Goal: Task Accomplishment & Management: Complete application form

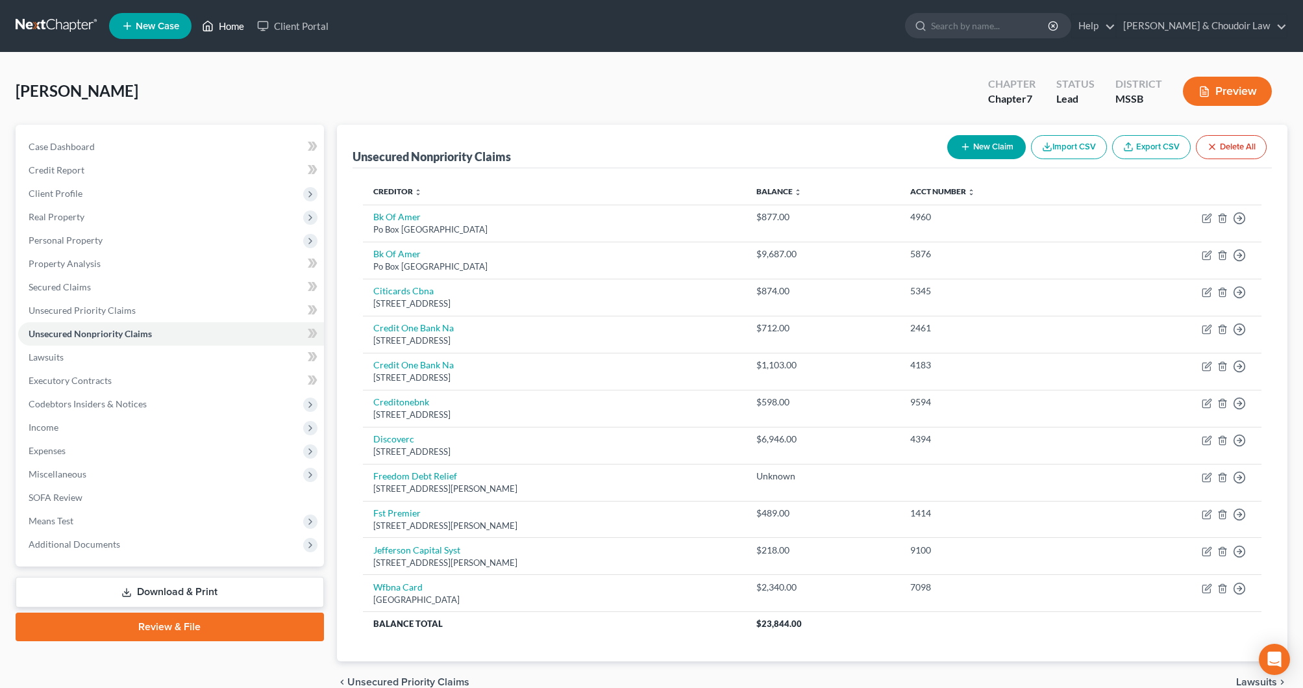
click at [235, 30] on link "Home" at bounding box center [222, 25] width 55 height 23
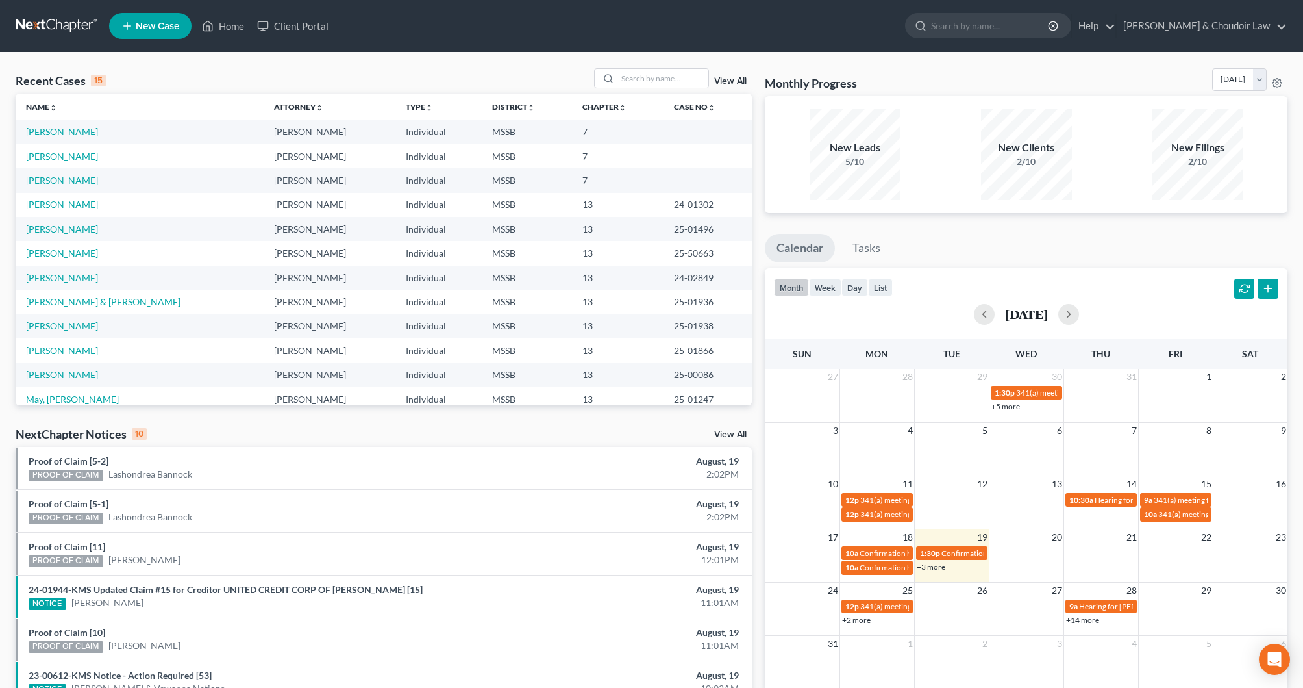
click at [73, 177] on link "[PERSON_NAME]" at bounding box center [62, 180] width 72 height 11
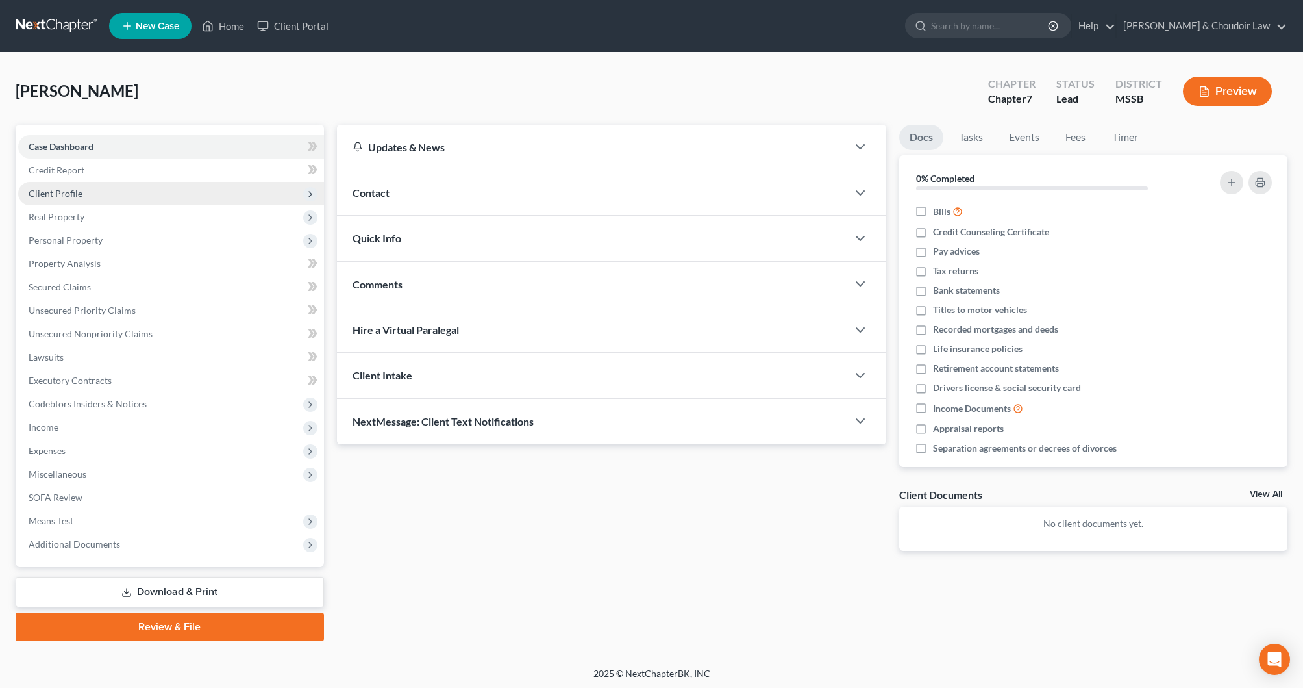
click at [69, 188] on span "Client Profile" at bounding box center [56, 193] width 54 height 11
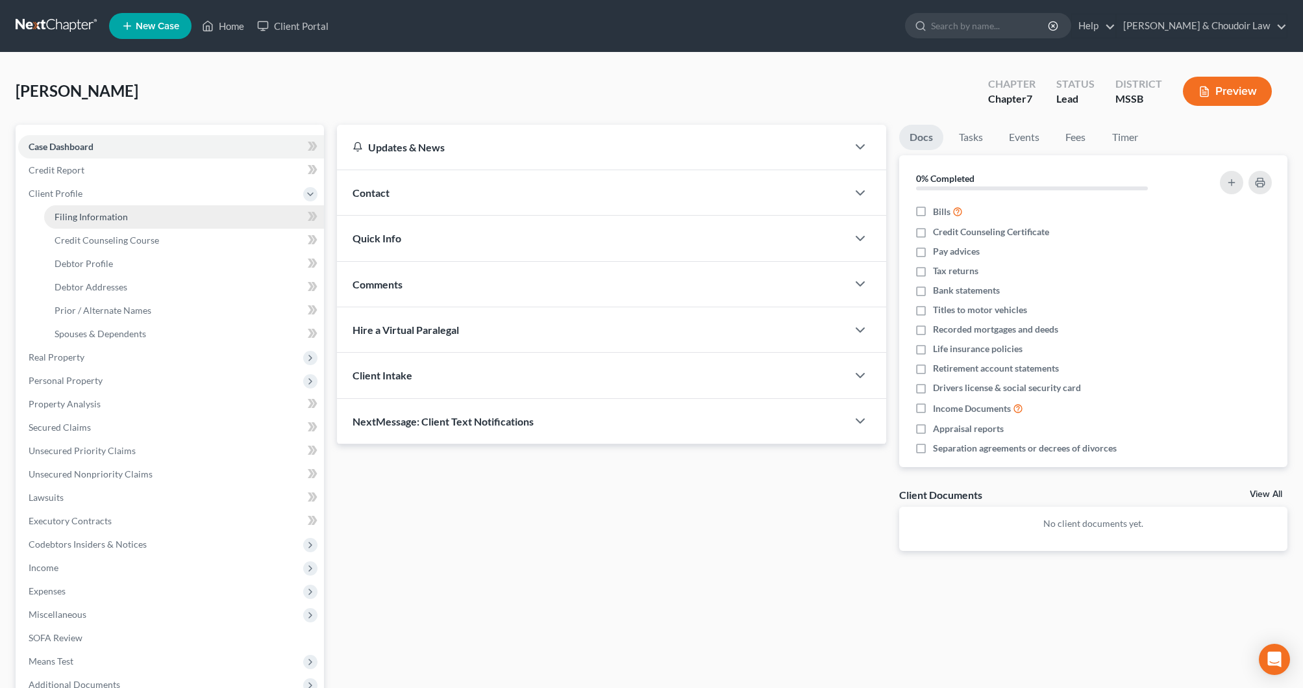
click at [74, 209] on link "Filing Information" at bounding box center [184, 216] width 280 height 23
select select "1"
select select "0"
select select "25"
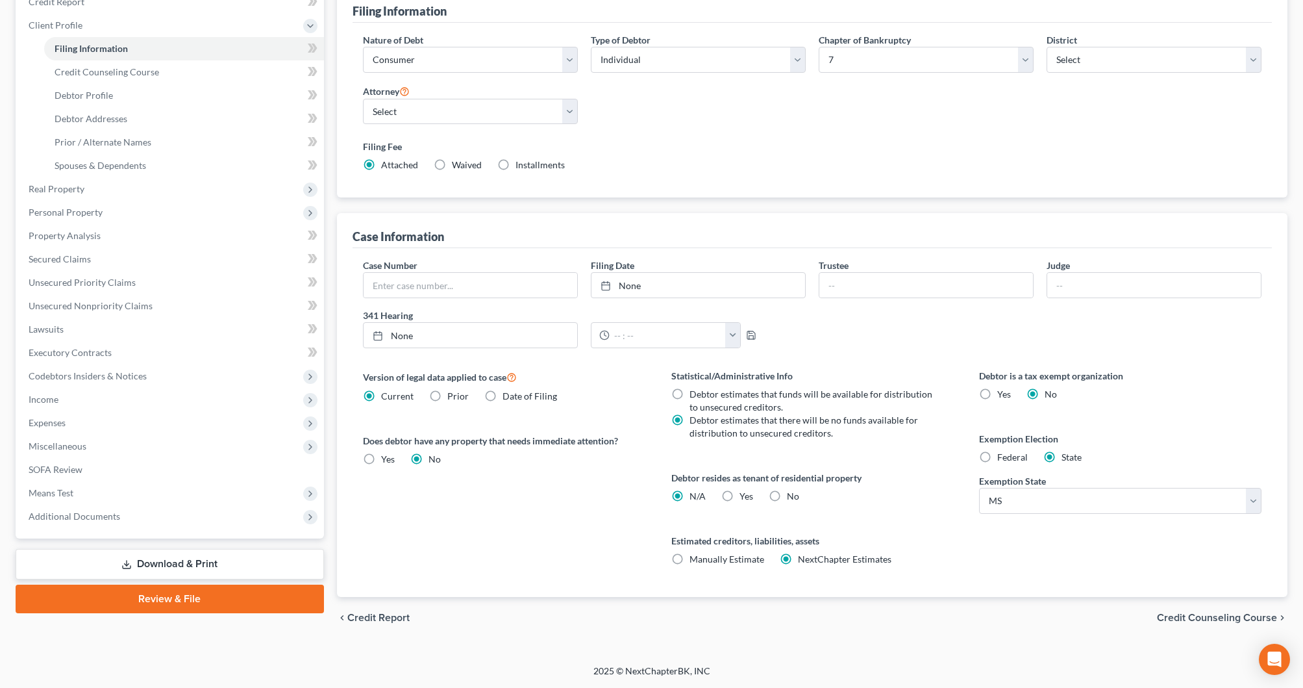
scroll to position [168, 0]
click at [787, 499] on label "No" at bounding box center [793, 496] width 12 height 13
click at [792, 498] on input "No" at bounding box center [796, 494] width 8 height 8
radio input "true"
radio input "false"
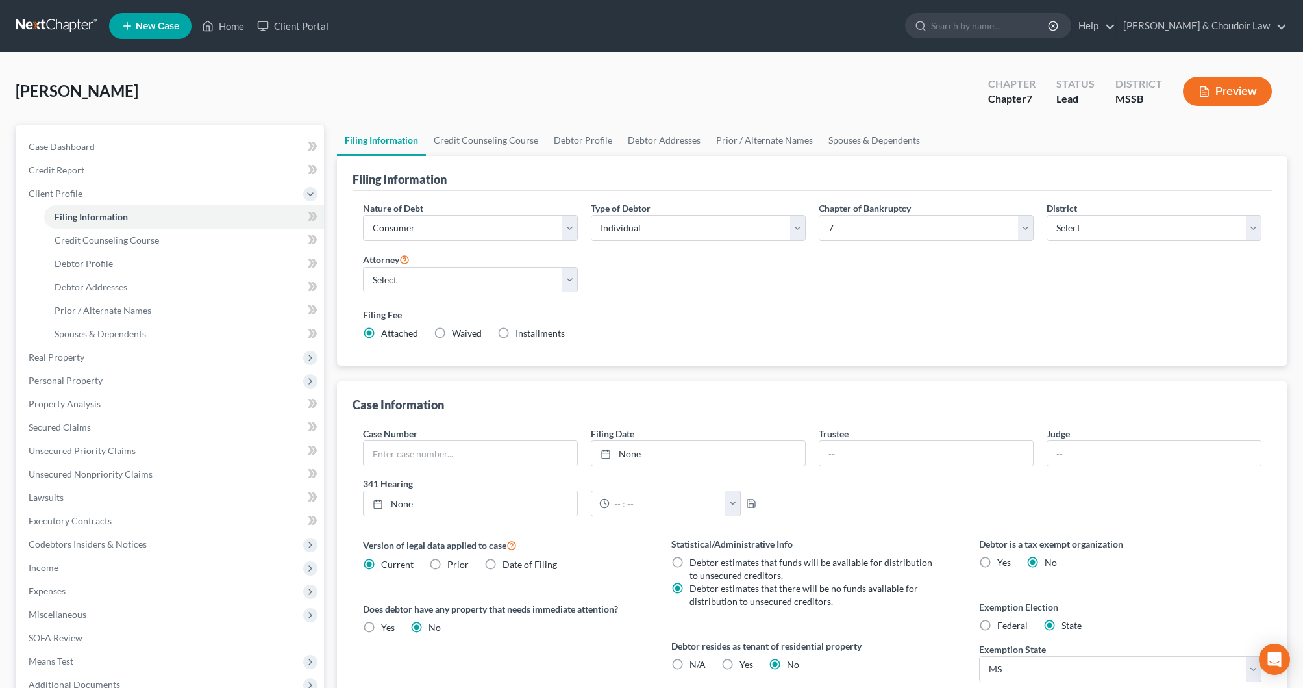
scroll to position [0, 0]
click at [502, 144] on link "Credit Counseling Course" at bounding box center [486, 140] width 120 height 31
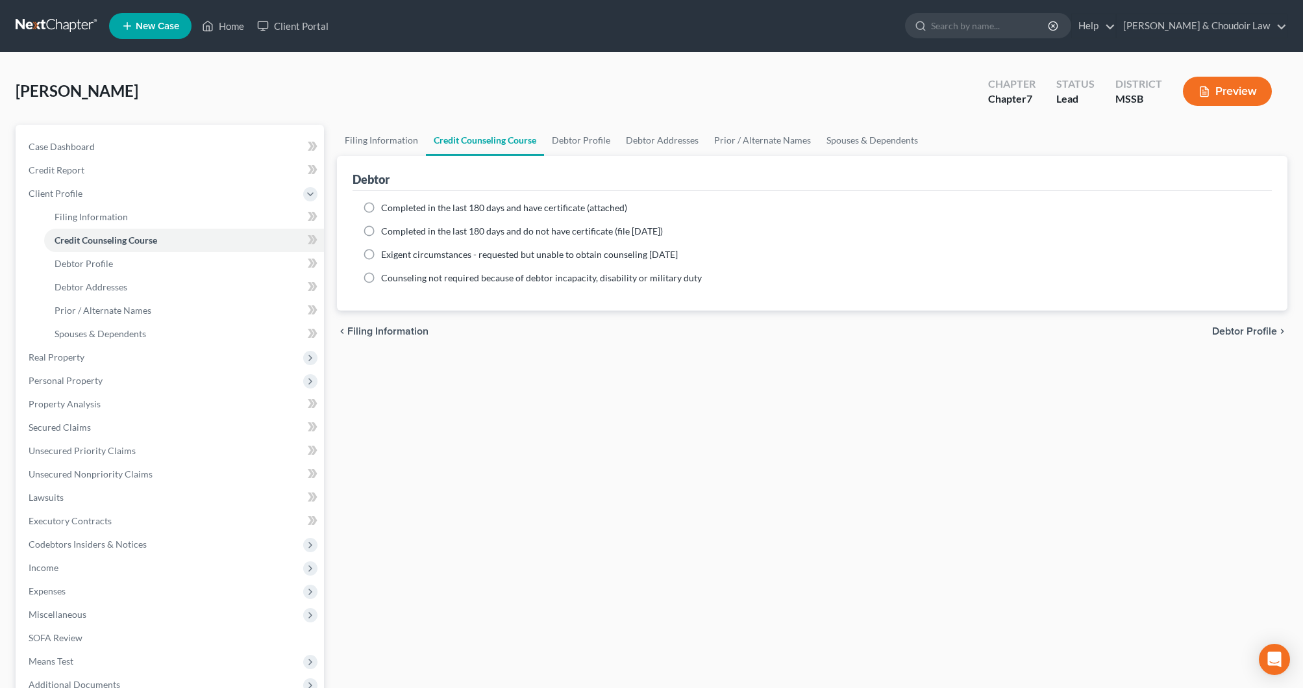
scroll to position [-1, 1]
click at [468, 212] on span "Completed in the last 180 days and have certificate (attached)" at bounding box center [504, 207] width 246 height 11
click at [395, 210] on input "Completed in the last 180 days and have certificate (attached)" at bounding box center [390, 205] width 8 height 8
radio input "true"
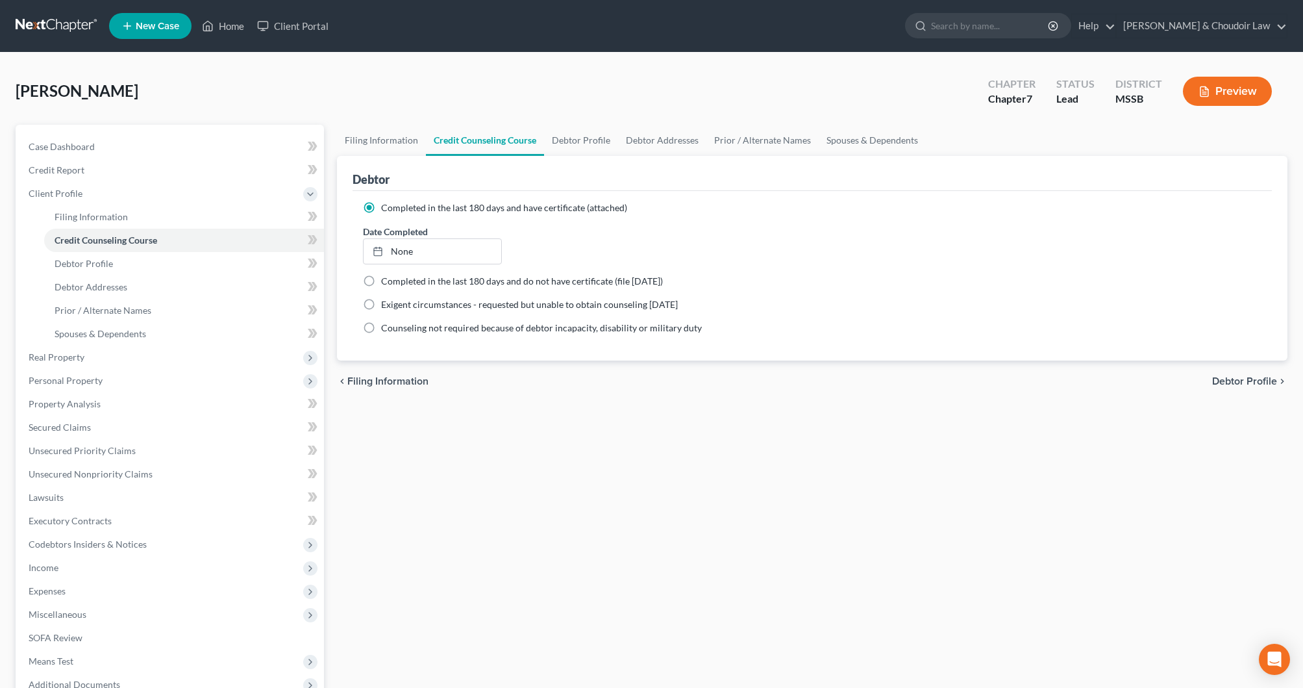
scroll to position [0, 0]
click at [445, 246] on link "None" at bounding box center [433, 251] width 138 height 25
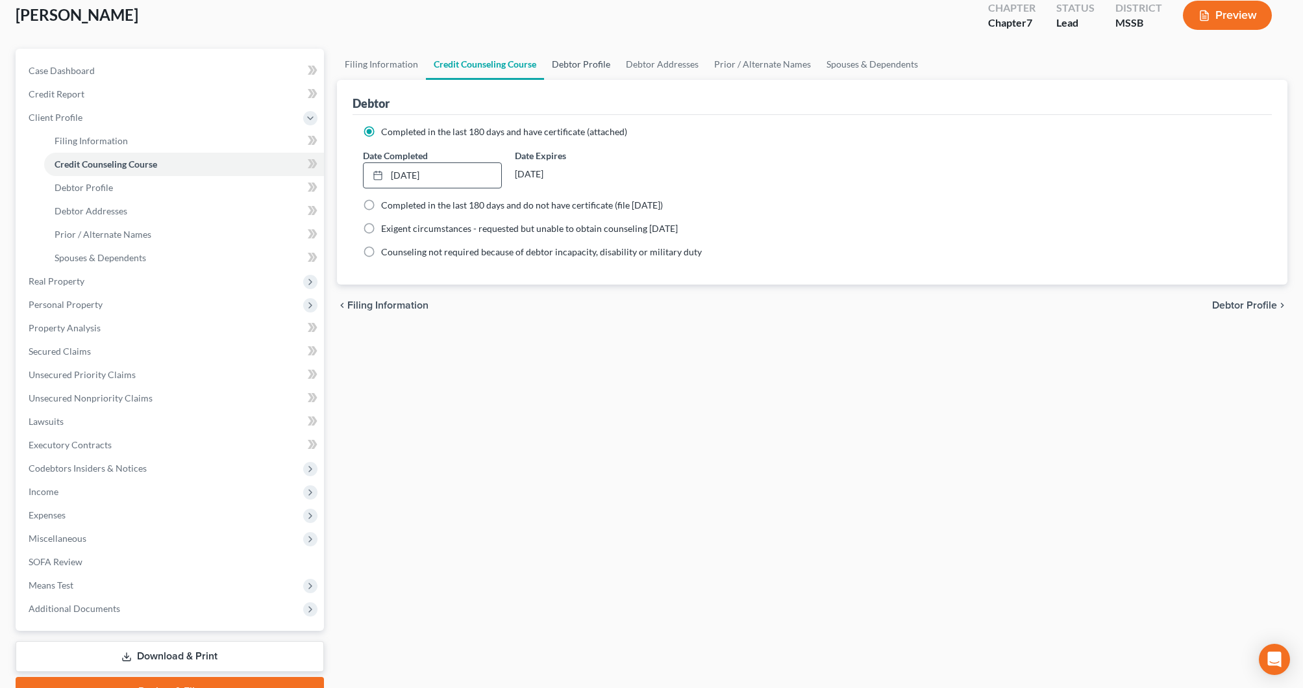
click at [575, 65] on link "Debtor Profile" at bounding box center [581, 64] width 74 height 31
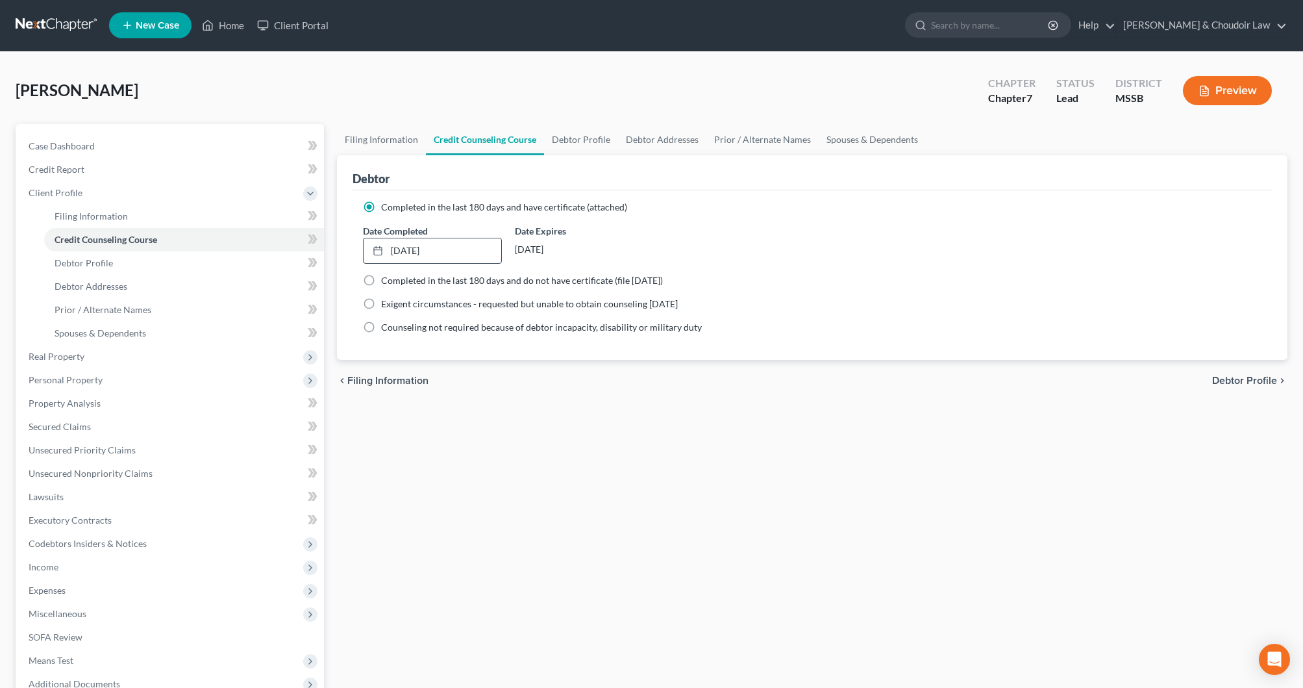
select select "0"
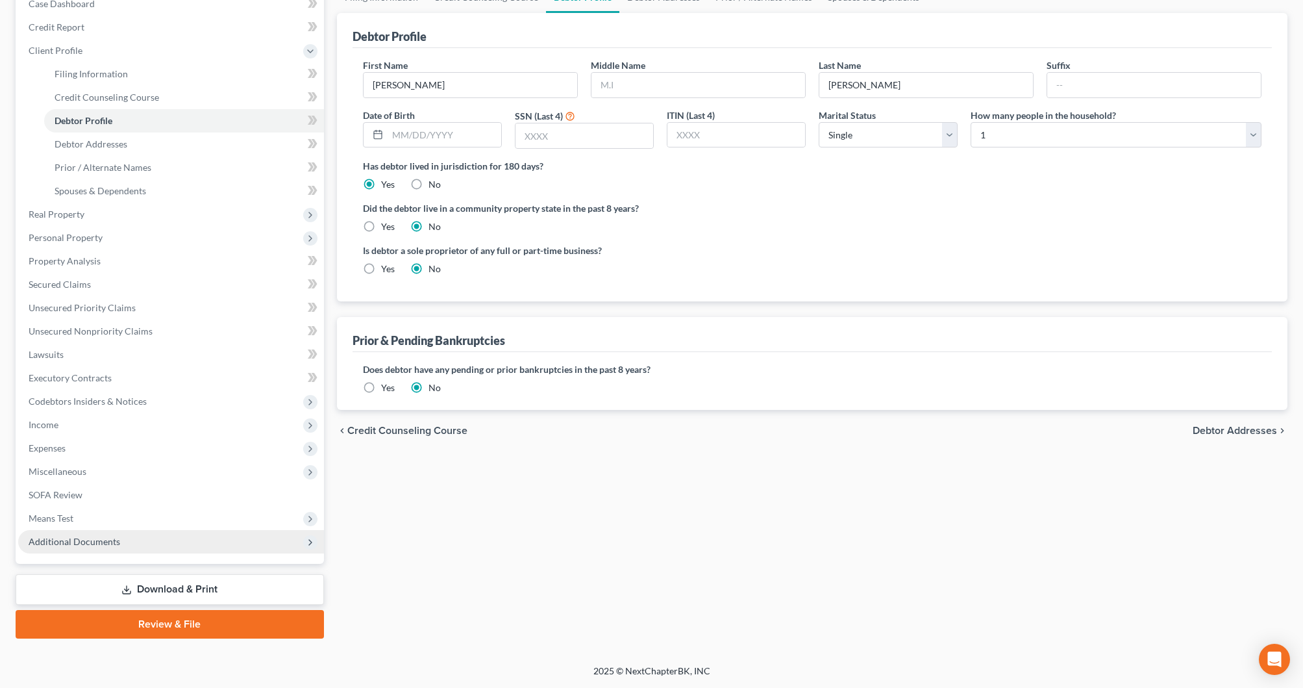
scroll to position [143, 0]
click at [110, 545] on span "Additional Documents" at bounding box center [75, 541] width 92 height 11
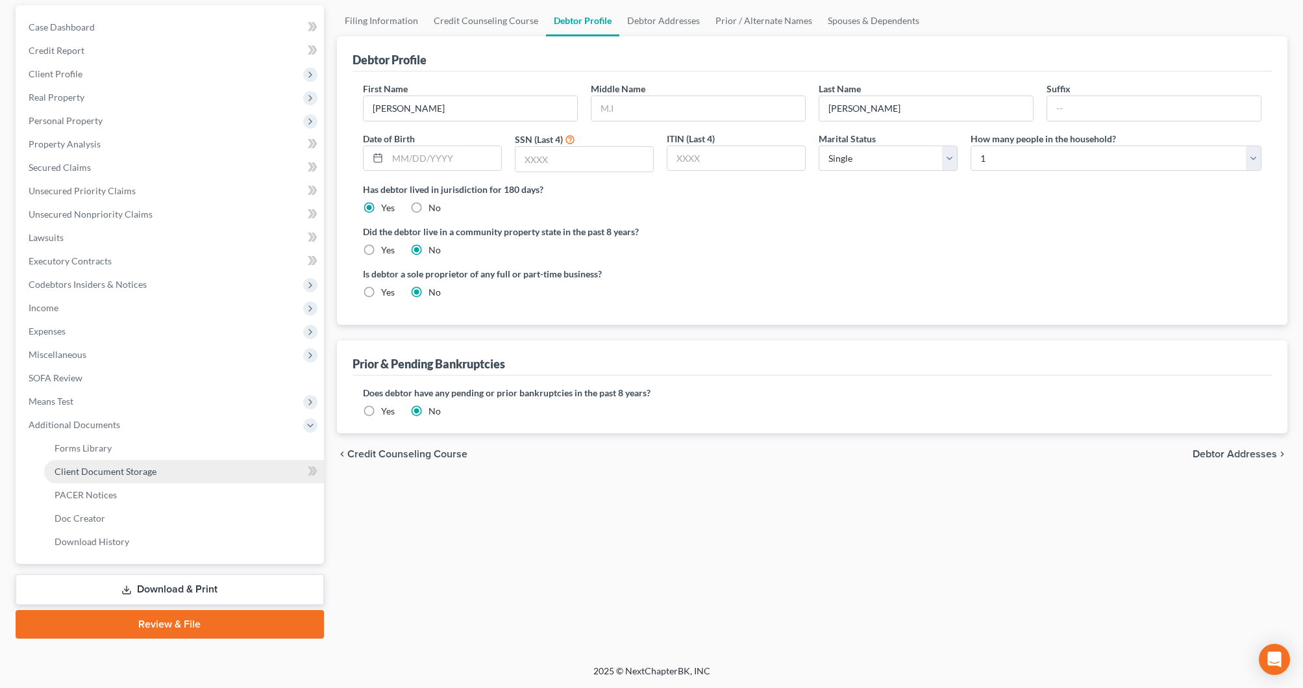
click at [167, 471] on link "Client Document Storage" at bounding box center [184, 471] width 280 height 23
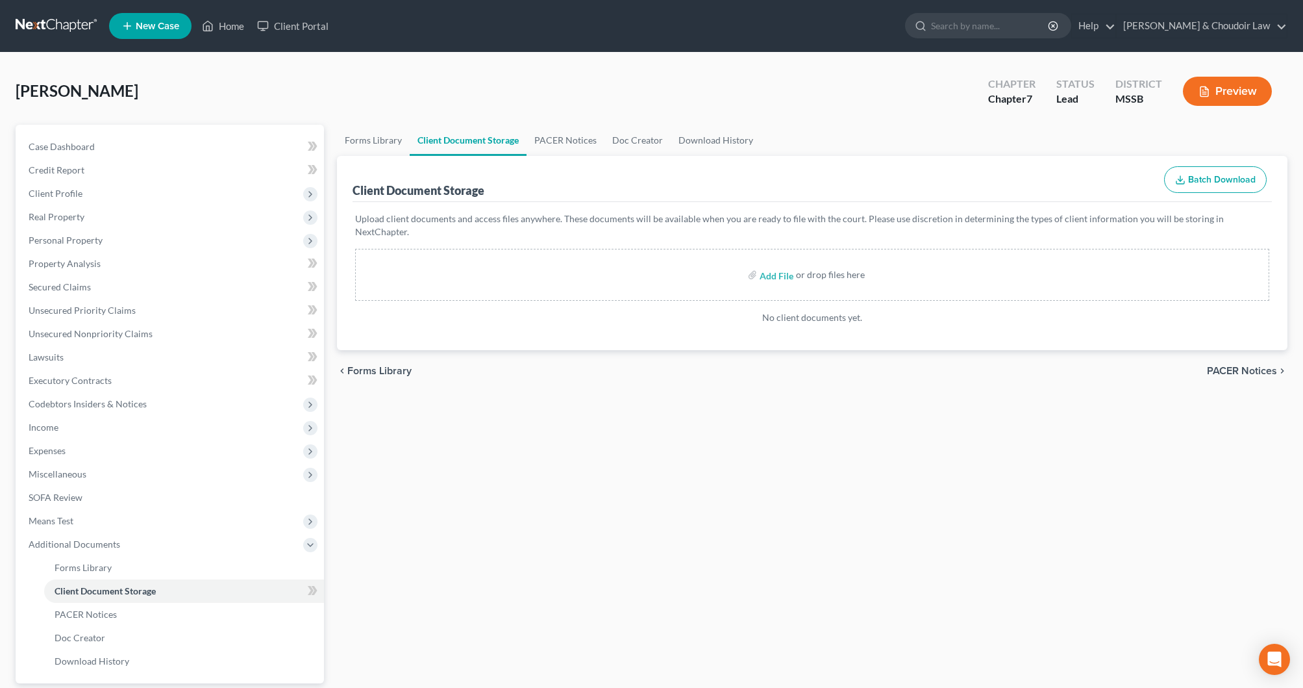
scroll to position [1, 0]
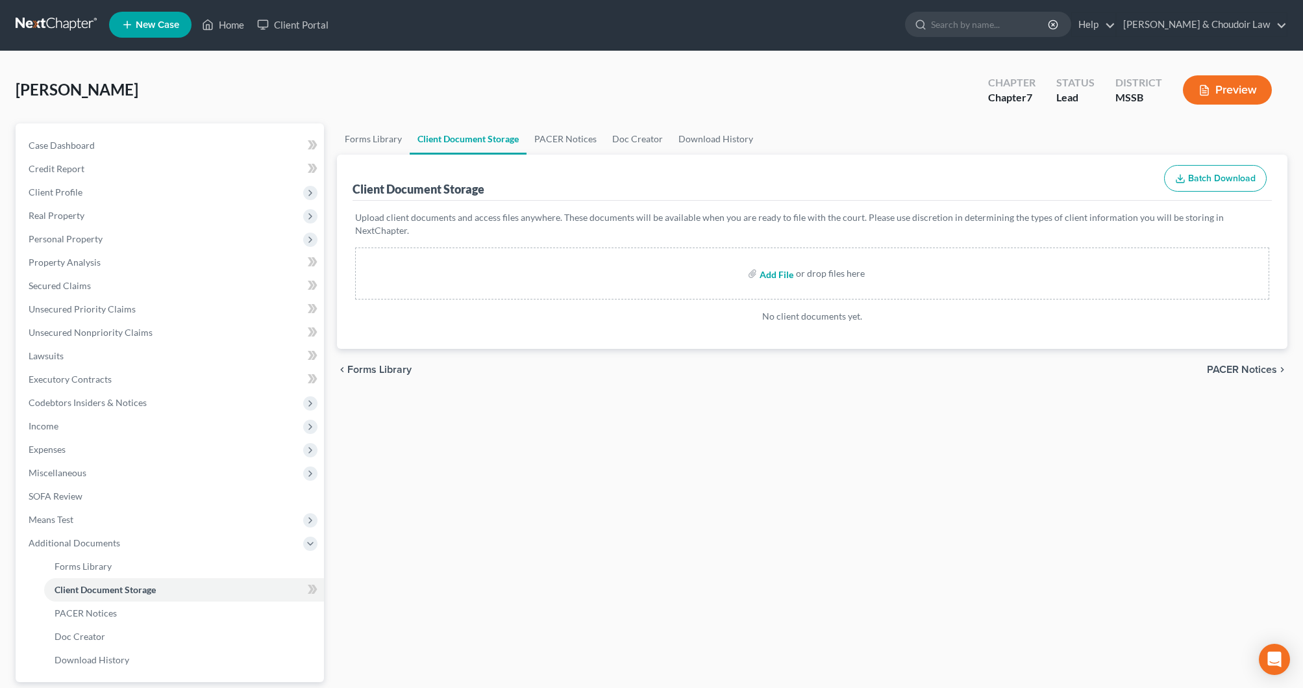
click at [784, 262] on input "file" at bounding box center [775, 273] width 31 height 23
type input "C:\fakepath\[PERSON_NAME] 17572-MSS-CC-039956505.pdf"
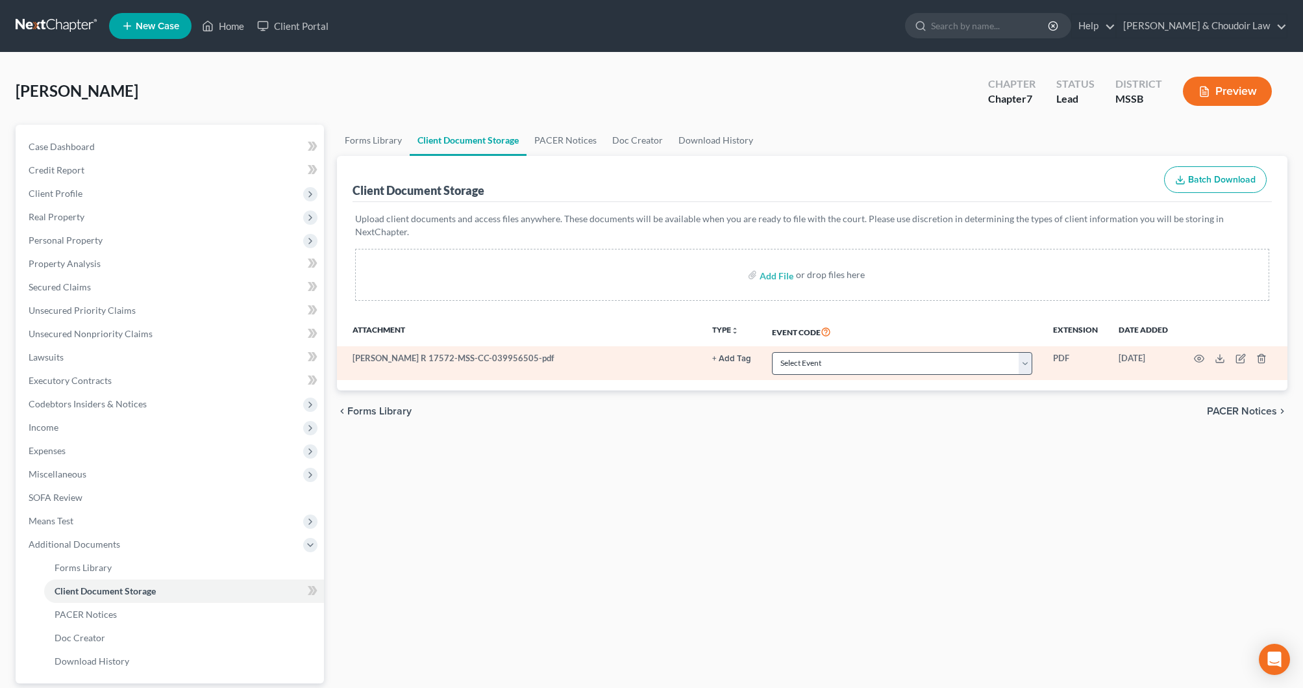
scroll to position [0, 0]
select select "4"
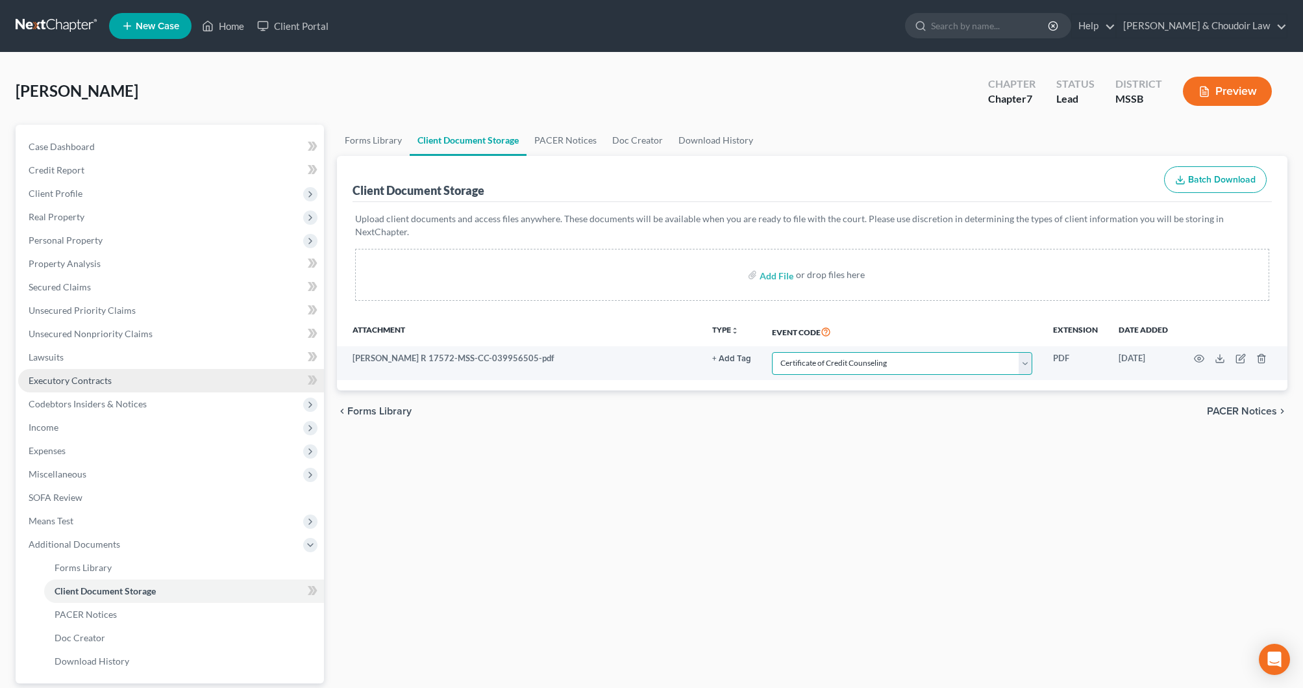
scroll to position [14, 0]
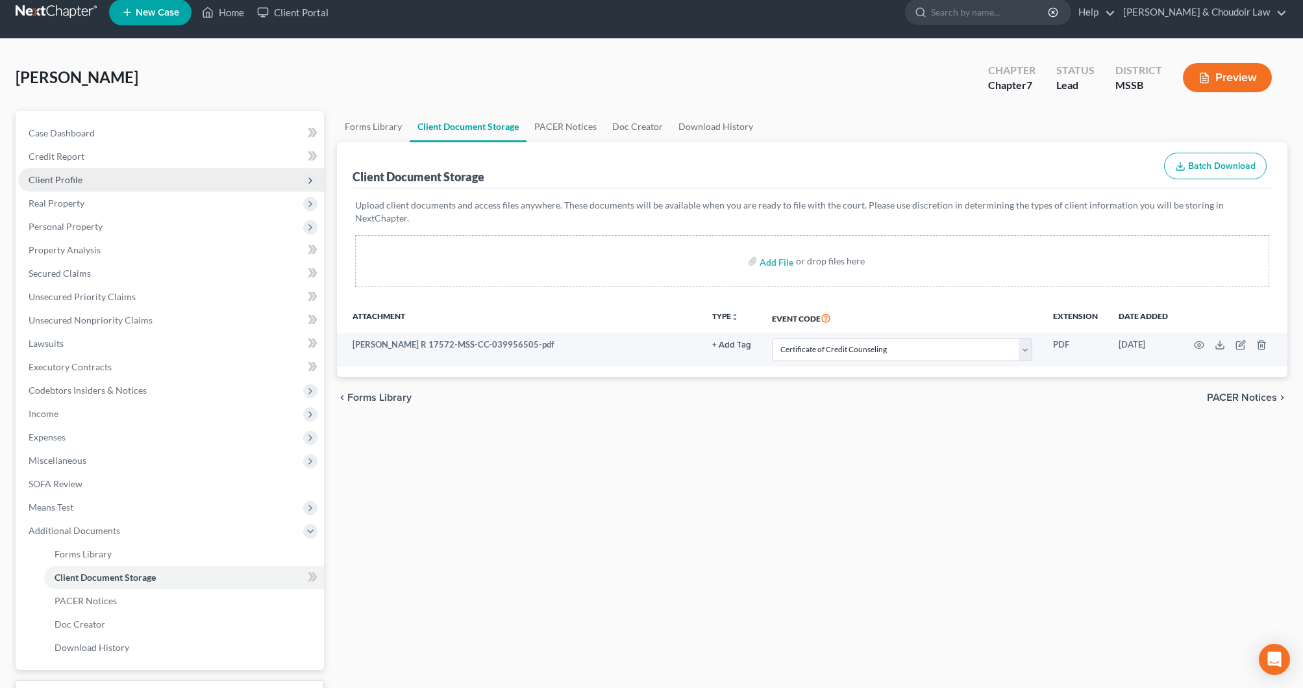
click at [49, 186] on span "Client Profile" at bounding box center [171, 179] width 306 height 23
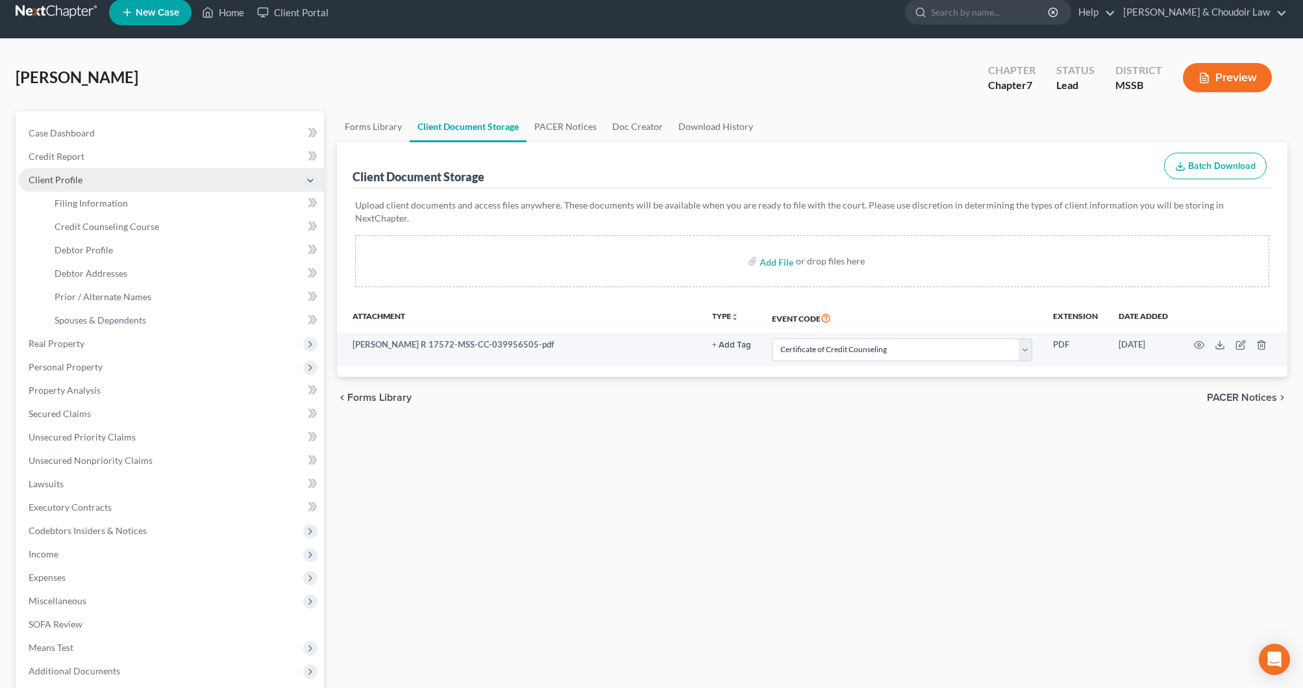
scroll to position [14, 1]
click at [64, 198] on span "Filing Information" at bounding box center [91, 202] width 73 height 11
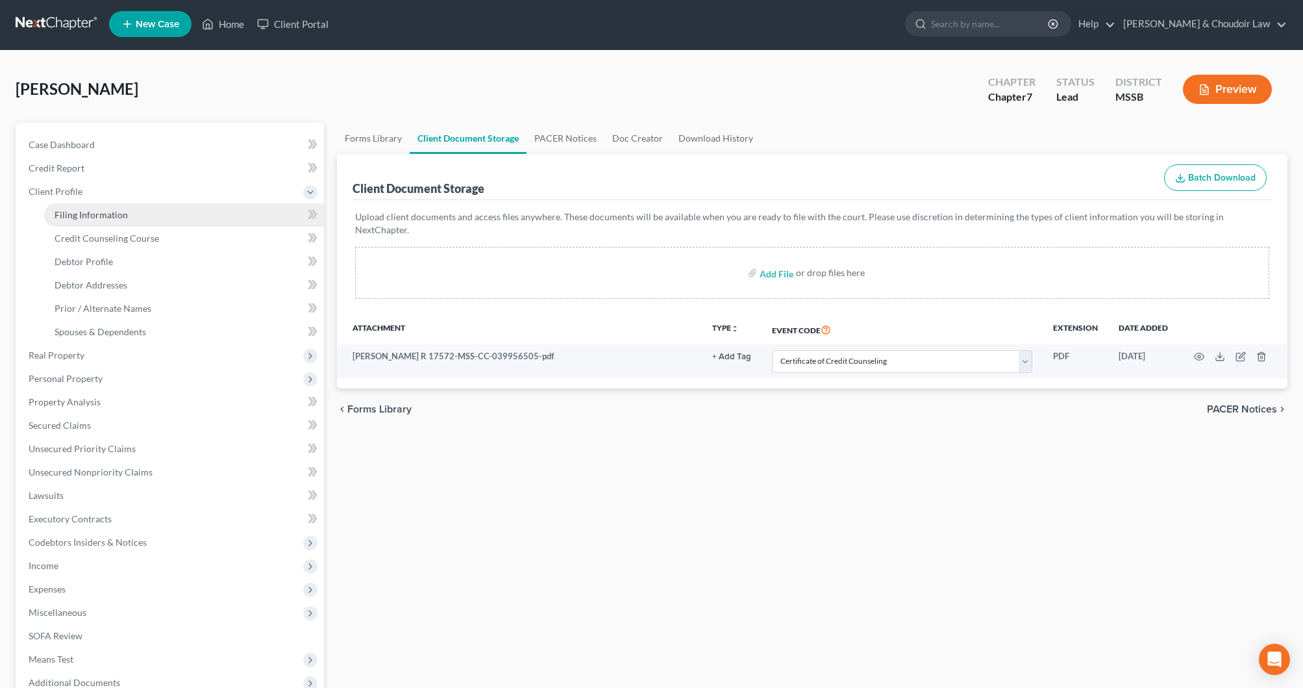
select select "1"
select select "0"
select select "44"
select select "0"
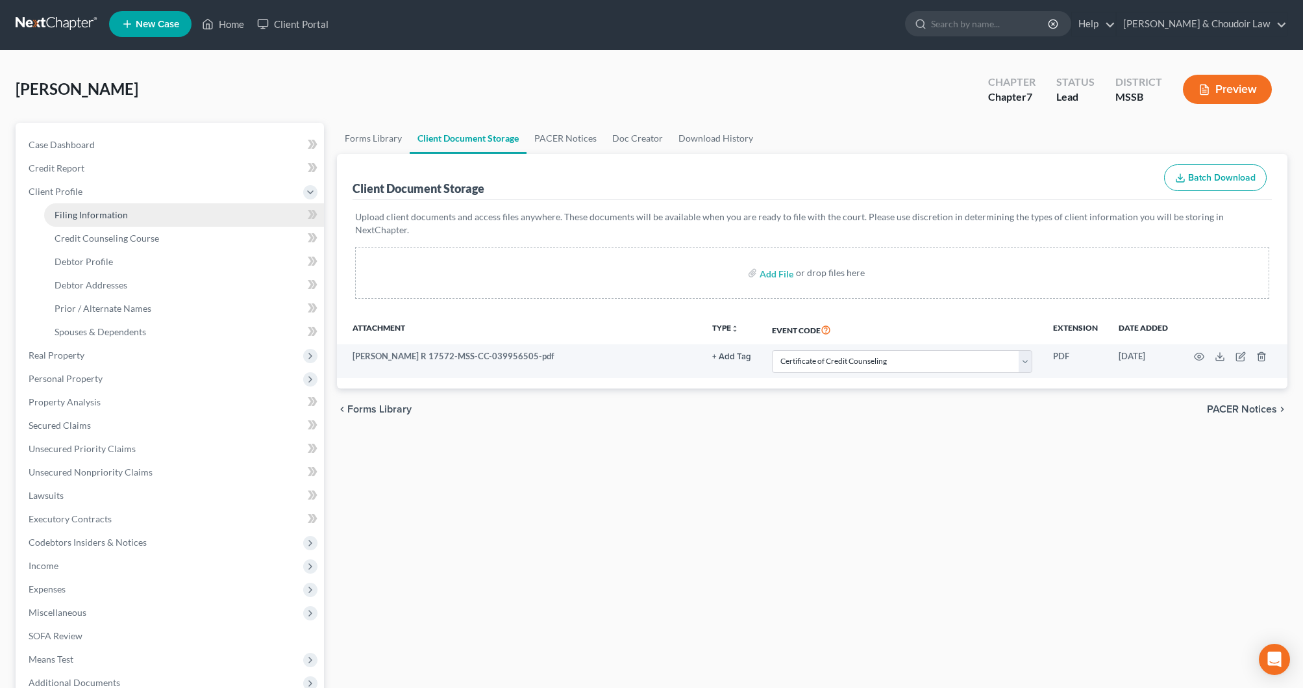
select select "25"
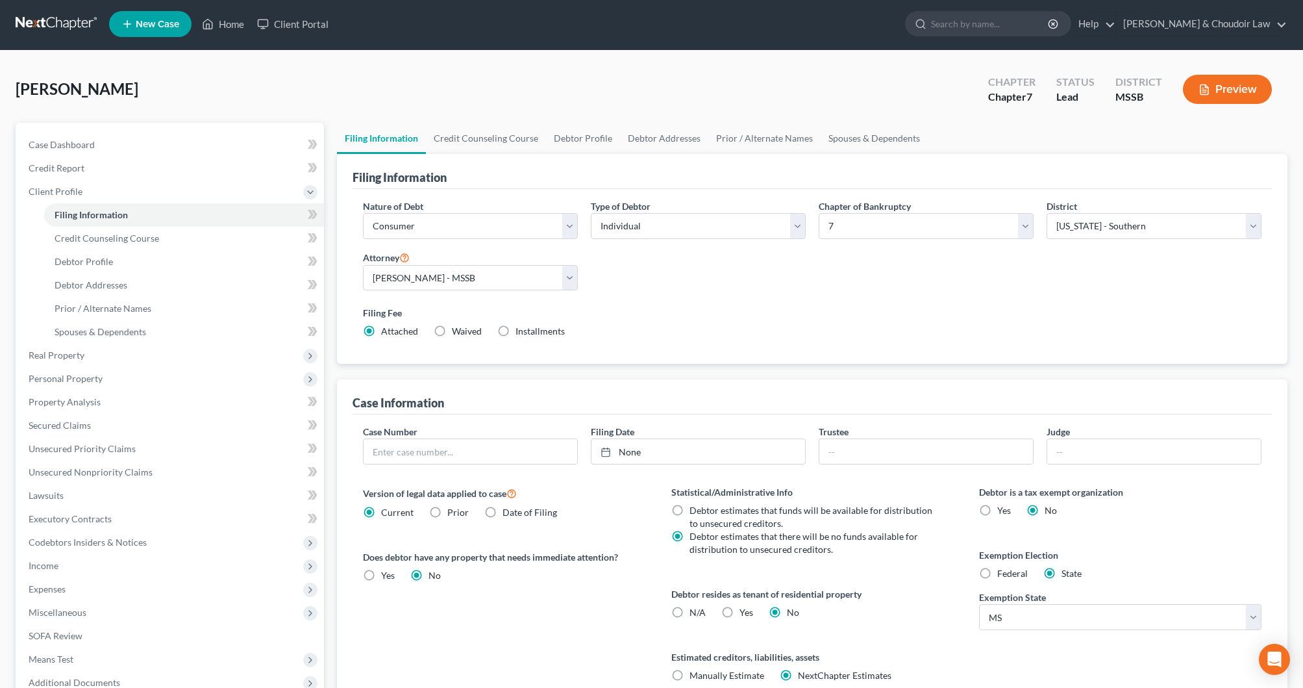
scroll to position [0, 0]
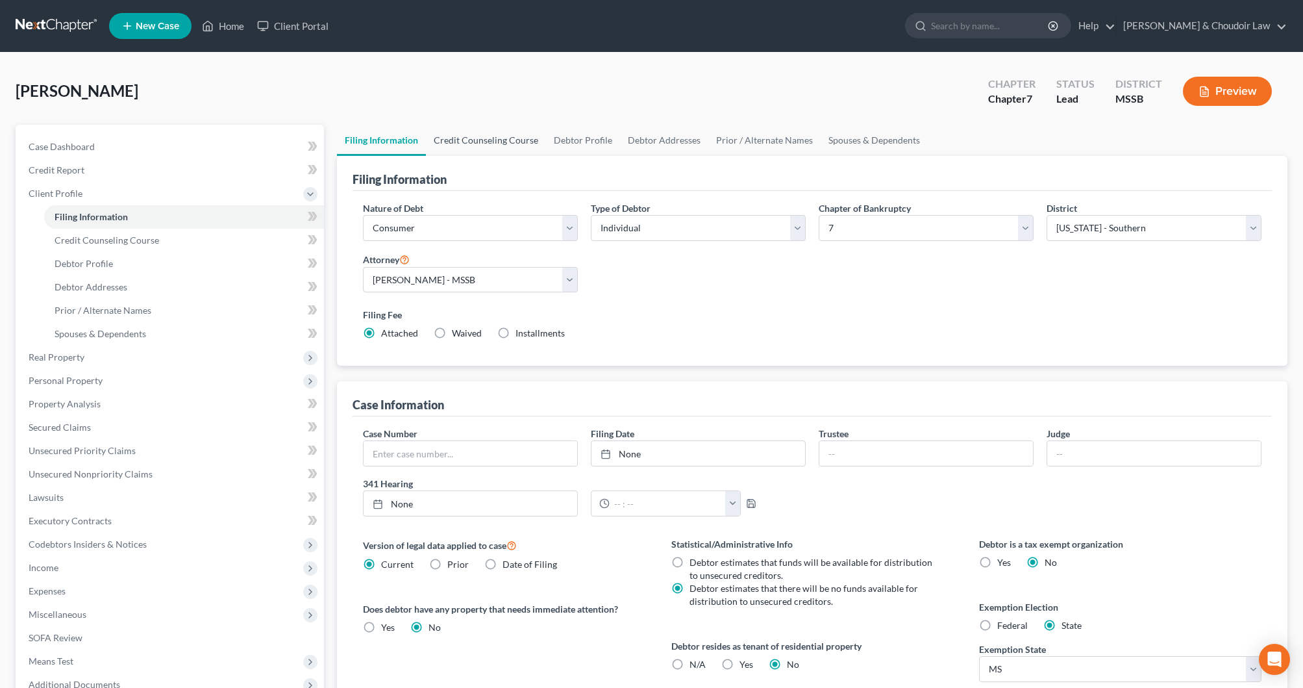
click at [508, 141] on link "Credit Counseling Course" at bounding box center [486, 140] width 120 height 31
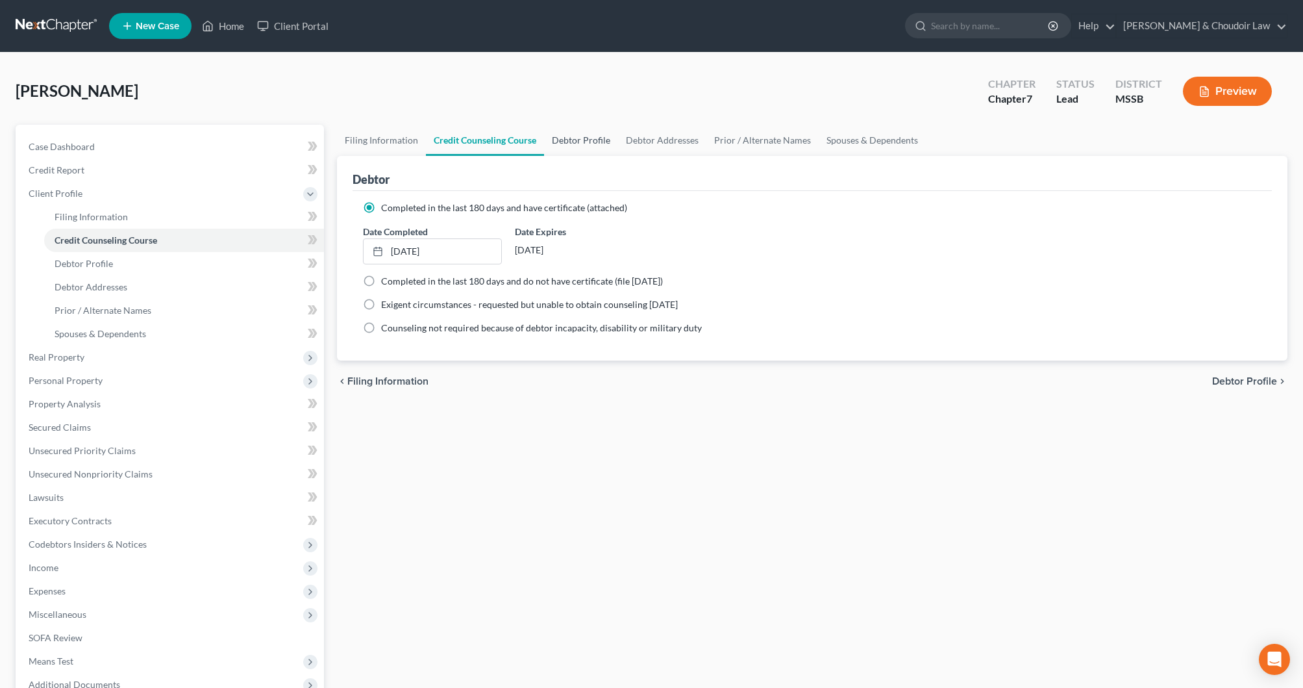
click at [579, 137] on link "Debtor Profile" at bounding box center [581, 140] width 74 height 31
select select "0"
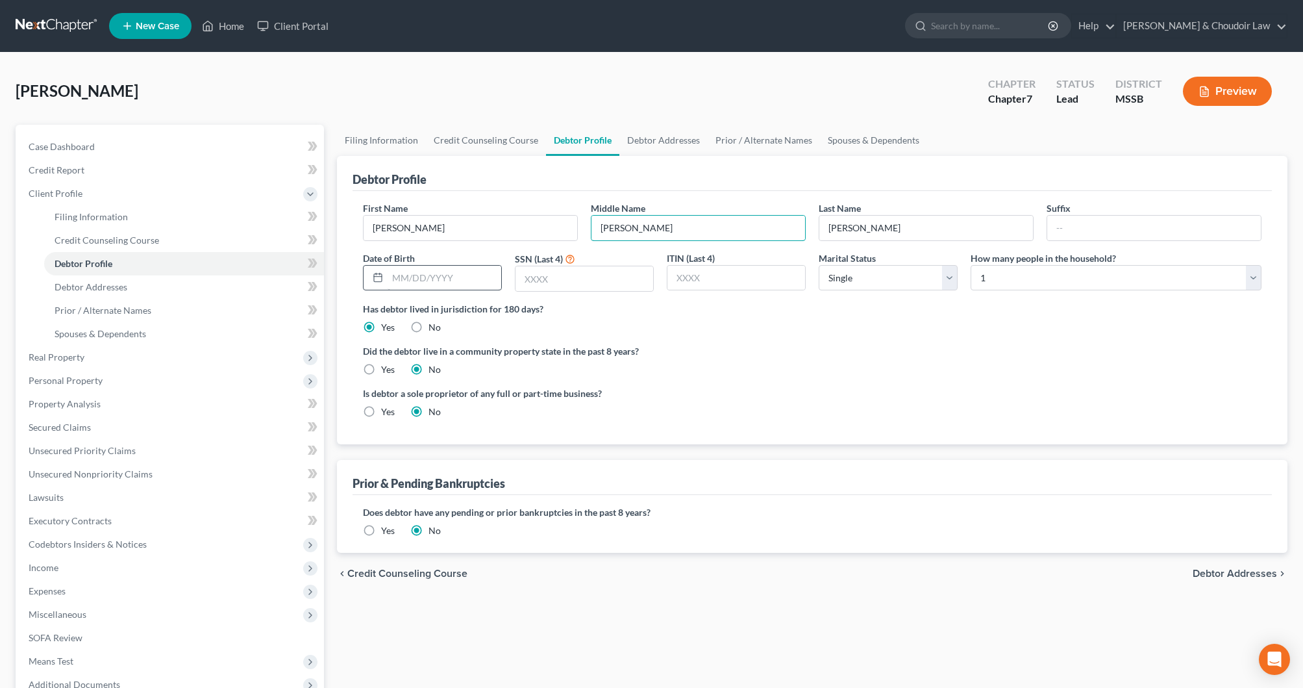
type input "[PERSON_NAME]"
type input "[DATE]"
type input "8212"
select select "2"
click at [652, 139] on link "Debtor Addresses" at bounding box center [663, 140] width 88 height 31
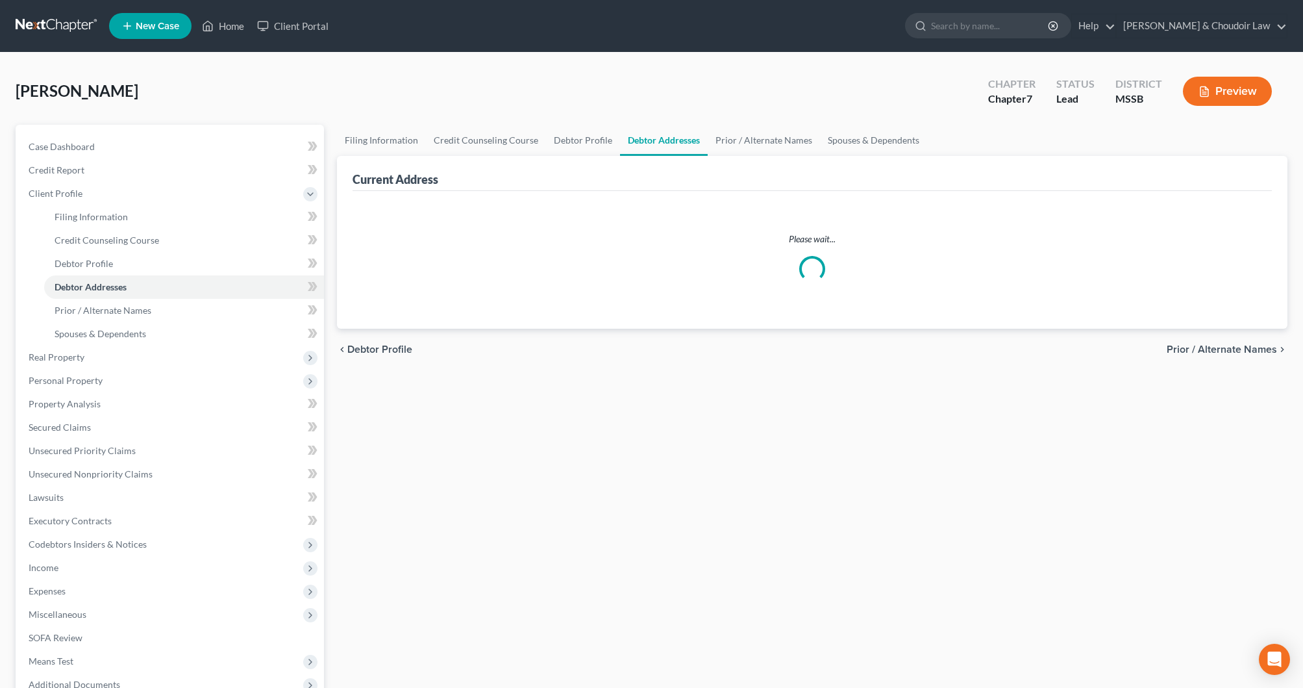
select select "0"
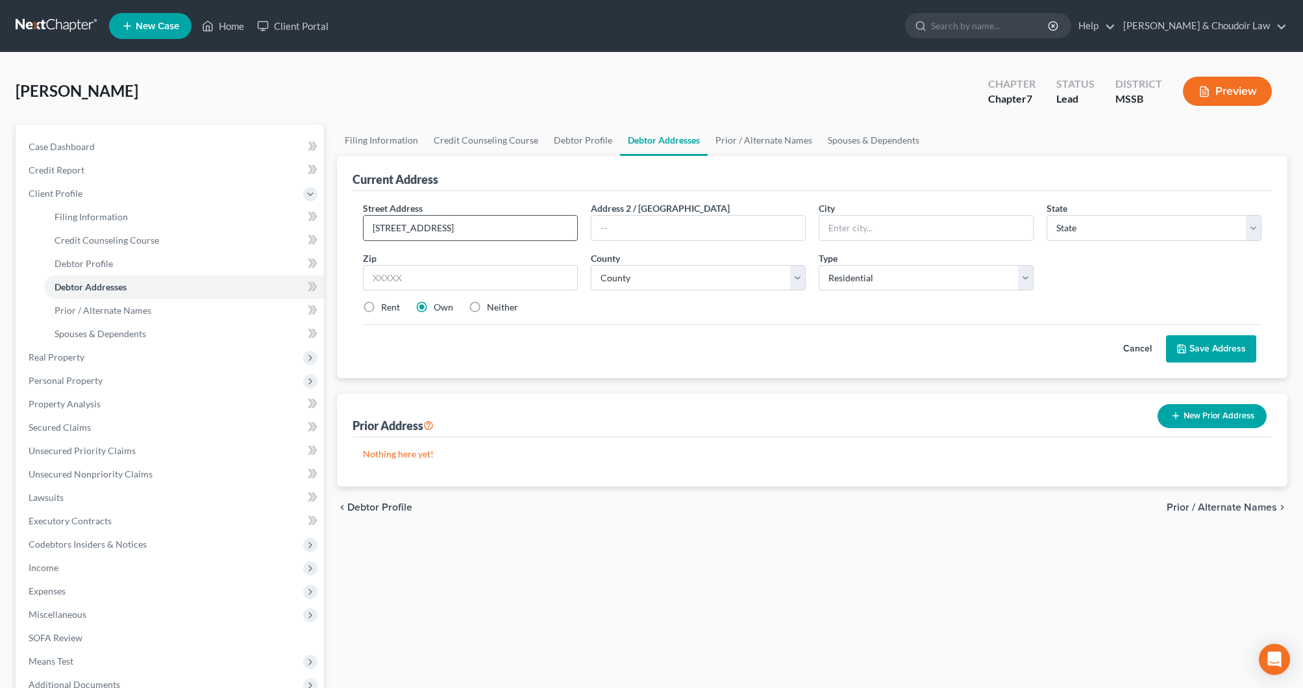
type input "[STREET_ADDRESS]"
type input "[PERSON_NAME] Chitto"
select select "25"
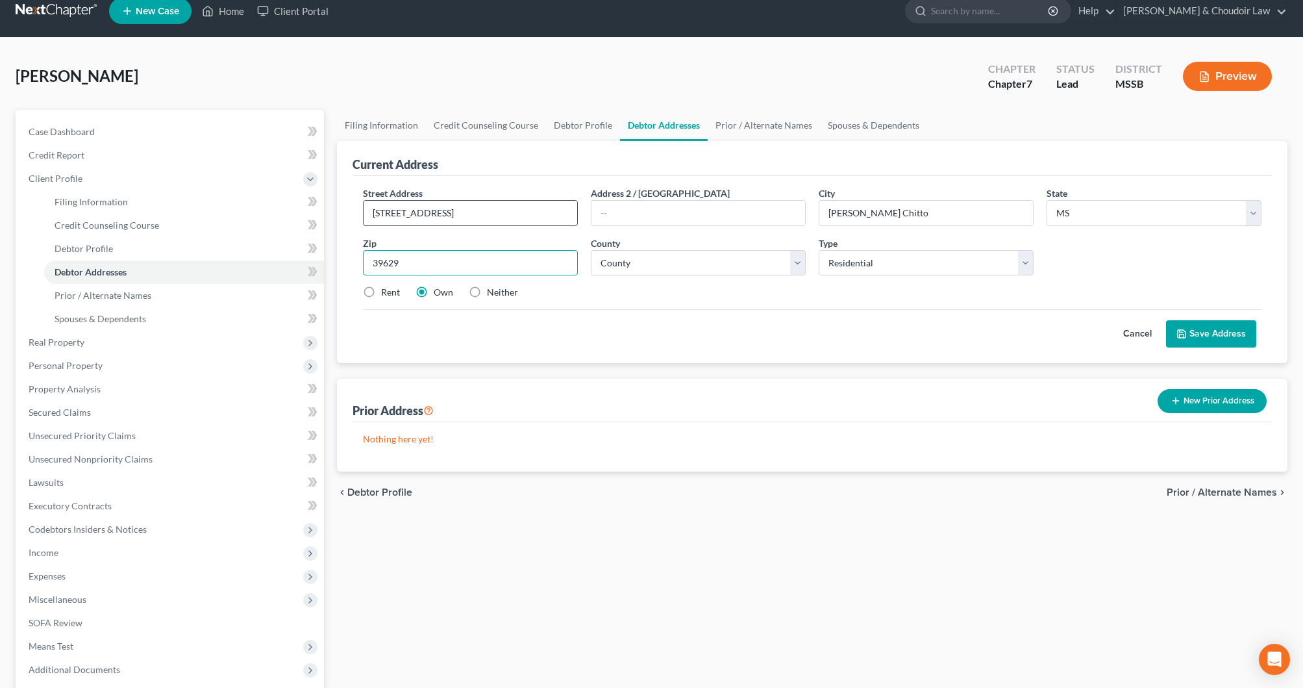
scroll to position [15, 0]
type input "39629"
select select "42"
click at [1192, 332] on button "Save Address" at bounding box center [1211, 333] width 90 height 27
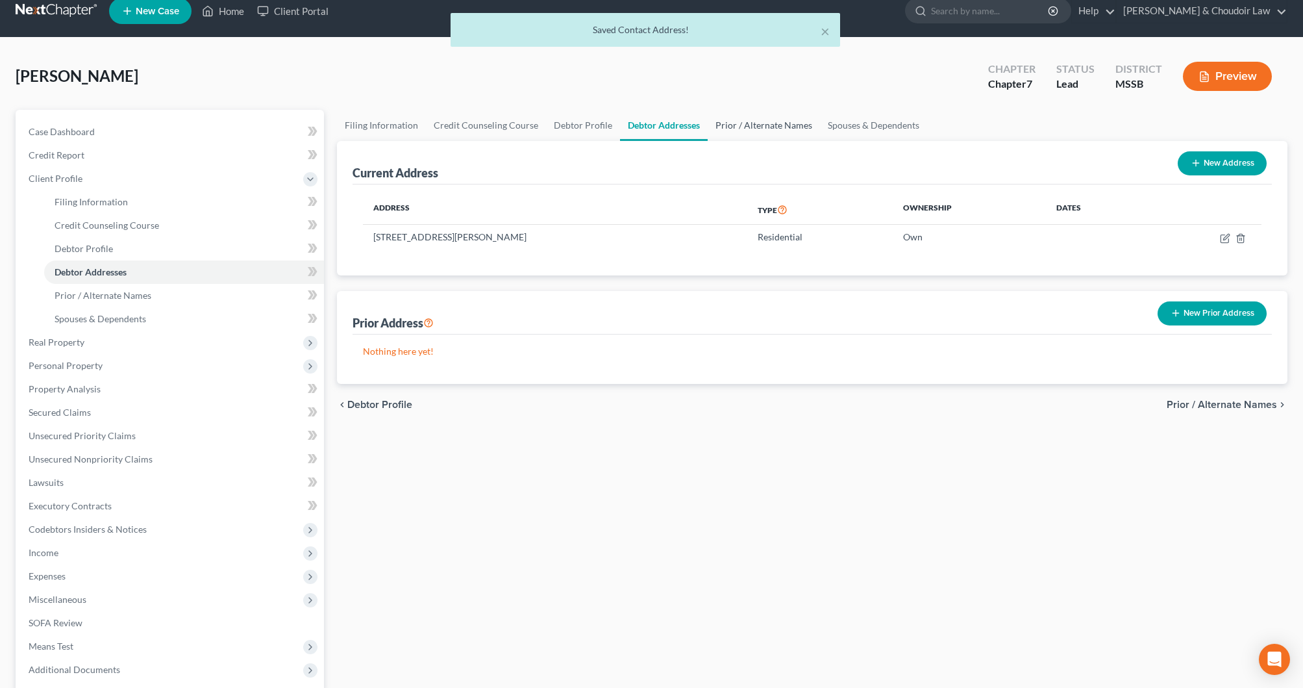
click at [784, 116] on link "Prior / Alternate Names" at bounding box center [764, 125] width 112 height 31
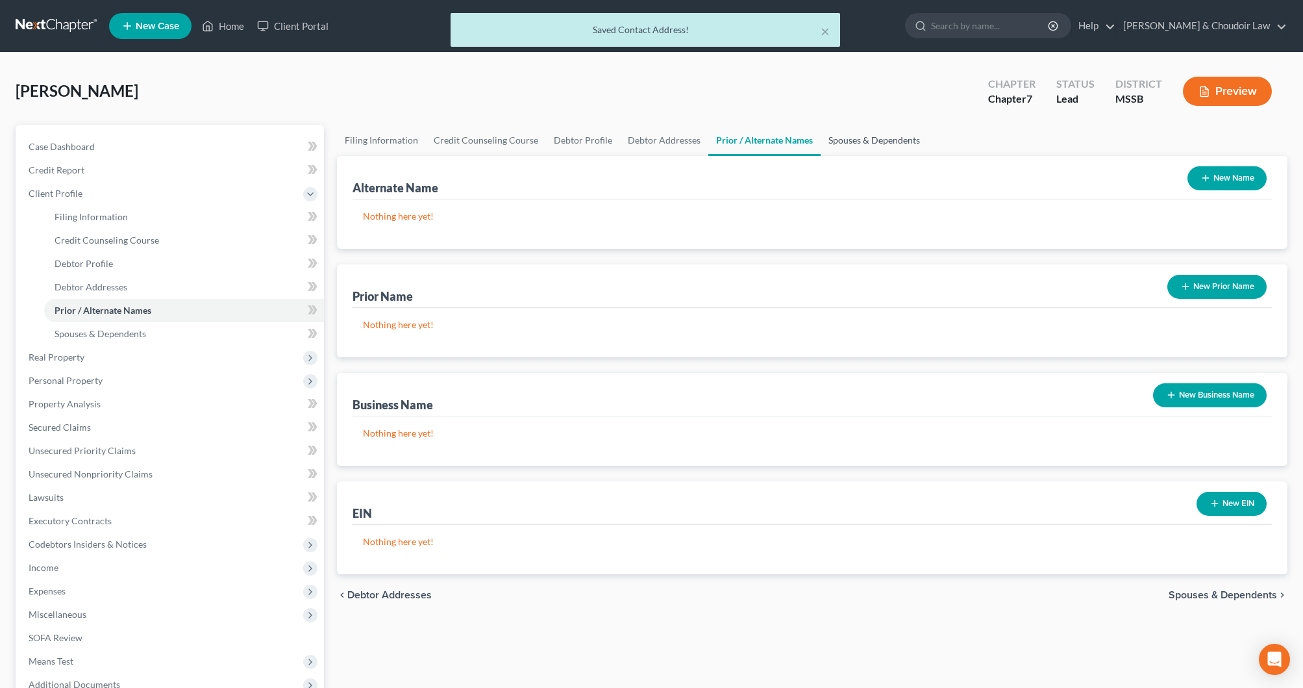
click at [872, 143] on link "Spouses & Dependents" at bounding box center [874, 140] width 107 height 31
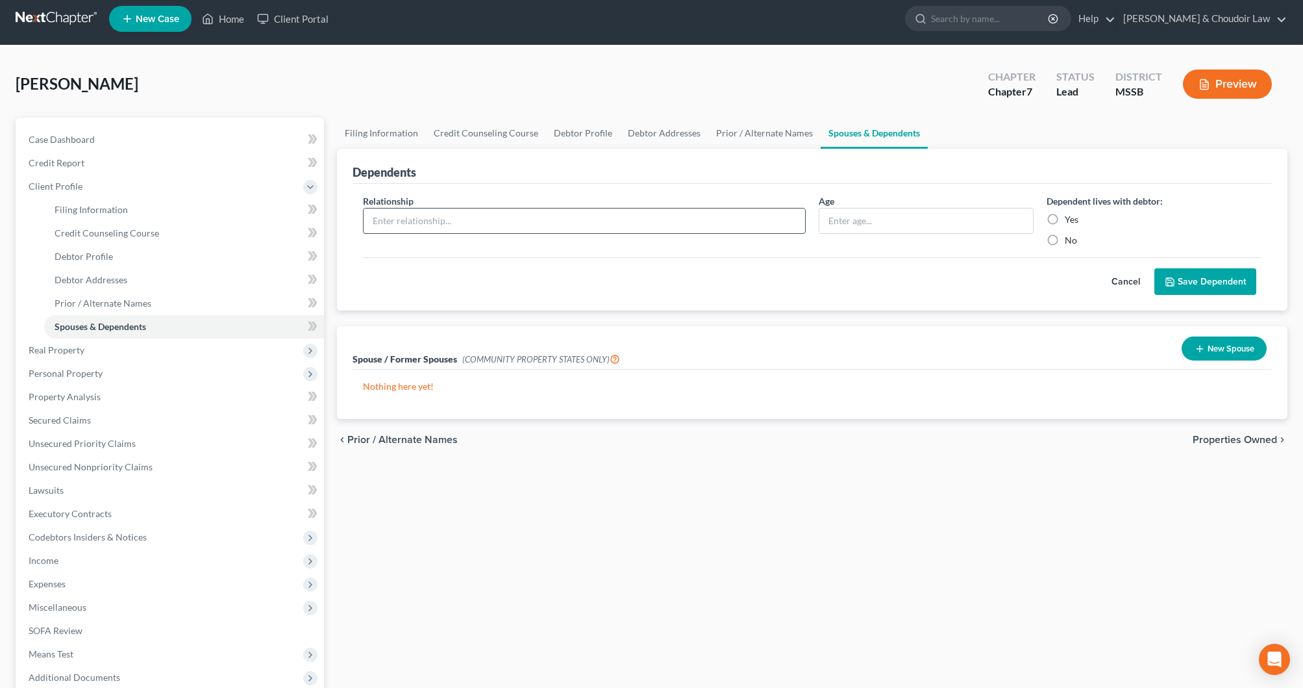
click at [662, 216] on input "text" at bounding box center [585, 220] width 442 height 25
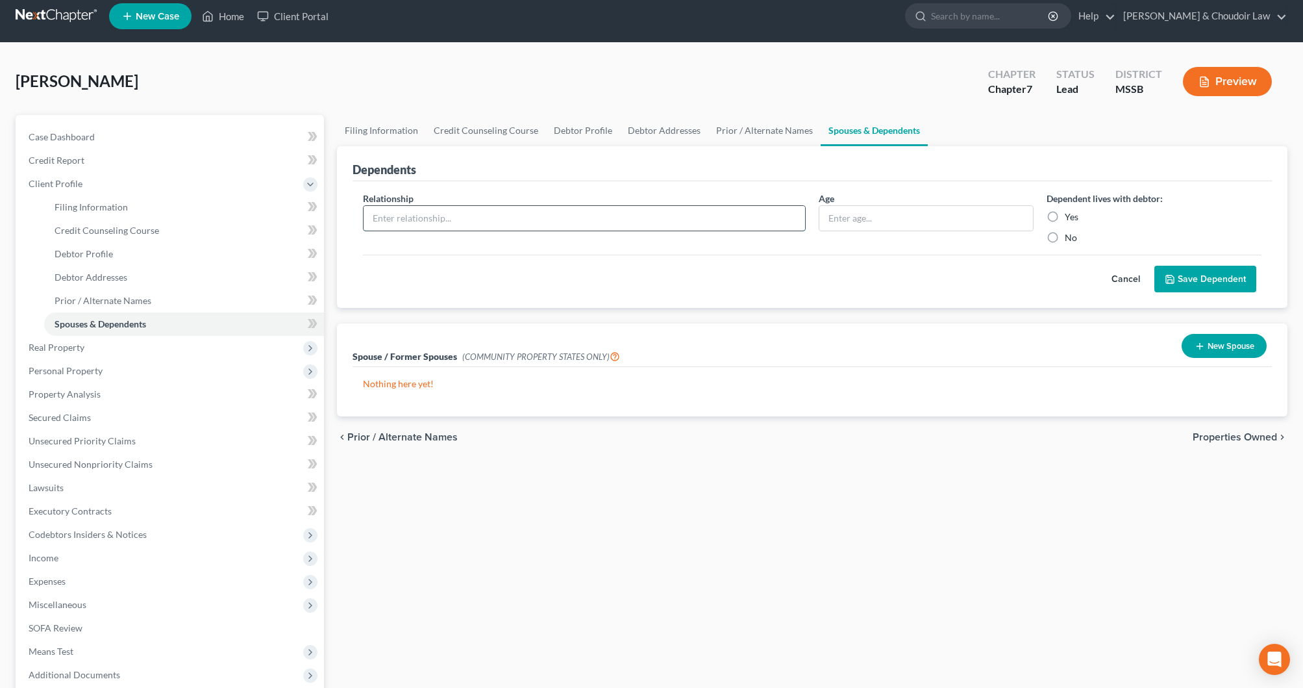
scroll to position [7, 0]
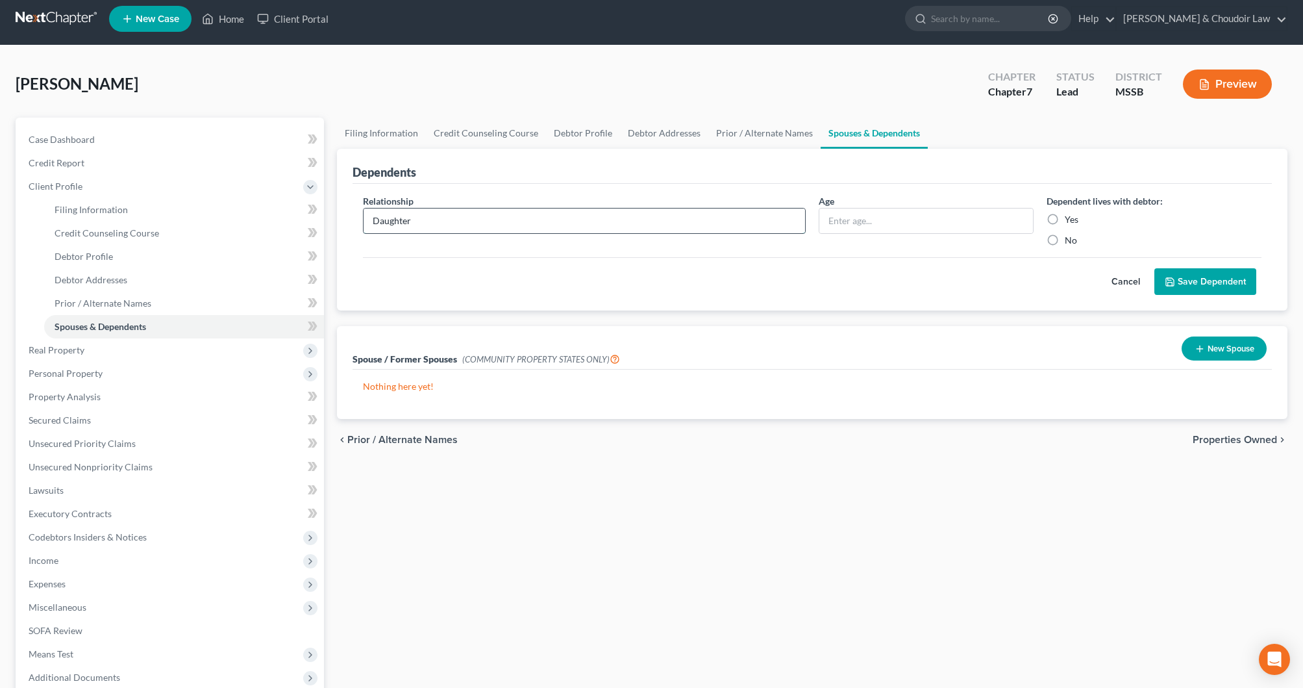
type input "Daughter"
type input "6"
click at [1065, 218] on label "Yes" at bounding box center [1072, 219] width 14 height 13
click at [1070, 218] on input "Yes" at bounding box center [1074, 217] width 8 height 8
radio input "true"
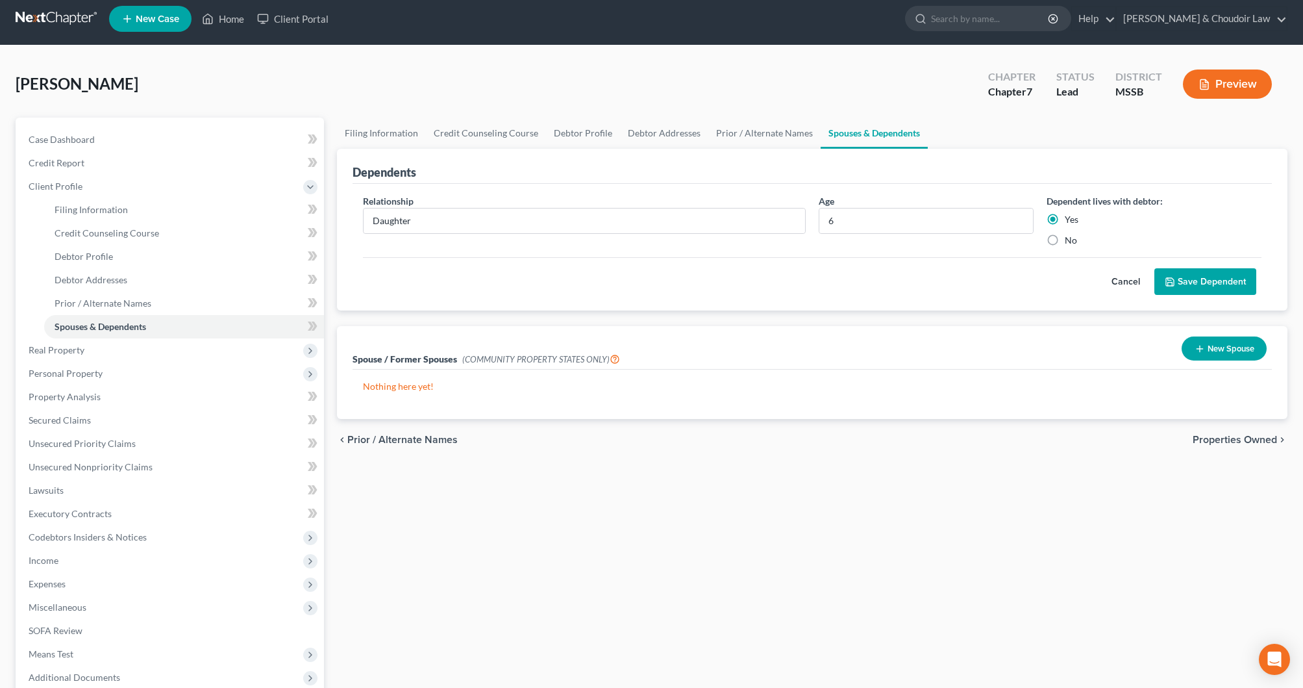
click at [1195, 286] on button "Save Dependent" at bounding box center [1206, 281] width 102 height 27
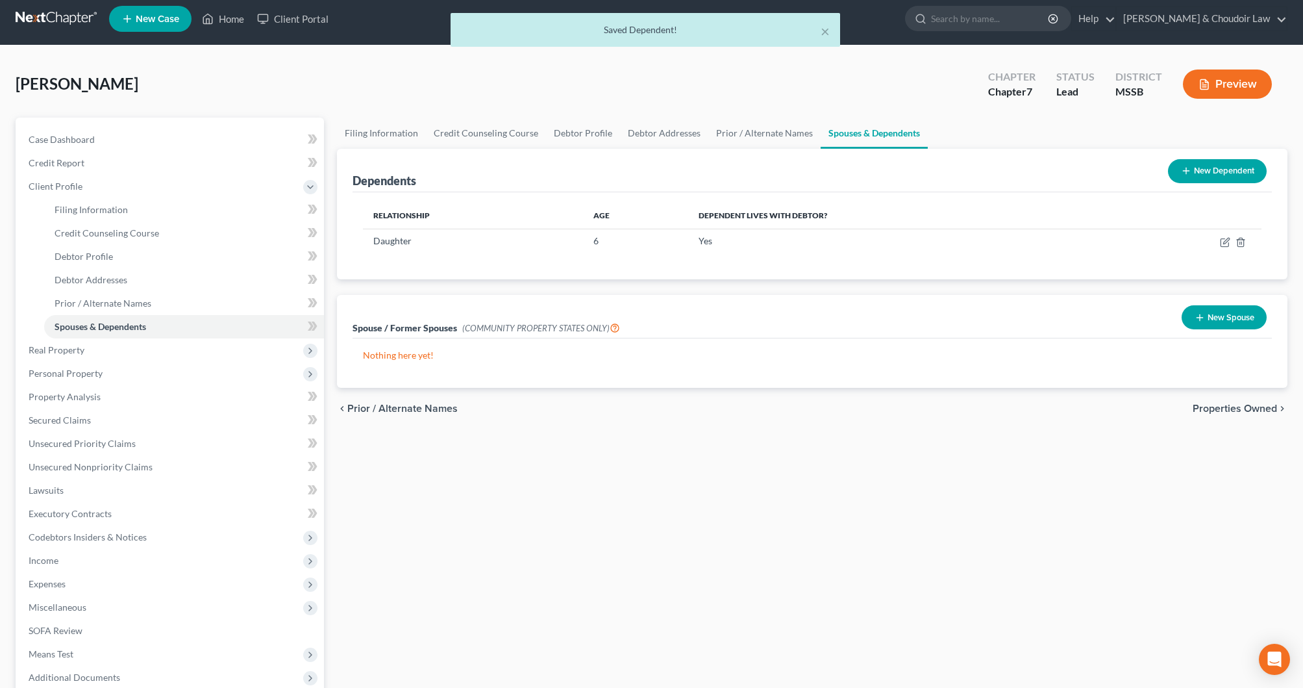
drag, startPoint x: 1245, startPoint y: 152, endPoint x: 1235, endPoint y: 168, distance: 18.7
click at [1245, 152] on div "Dependents New Dependent" at bounding box center [812, 171] width 919 height 44
click at [1235, 168] on button "New Dependent" at bounding box center [1217, 171] width 99 height 24
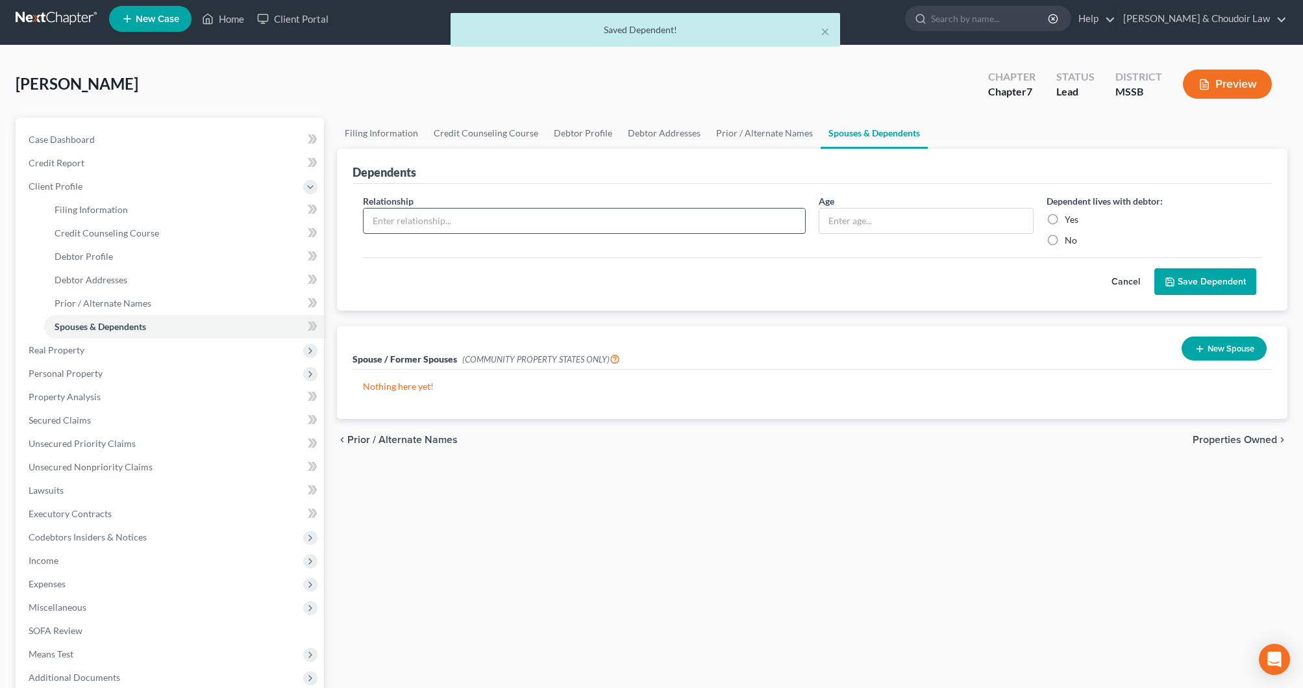
click at [561, 226] on input "text" at bounding box center [585, 220] width 442 height 25
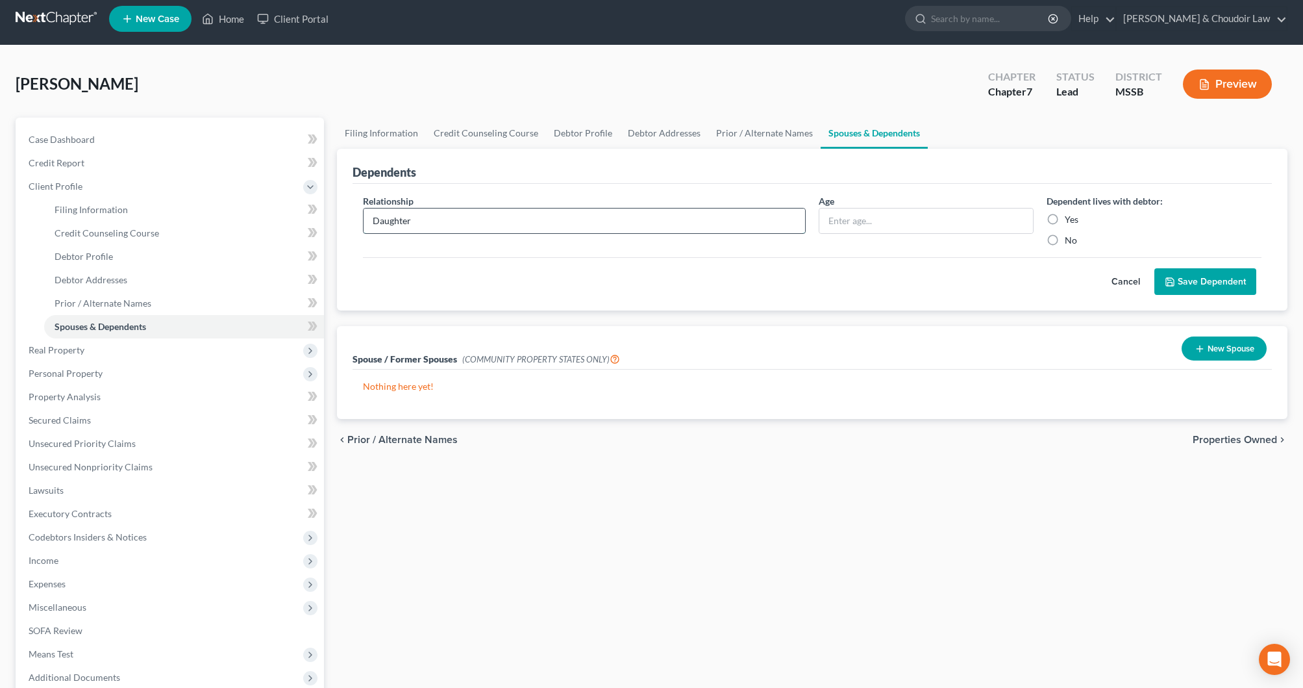
type input "Daughter"
type input "4 months"
click at [1065, 218] on label "Yes" at bounding box center [1072, 219] width 14 height 13
click at [1070, 218] on input "Yes" at bounding box center [1074, 217] width 8 height 8
radio input "true"
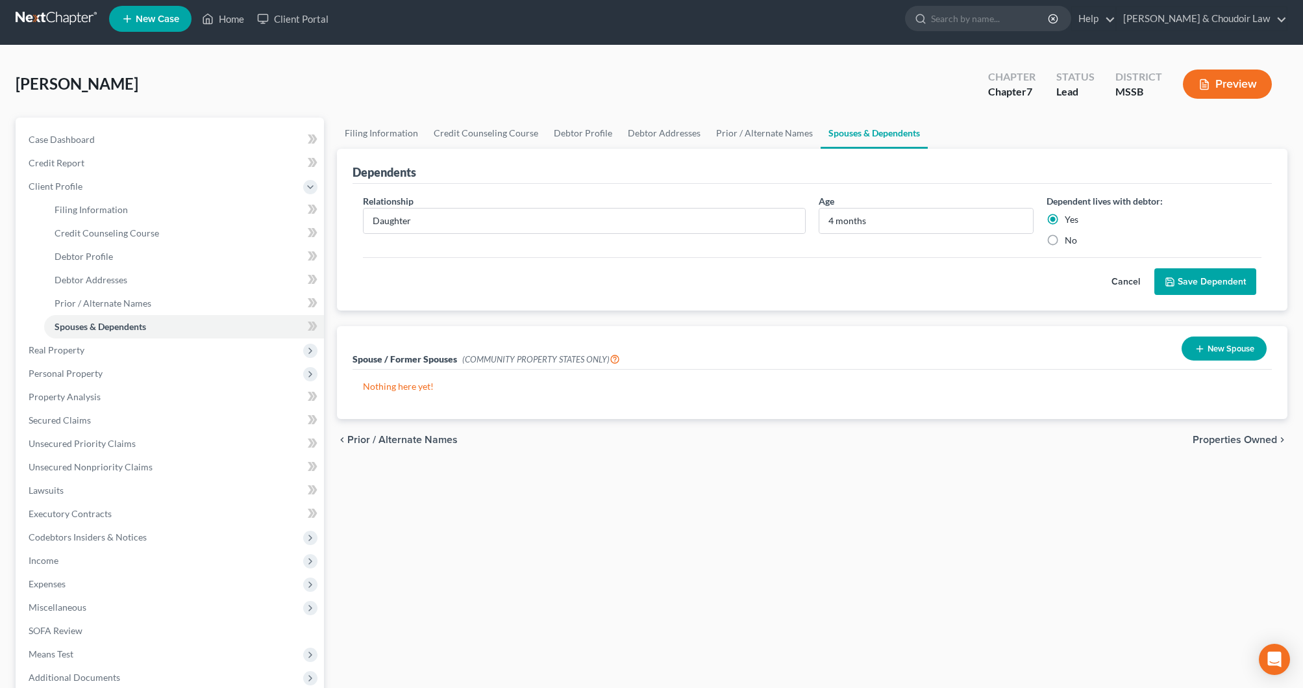
scroll to position [6, 0]
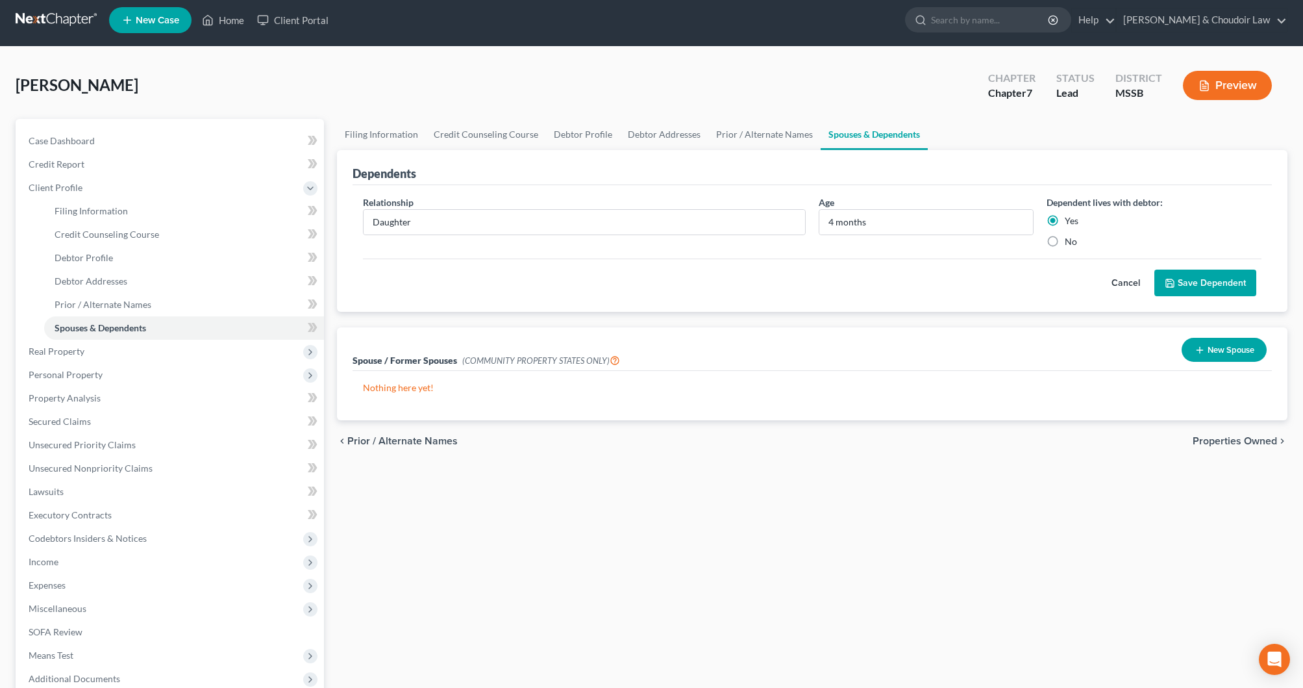
click at [1215, 284] on button "Save Dependent" at bounding box center [1206, 282] width 102 height 27
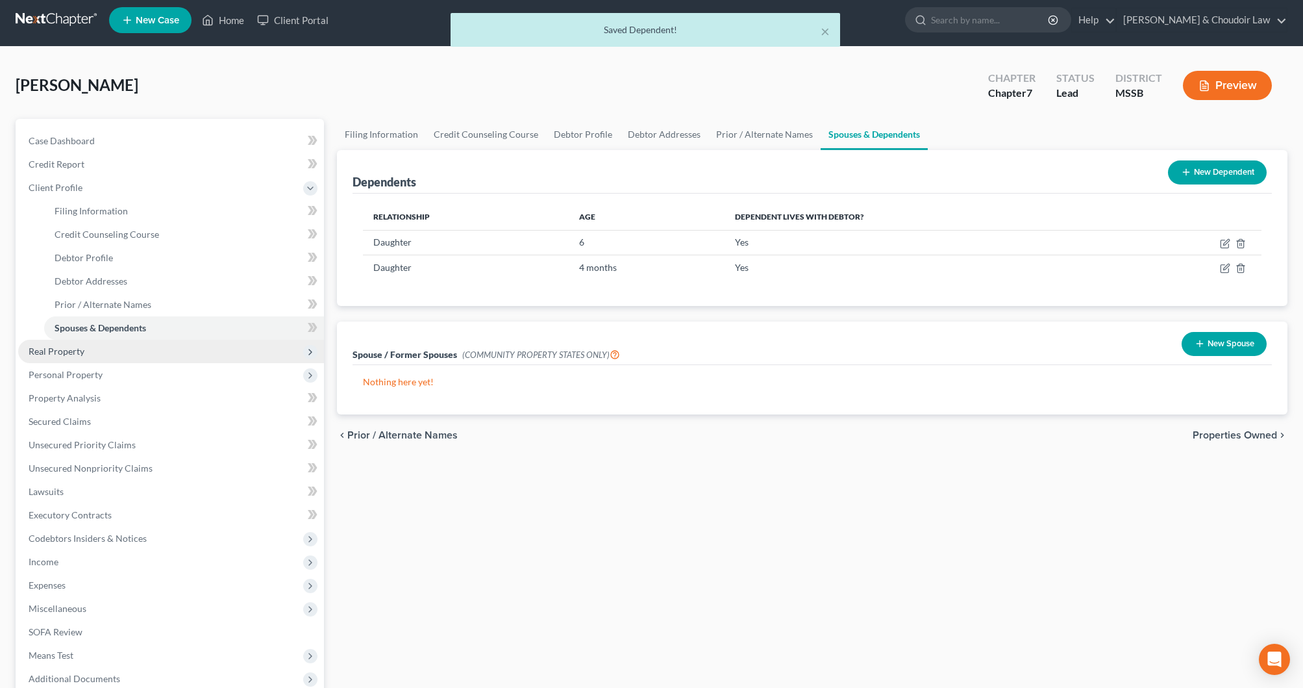
click at [64, 344] on span "Real Property" at bounding box center [171, 351] width 306 height 23
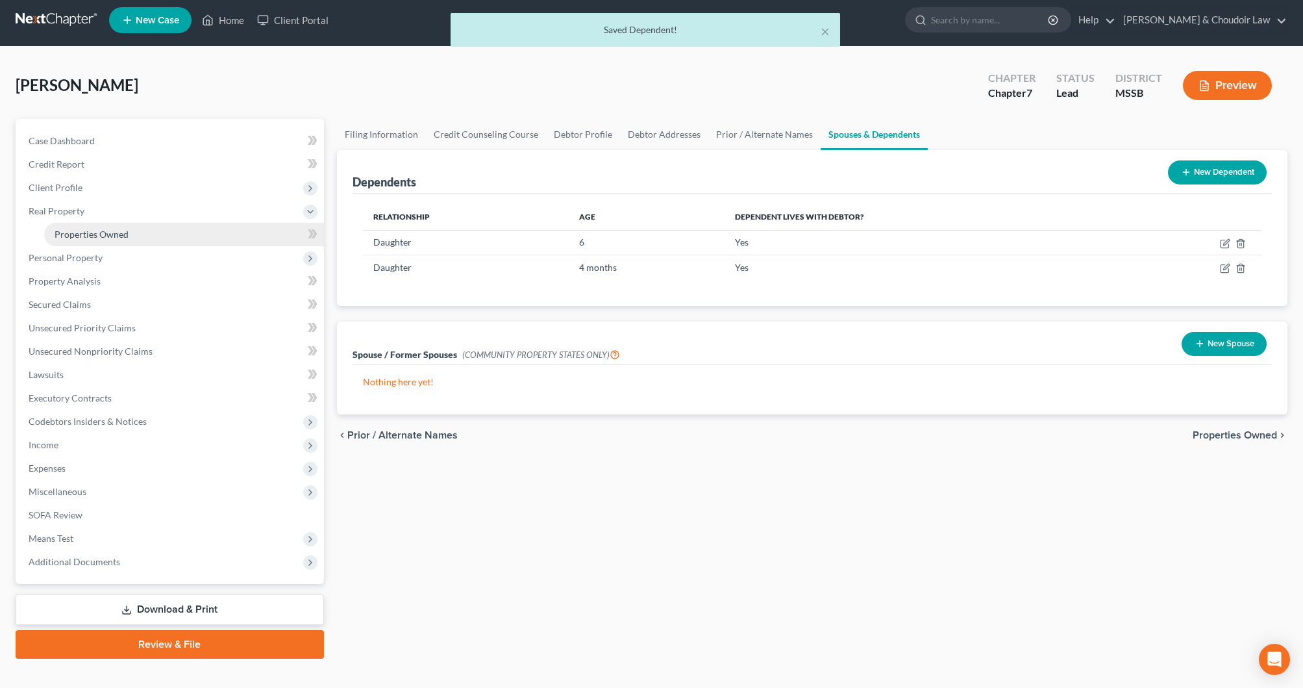
click at [77, 242] on link "Properties Owned" at bounding box center [184, 234] width 280 height 23
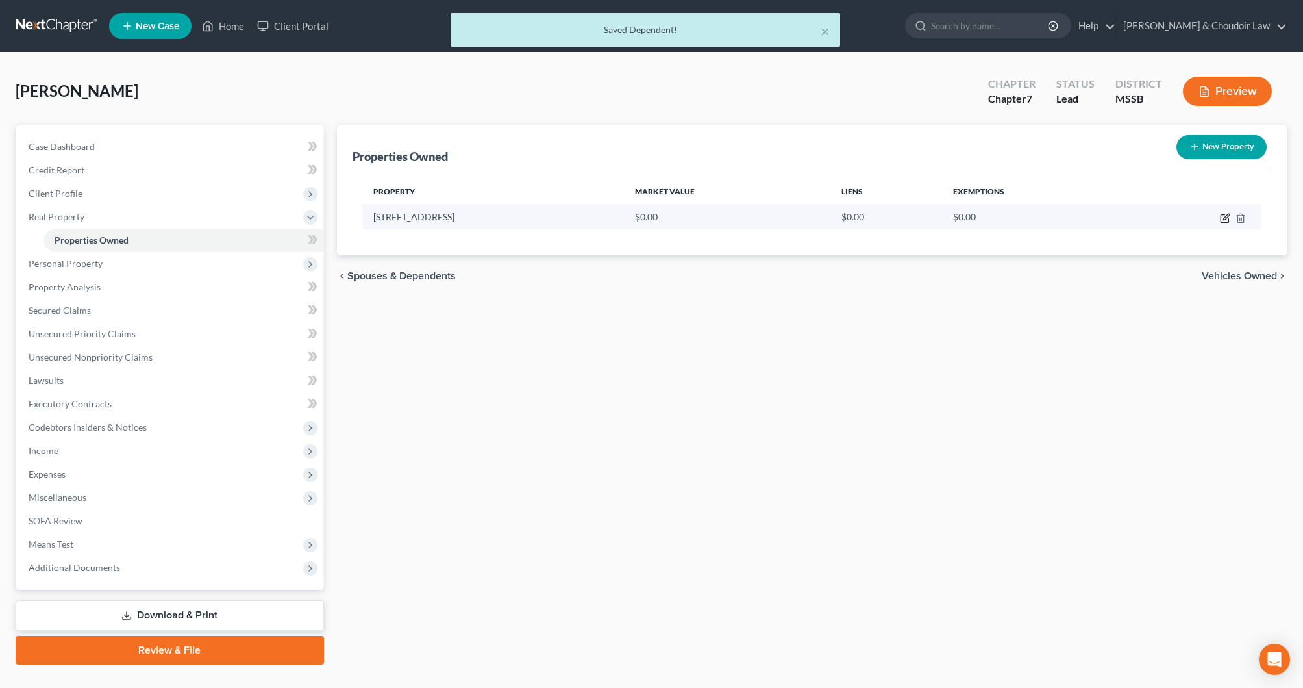
click at [1226, 217] on icon "button" at bounding box center [1225, 218] width 10 height 10
select select "25"
select select "42"
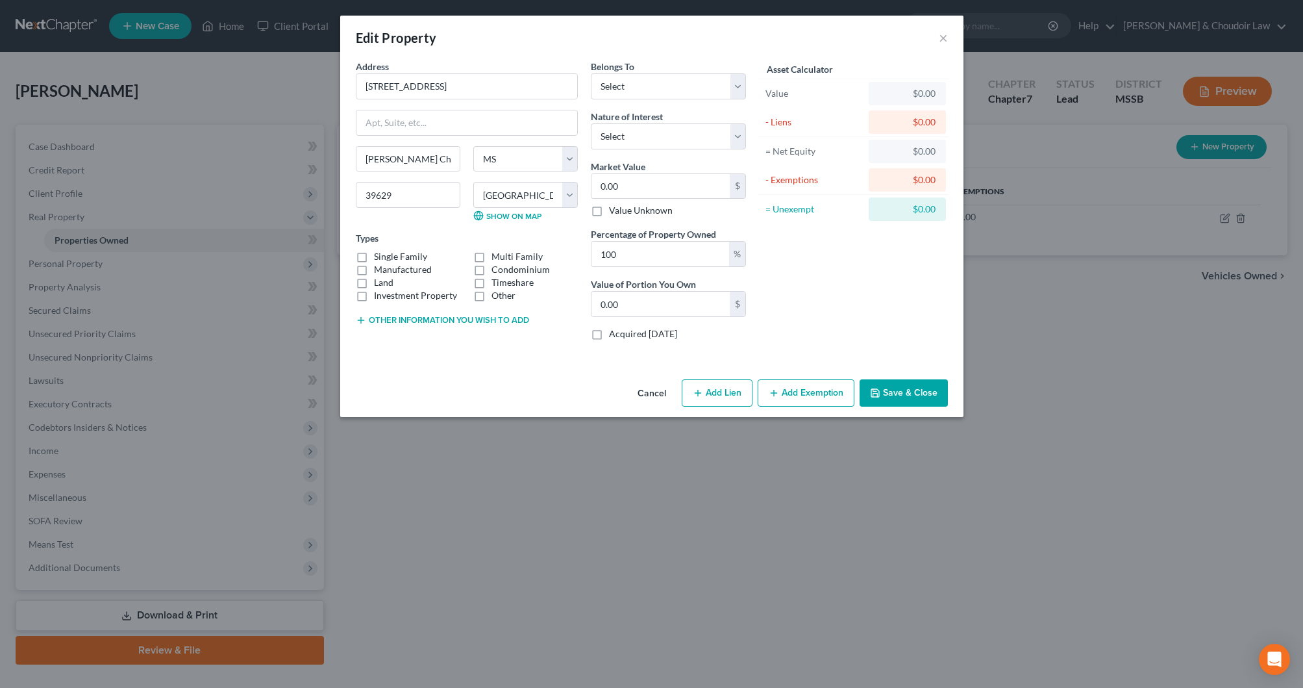
click at [391, 267] on label "Manufactured" at bounding box center [403, 269] width 58 height 13
click at [388, 267] on input "Manufactured" at bounding box center [383, 267] width 8 height 8
checkbox input "true"
click at [503, 295] on label "Other" at bounding box center [504, 295] width 24 height 13
click at [503, 295] on input "Other" at bounding box center [501, 293] width 8 height 8
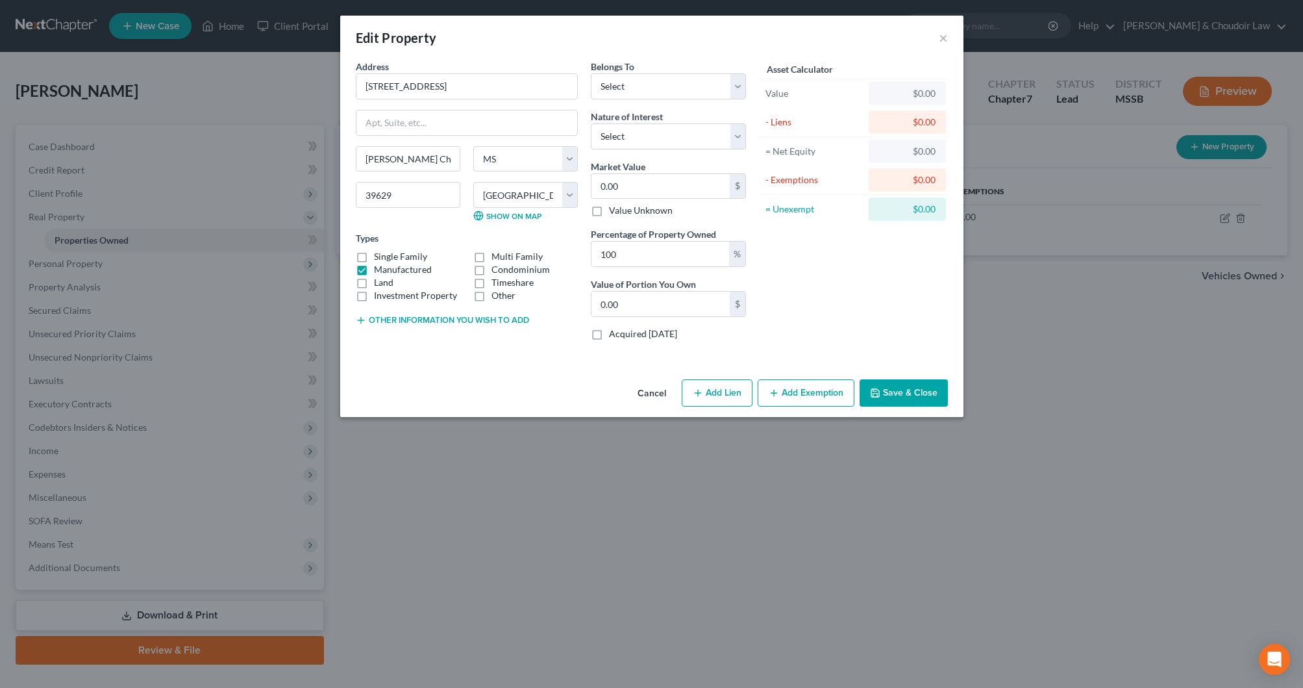
checkbox input "true"
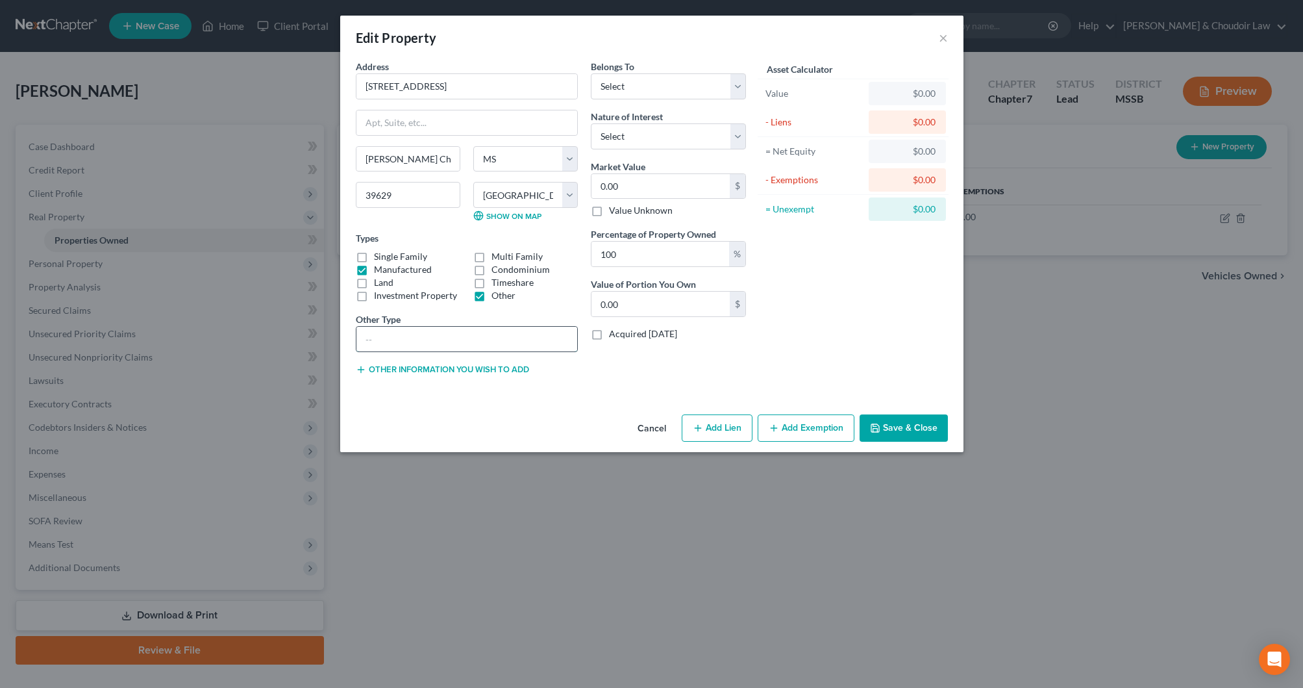
click at [422, 340] on input "text" at bounding box center [467, 339] width 221 height 25
type input "2022 single-wide MH on debtor's sister's land (no rent)"
select select "0"
click at [653, 188] on input "0.00" at bounding box center [661, 186] width 138 height 25
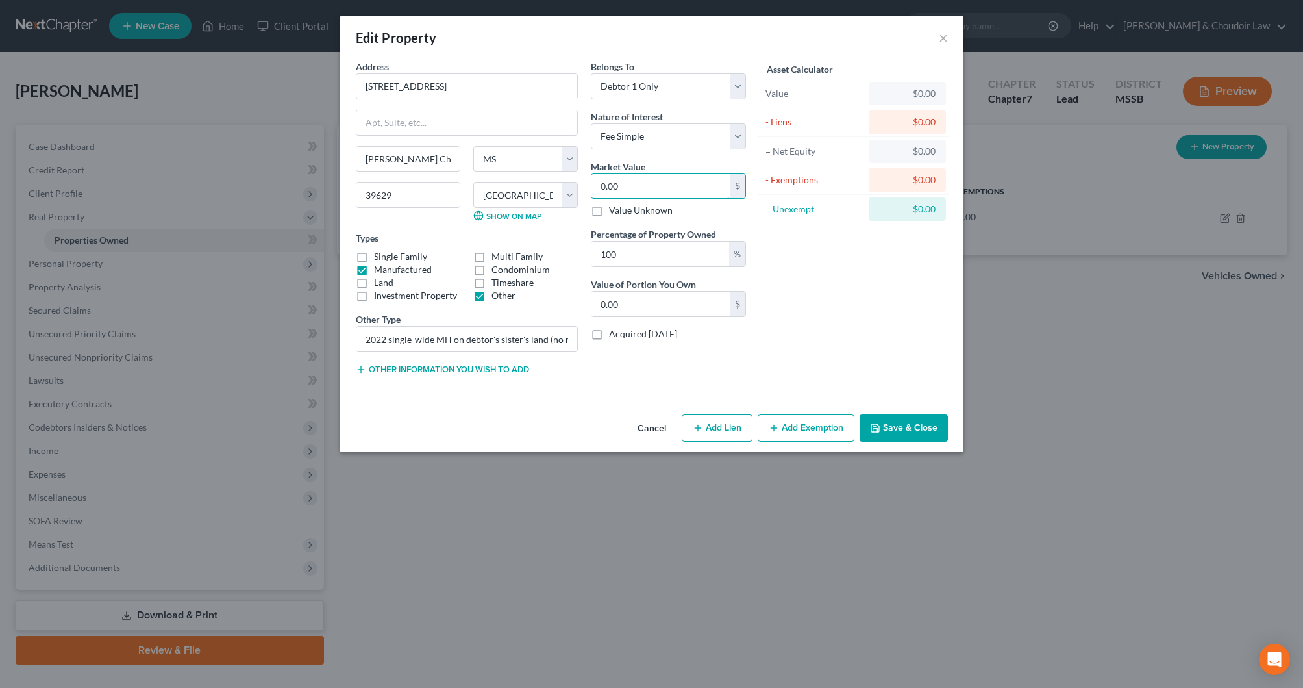
drag, startPoint x: 653, startPoint y: 188, endPoint x: 586, endPoint y: 186, distance: 67.6
click at [586, 186] on div "Belongs To * Select Debtor 1 Only Debtor 2 Only Debtor 1 And Debtor 2 Only At L…" at bounding box center [668, 223] width 168 height 326
type input "7"
type input "7.00"
type input "75"
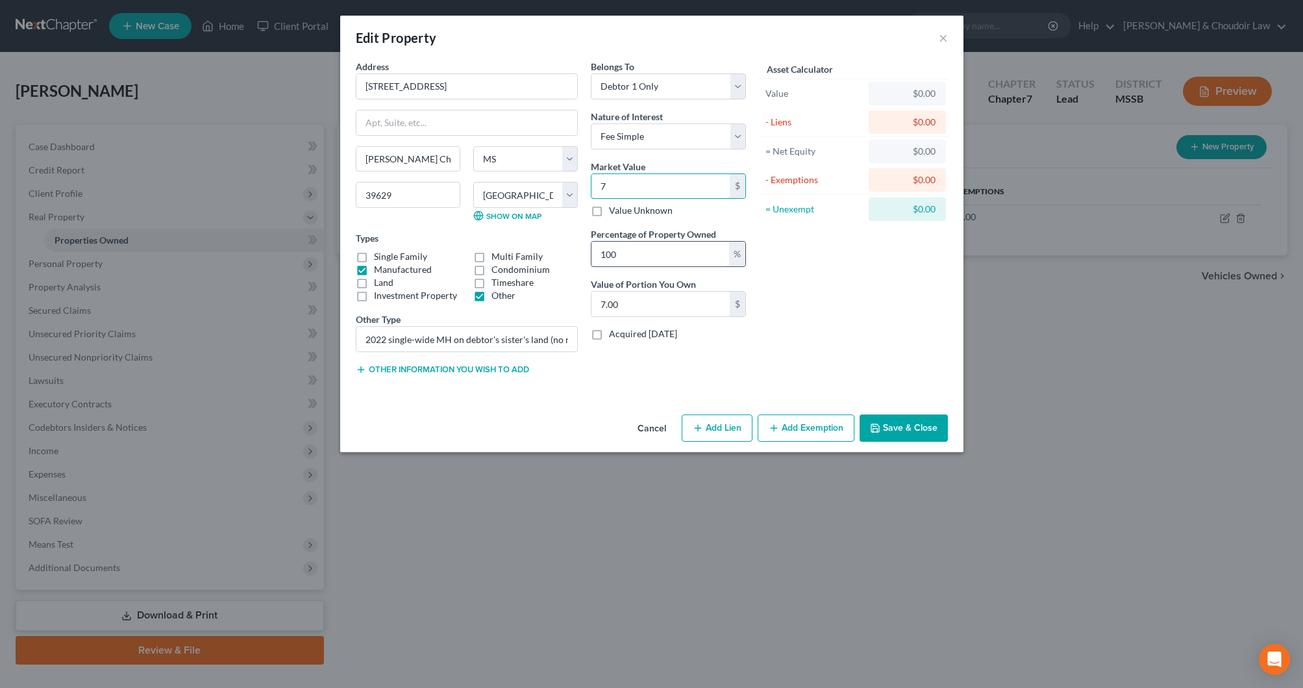
type input "75.00"
type input "750"
type input "750.00"
type input "7500"
type input "7,500.00"
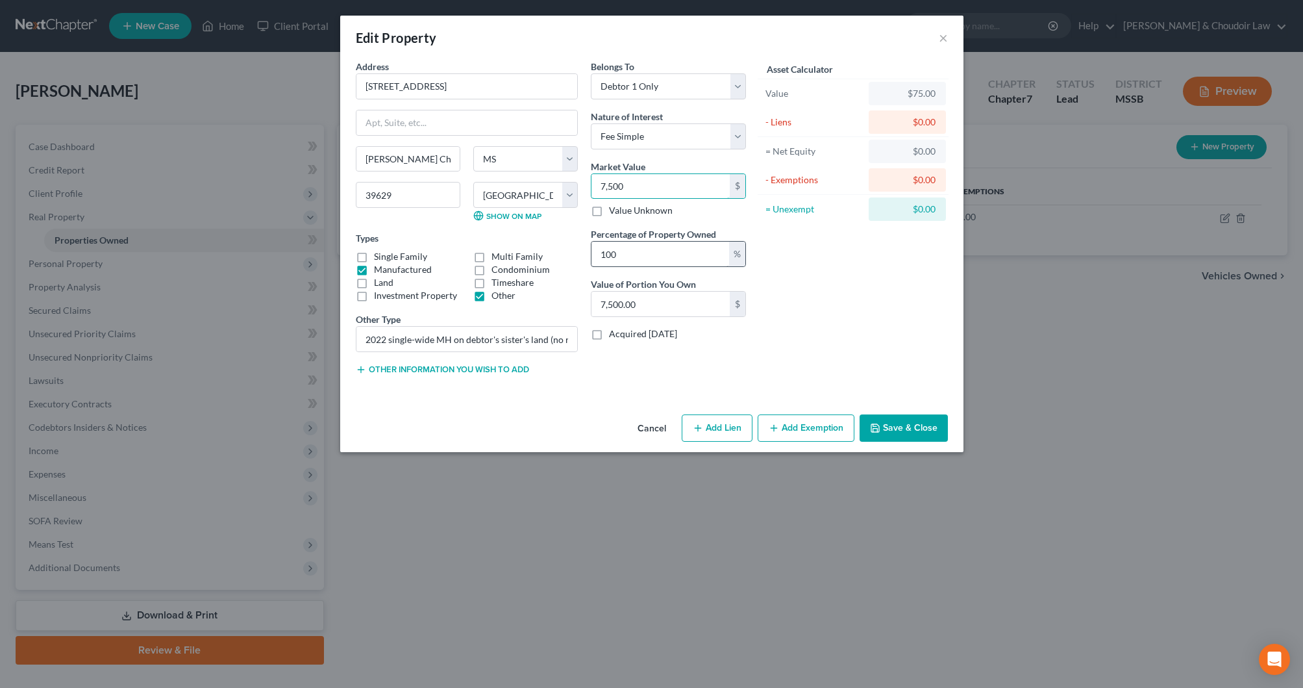
type input "7,5000"
type input "75,000.00"
drag, startPoint x: 621, startPoint y: 189, endPoint x: 542, endPoint y: 190, distance: 79.2
click at [542, 190] on div "Address * 3628 Hwy. 51 [PERSON_NAME] [GEOGRAPHIC_DATA] [US_STATE][GEOGRAPHIC_DA…" at bounding box center [550, 223] width 403 height 326
type input "8"
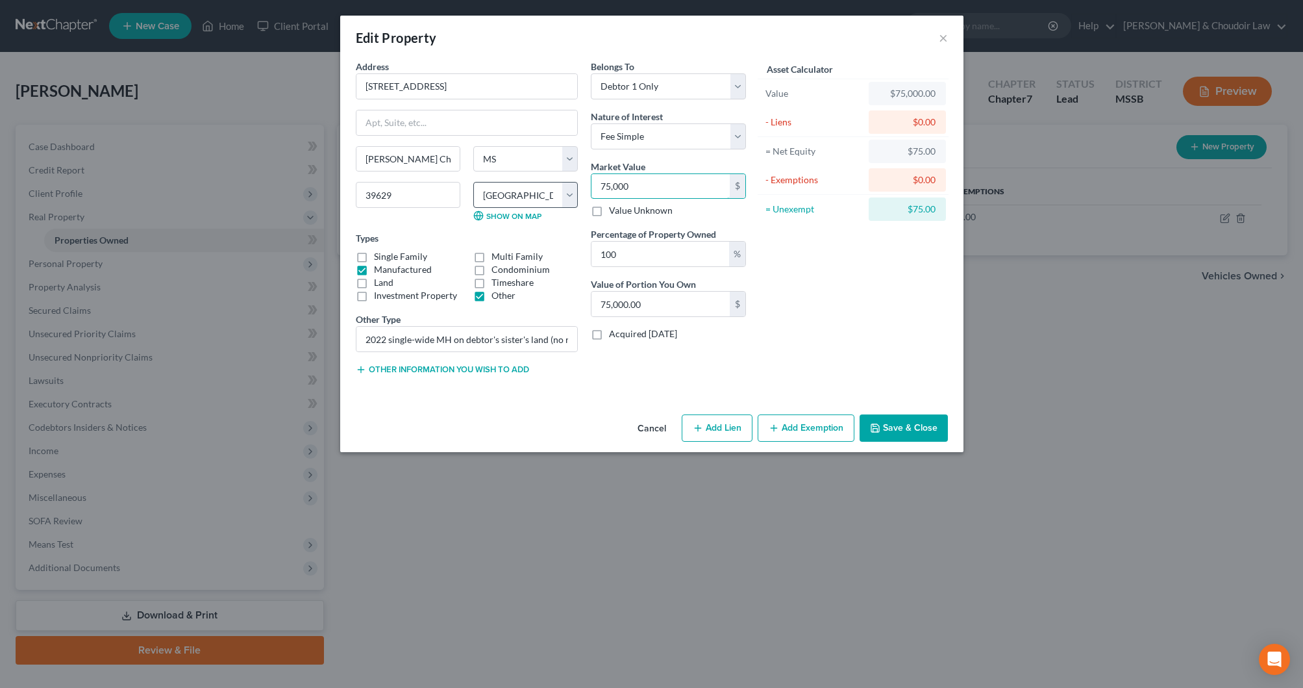
type input "8.00"
type input "85"
type input "85.00"
type input "850"
type input "850.00"
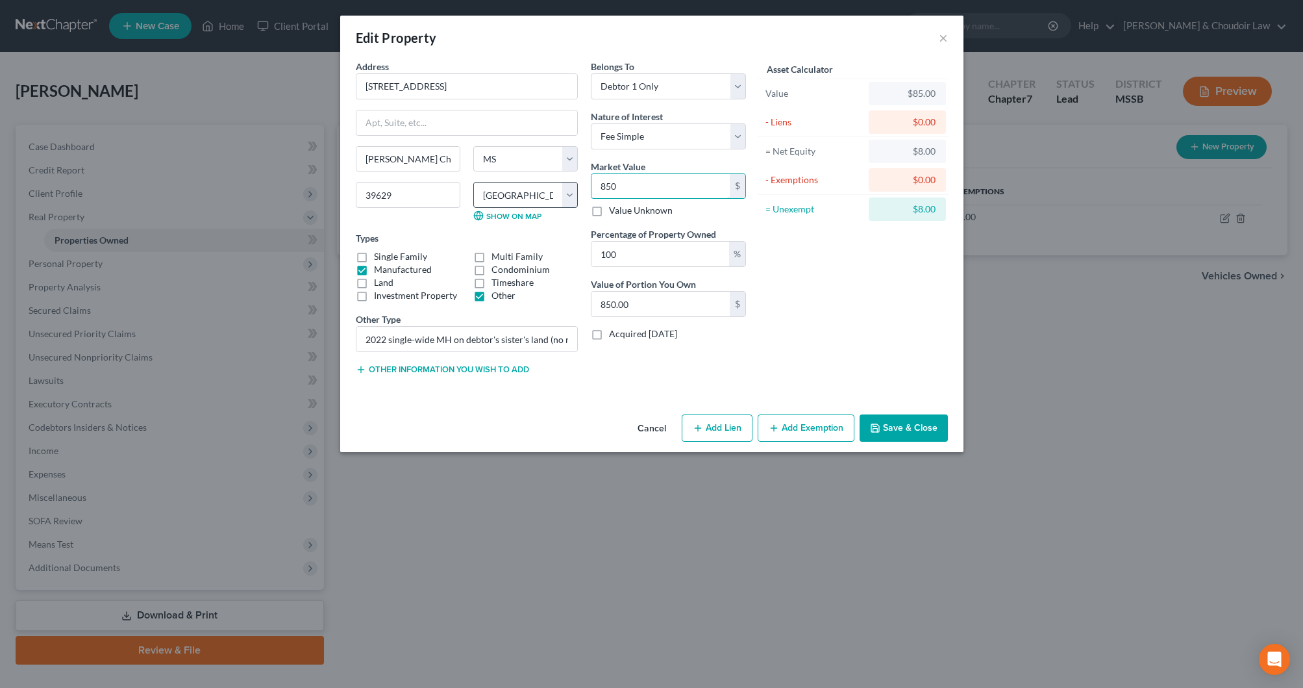
type input "8500"
type input "8,500.00"
type input "8,5000"
type input "85,000.00"
type input "85,000"
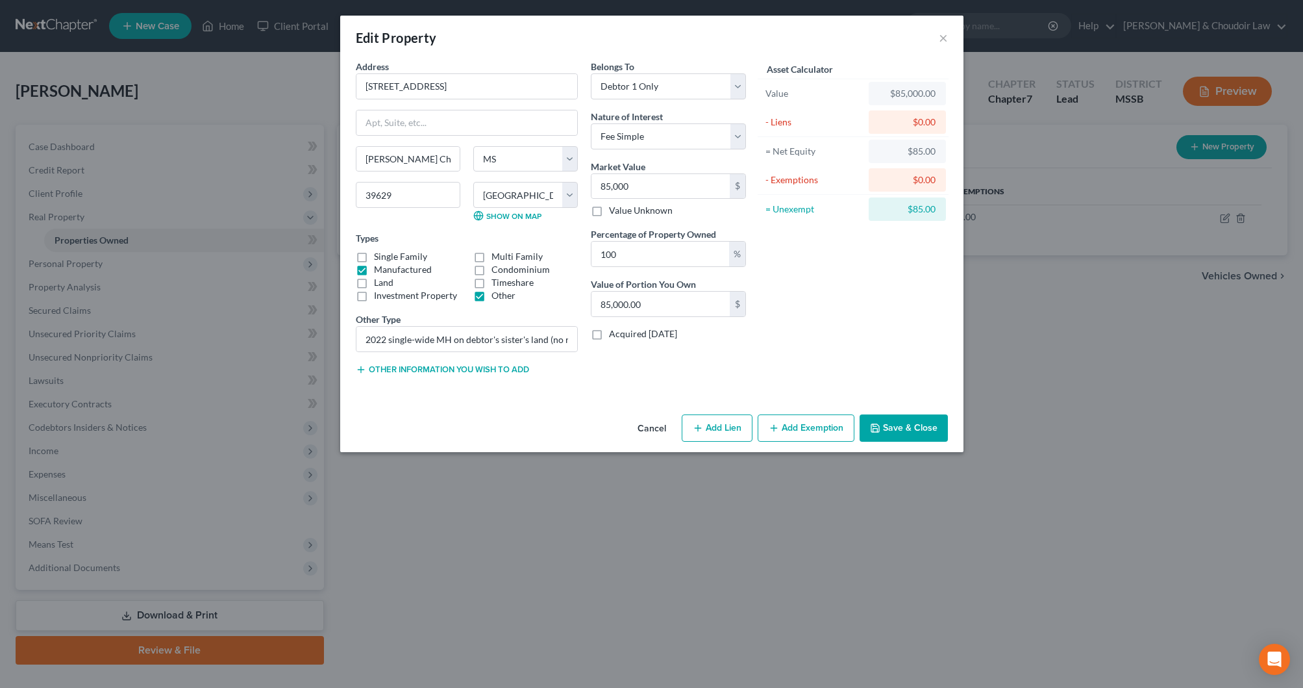
click at [831, 425] on button "Add Exemption" at bounding box center [806, 427] width 97 height 27
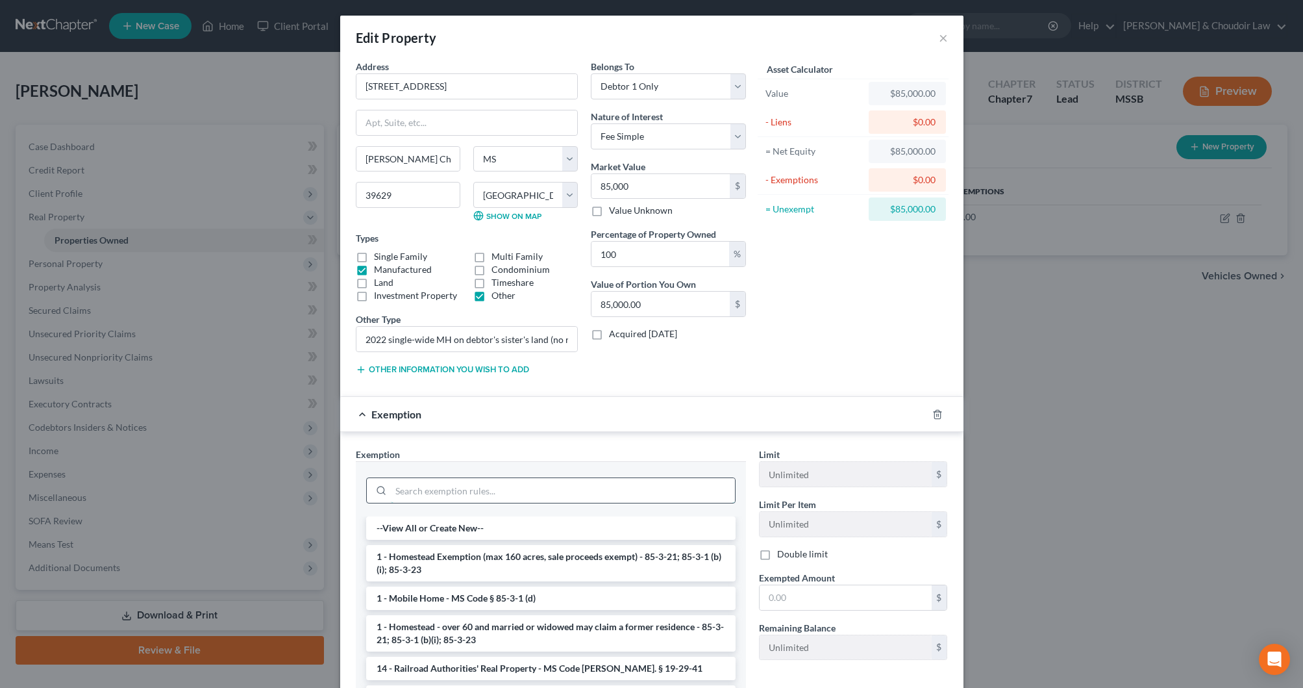
click at [585, 488] on input "search" at bounding box center [563, 490] width 344 height 25
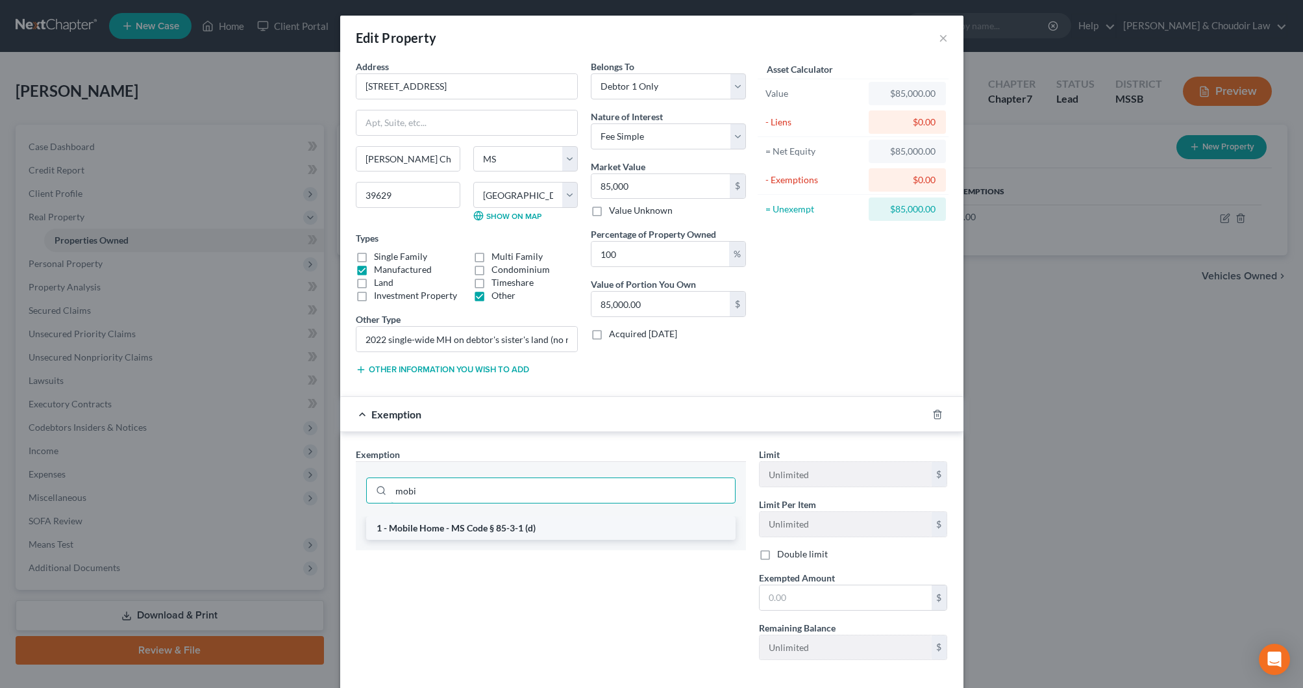
type input "mobi"
click at [603, 525] on li "1 - Mobile Home - MS Code § 85-3-1 (d)" at bounding box center [550, 527] width 369 height 23
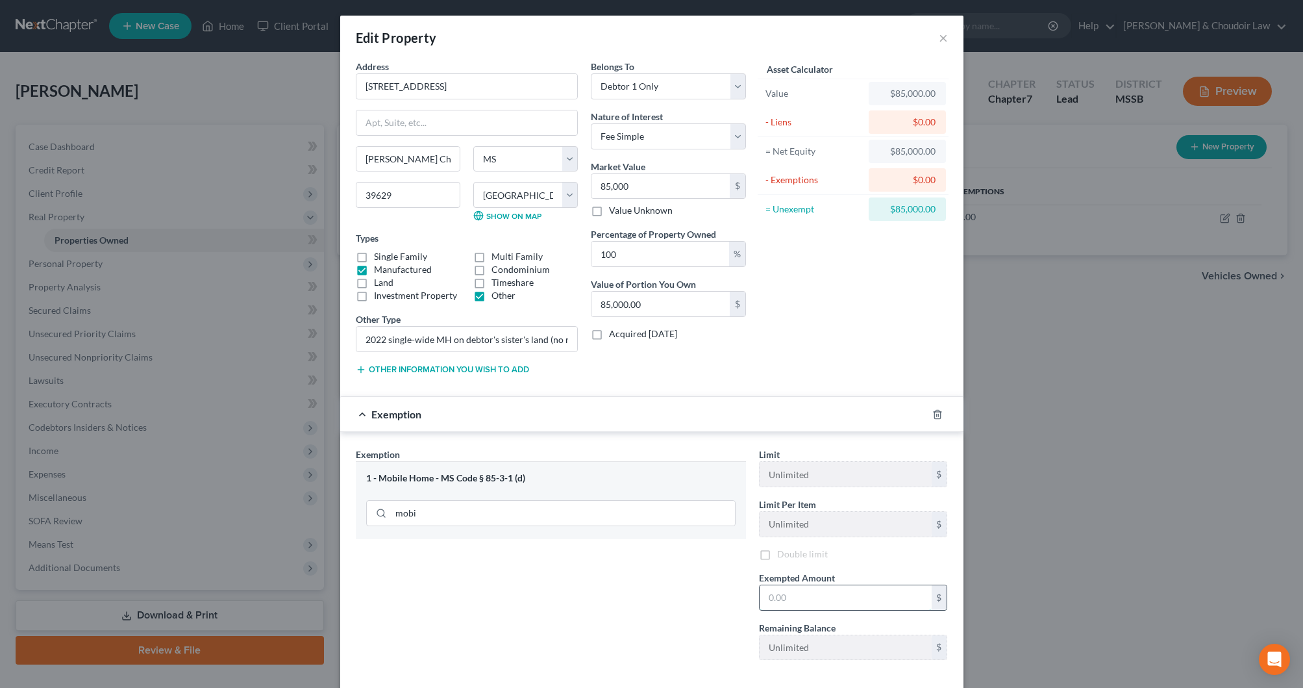
click at [812, 597] on input "text" at bounding box center [846, 597] width 172 height 25
type input "30,000"
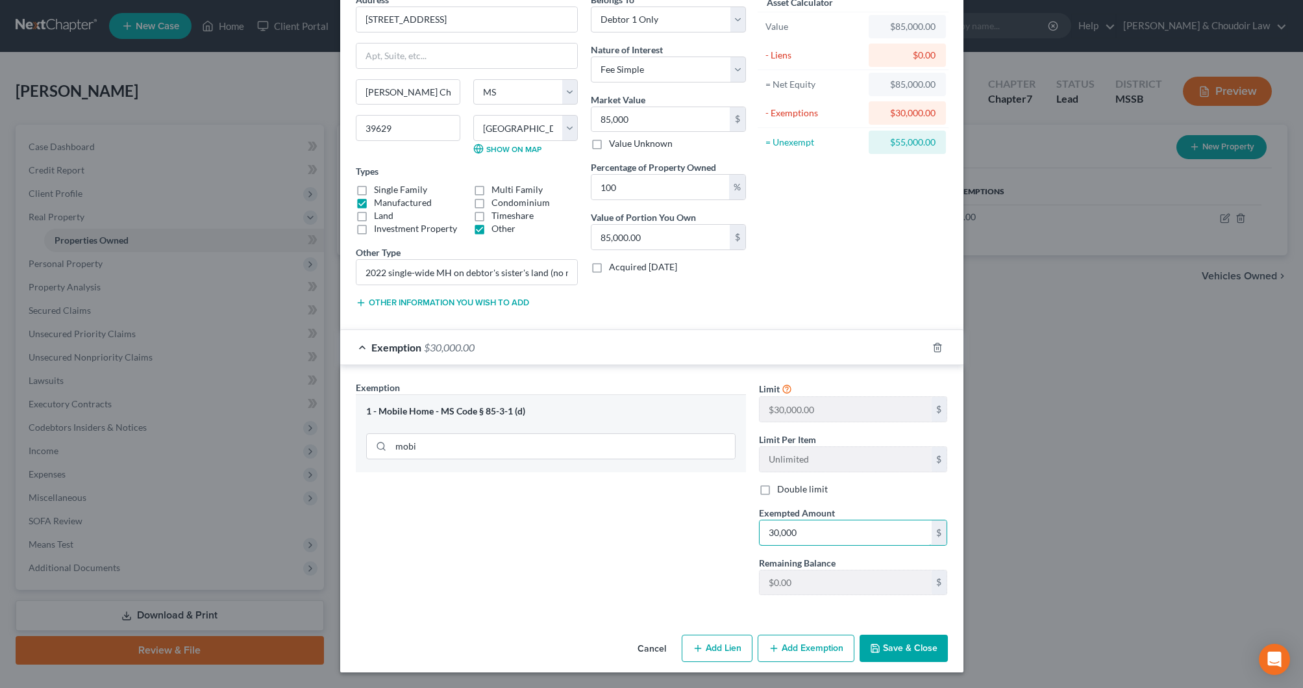
scroll to position [67, 0]
click at [892, 653] on button "Save & Close" at bounding box center [904, 647] width 88 height 27
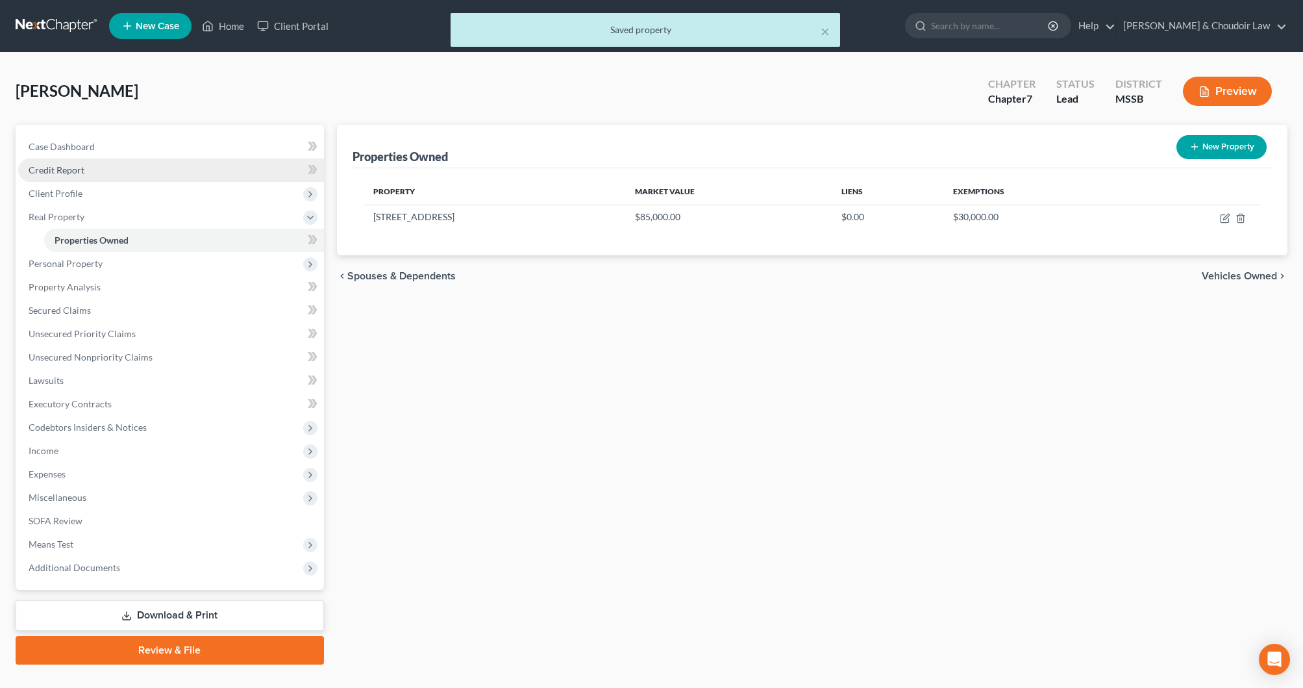
click at [62, 173] on span "Credit Report" at bounding box center [57, 169] width 56 height 11
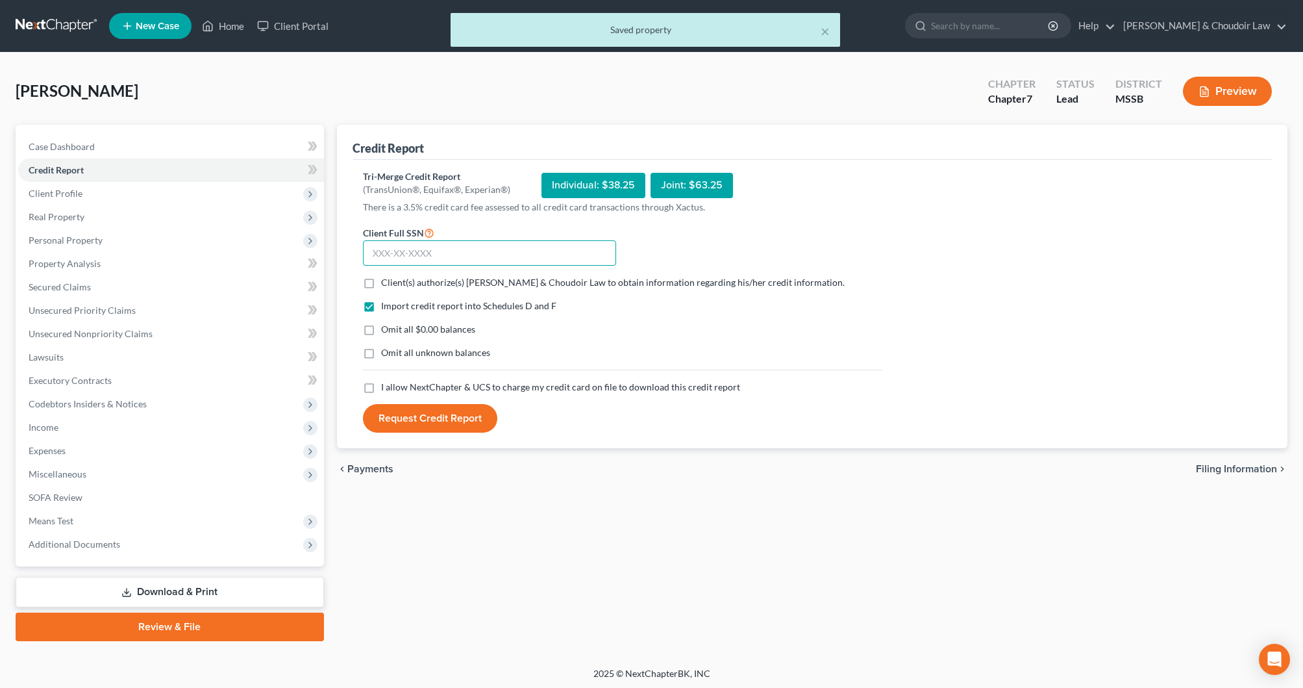
click at [577, 250] on input "text" at bounding box center [489, 253] width 253 height 26
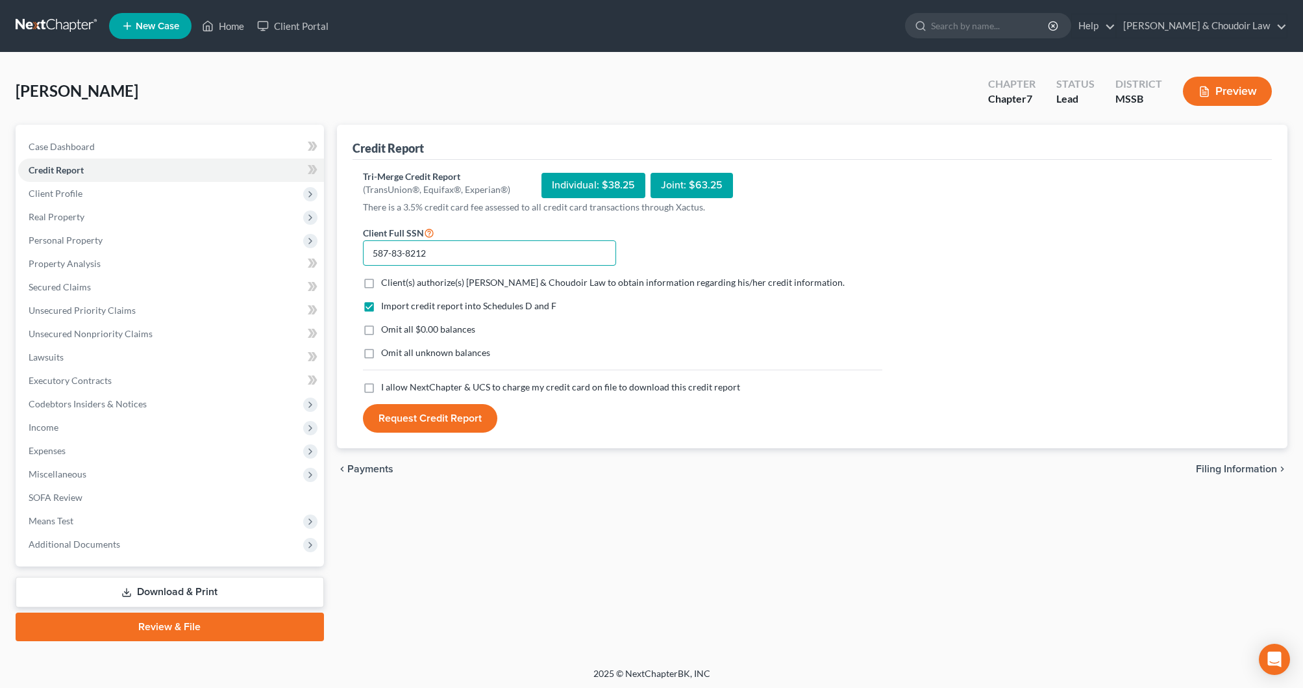
scroll to position [0, 1]
type input "587-83-8212"
click at [577, 287] on label "Client(s) authorize(s) [PERSON_NAME] & Choudoir Law to obtain information regar…" at bounding box center [613, 282] width 464 height 13
click at [395, 284] on input "Client(s) authorize(s) [PERSON_NAME] & Choudoir Law to obtain information regar…" at bounding box center [390, 280] width 8 height 8
checkbox input "true"
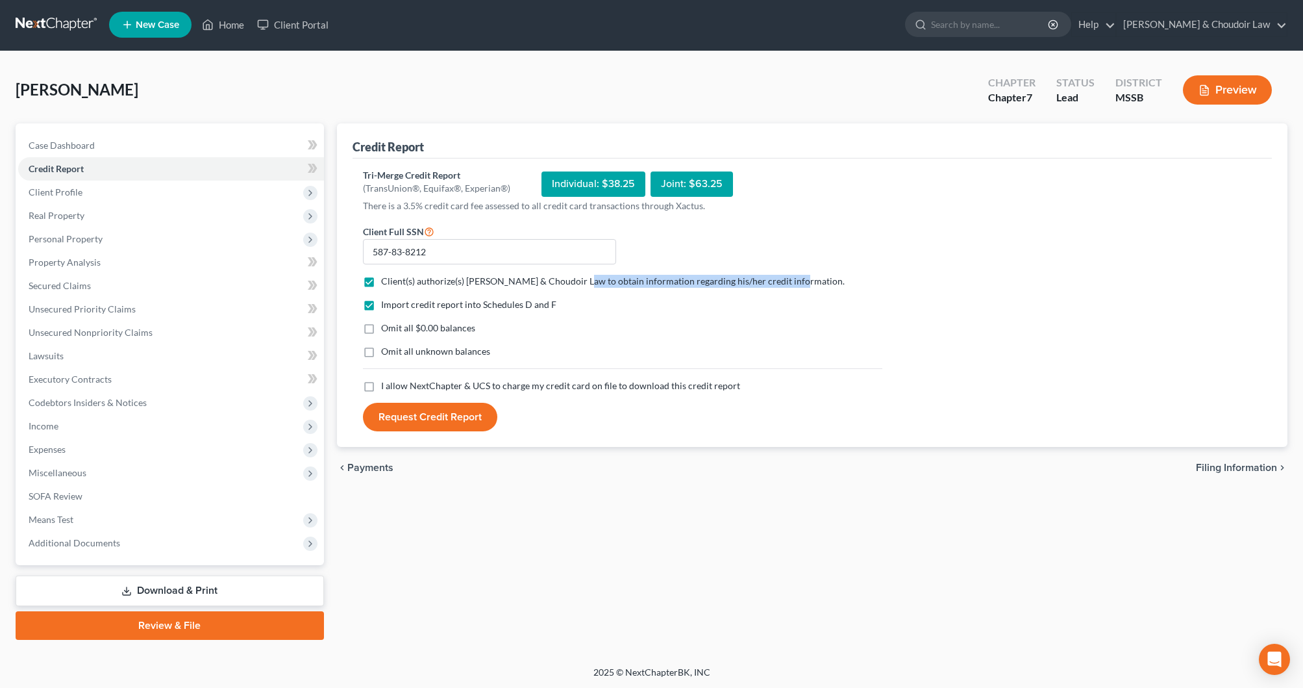
scroll to position [1, 0]
click at [449, 324] on span "Omit all $0.00 balances" at bounding box center [428, 327] width 94 height 11
click at [395, 324] on input "Omit all $0.00 balances" at bounding box center [390, 325] width 8 height 8
checkbox input "true"
click at [445, 355] on span "Omit all unknown balances" at bounding box center [435, 350] width 109 height 11
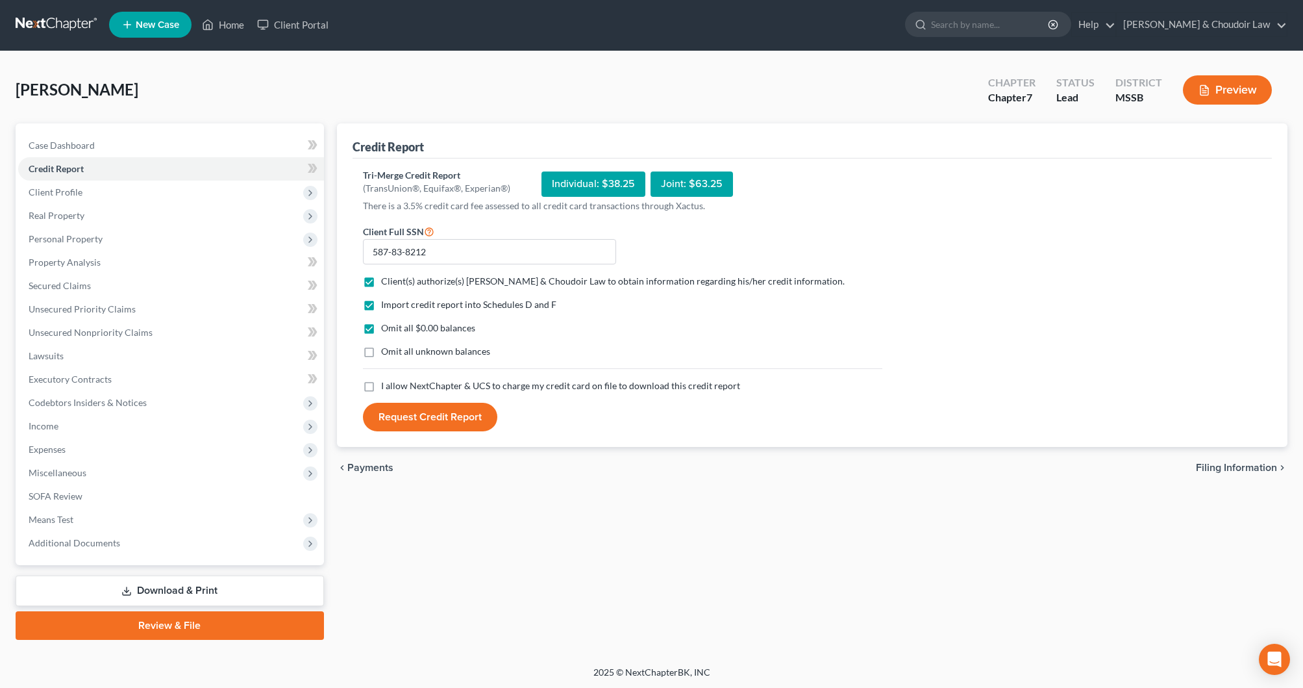
click at [395, 353] on input "Omit all unknown balances" at bounding box center [390, 349] width 8 height 8
checkbox input "true"
click at [446, 390] on span "I allow NextChapter & UCS to charge my credit card on file to download this cre…" at bounding box center [560, 385] width 359 height 11
click at [395, 388] on input "I allow NextChapter & UCS to charge my credit card on file to download this cre…" at bounding box center [390, 383] width 8 height 8
checkbox input "true"
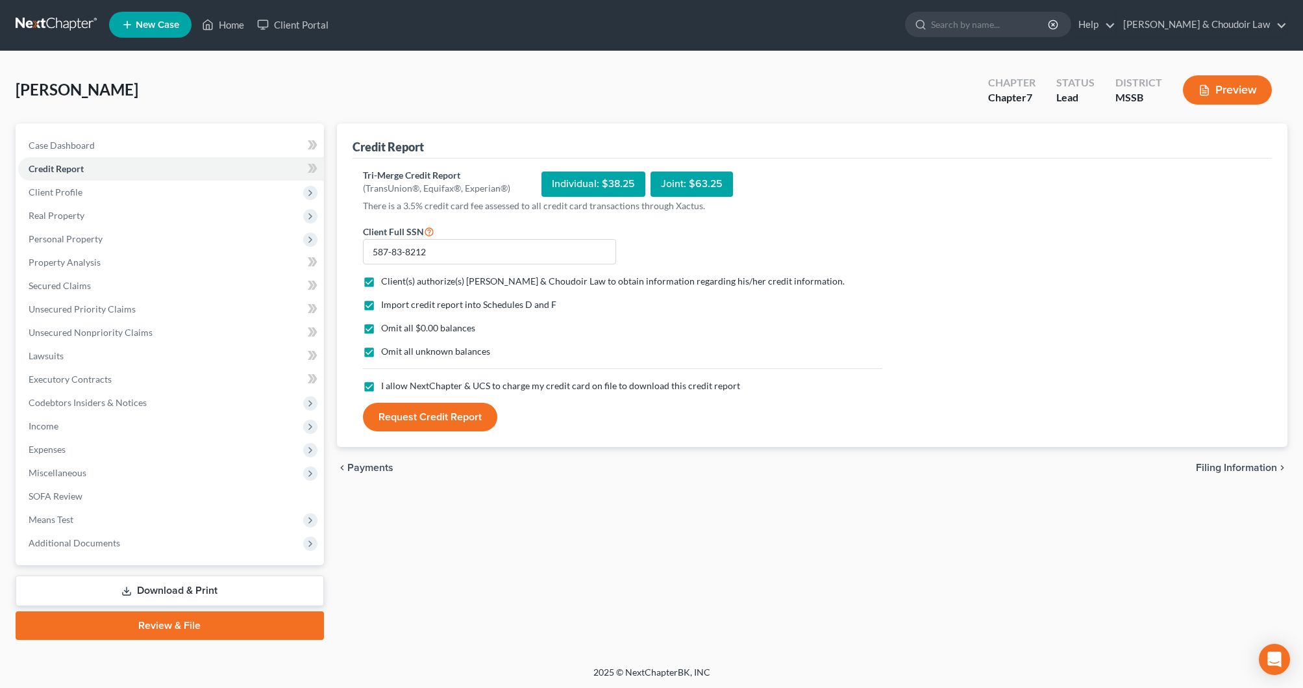
click at [445, 410] on button "Request Credit Report" at bounding box center [430, 417] width 134 height 29
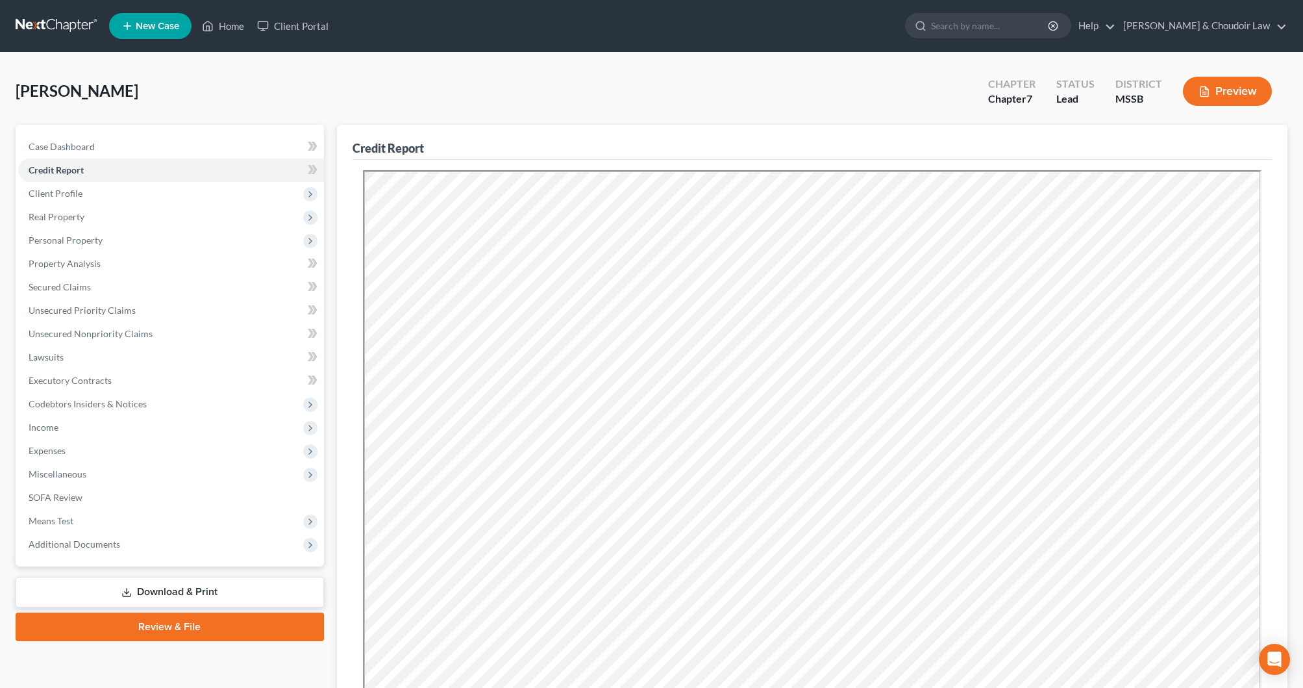
scroll to position [-1, 0]
click at [79, 237] on span "Personal Property" at bounding box center [66, 239] width 74 height 11
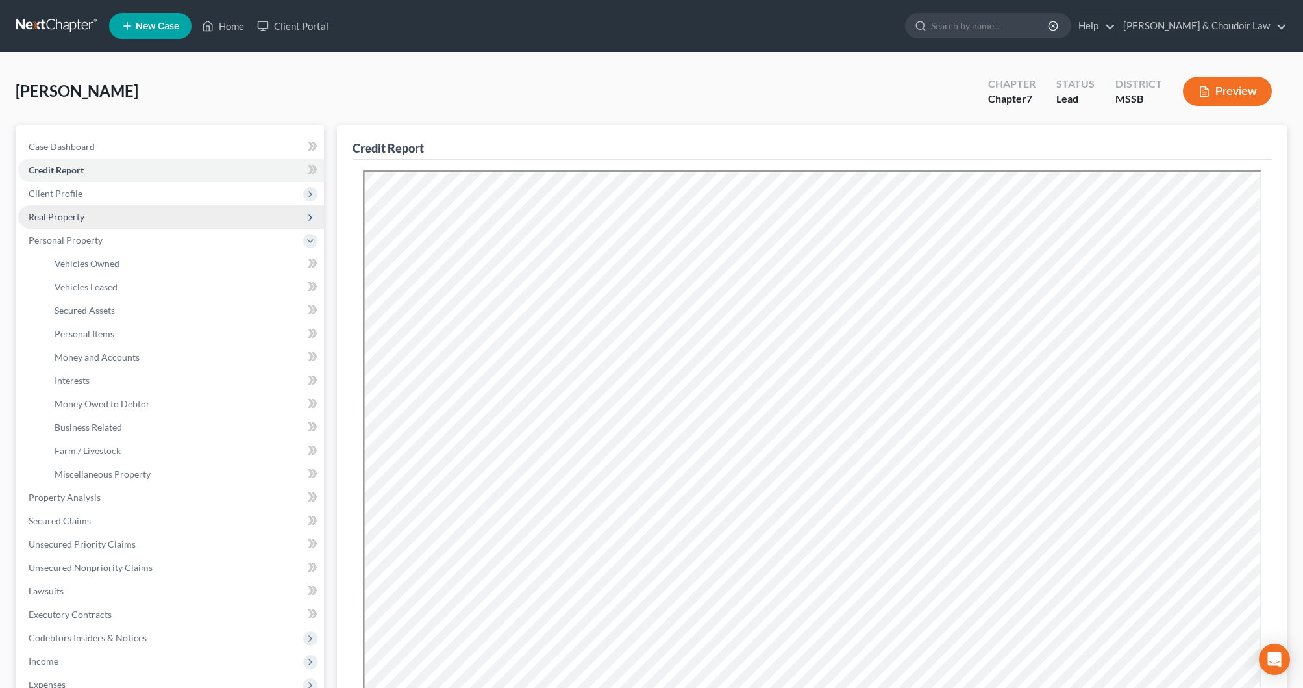
click at [77, 212] on span "Real Property" at bounding box center [57, 216] width 56 height 11
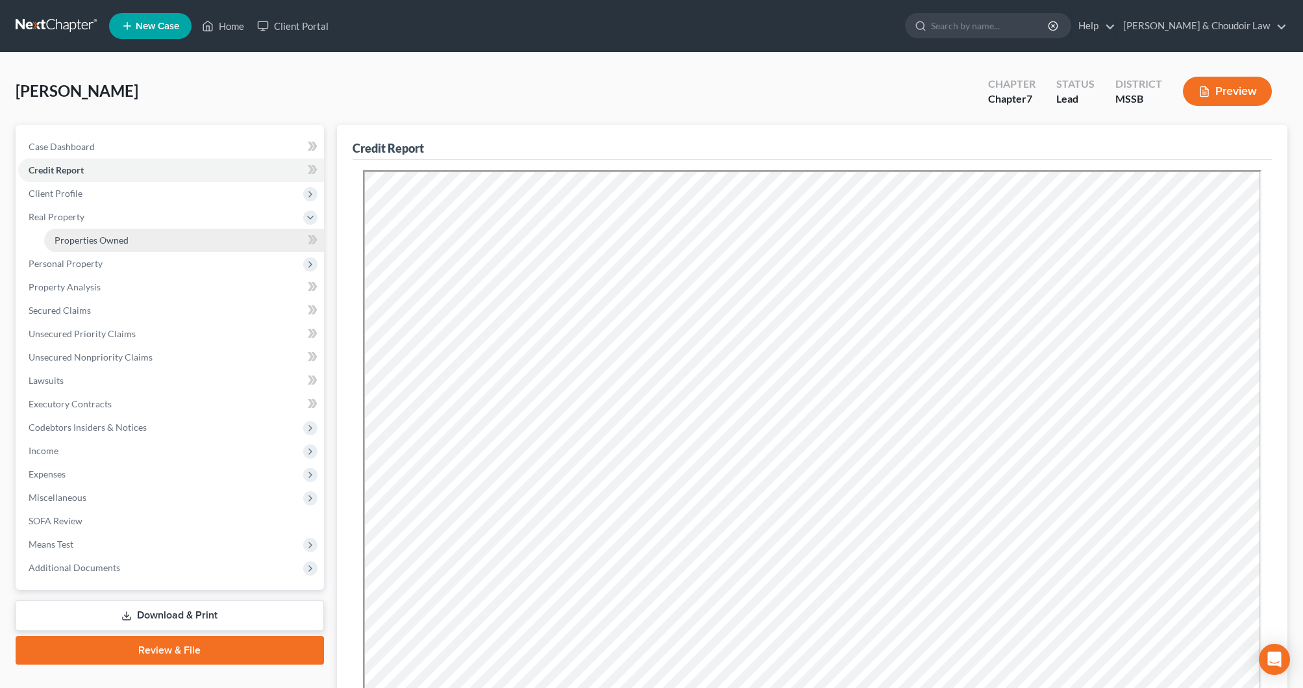
click at [83, 236] on span "Properties Owned" at bounding box center [92, 239] width 74 height 11
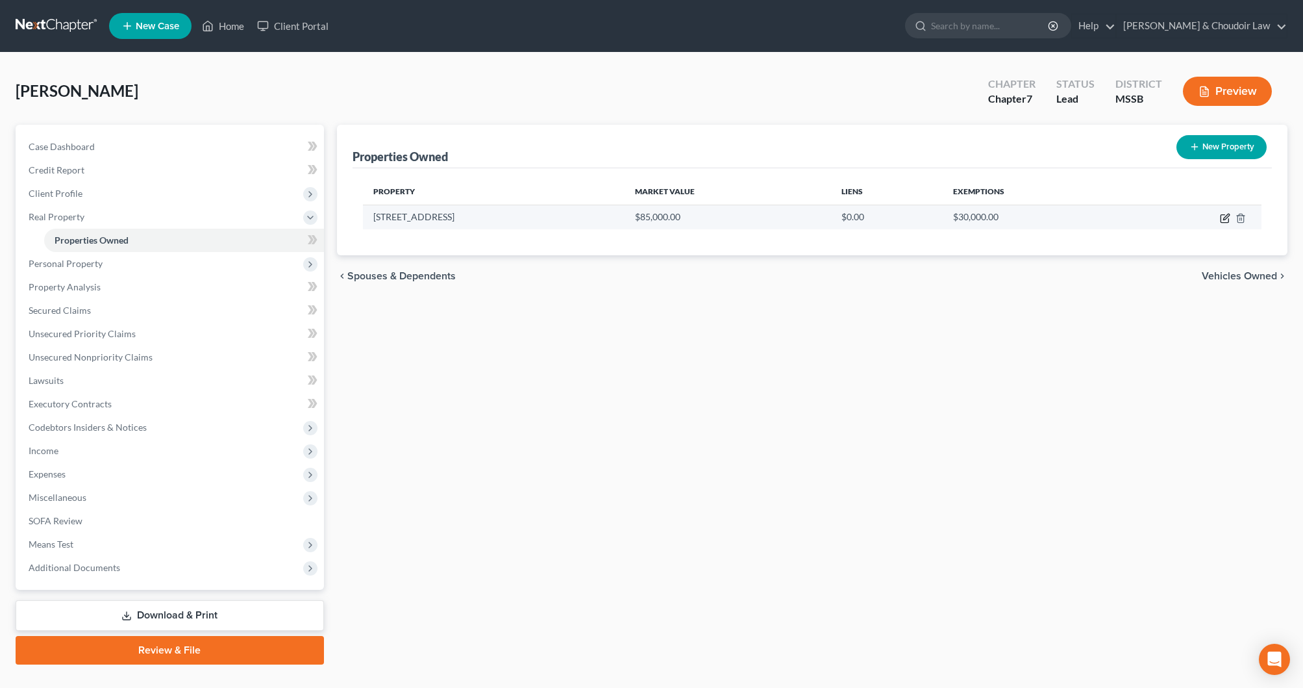
scroll to position [0, 1]
click at [1227, 216] on icon "button" at bounding box center [1225, 218] width 10 height 10
select select "25"
select select "42"
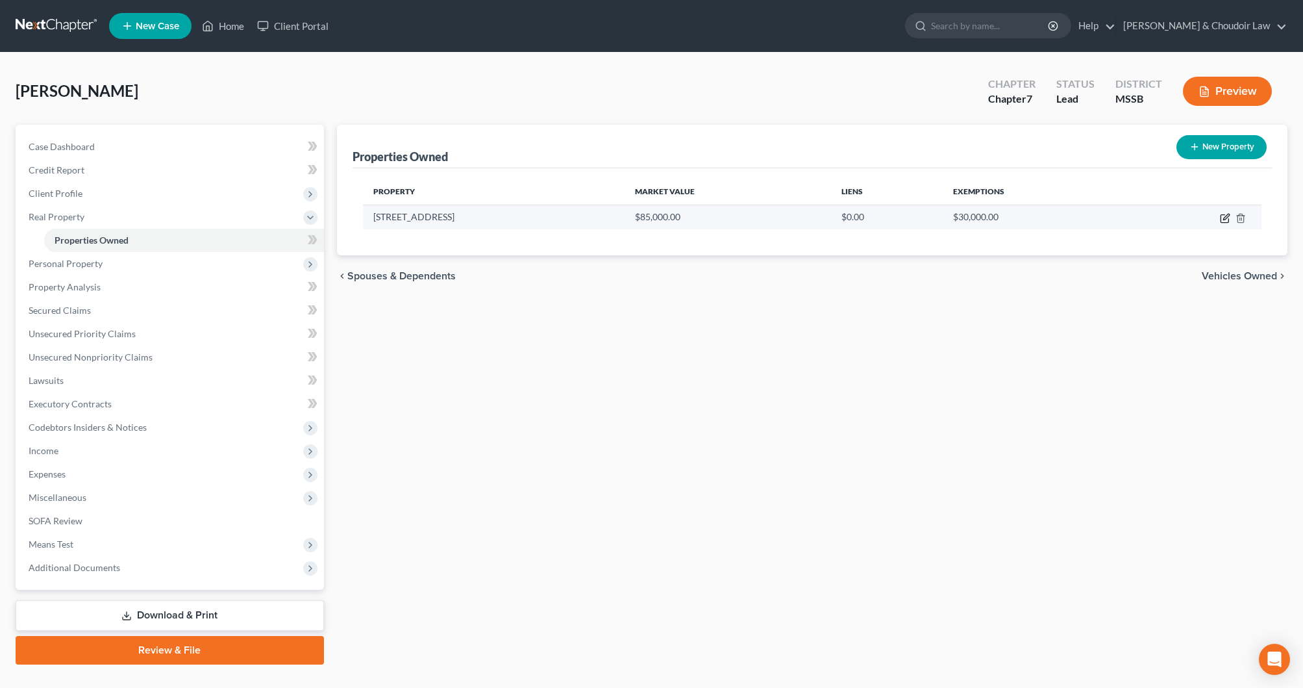
select select "0"
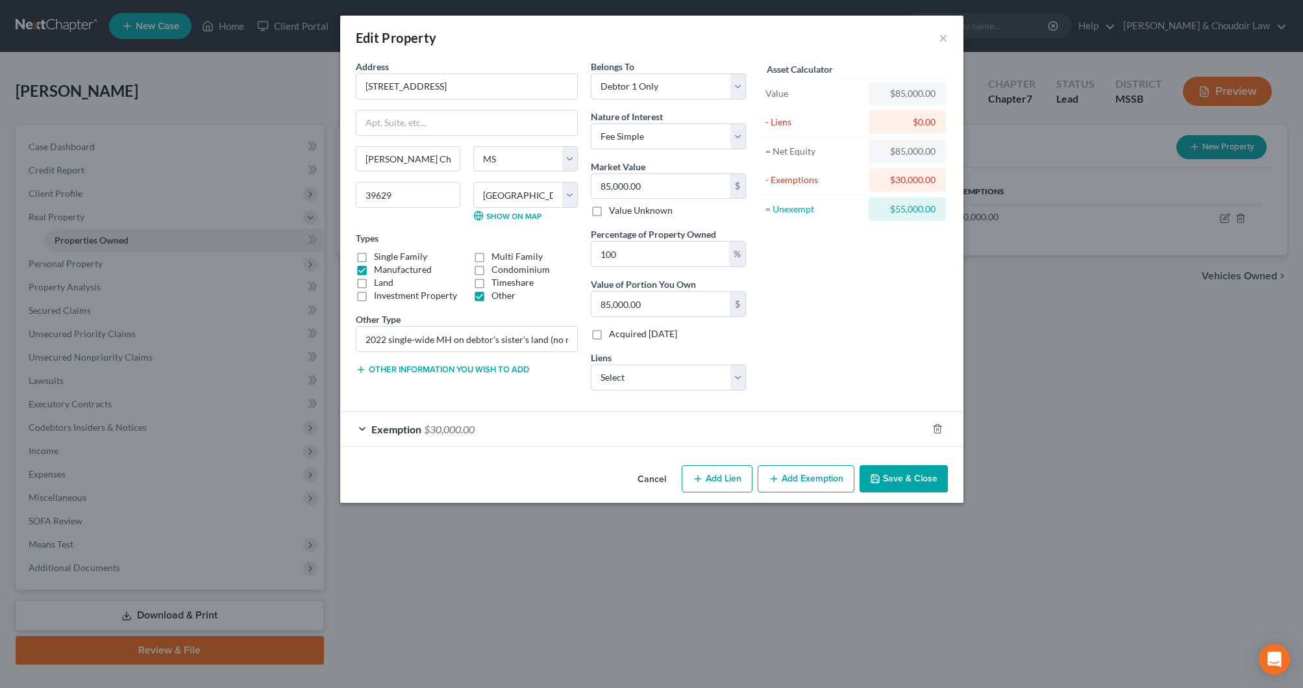
click at [733, 476] on button "Add Lien" at bounding box center [717, 478] width 71 height 27
select select "0"
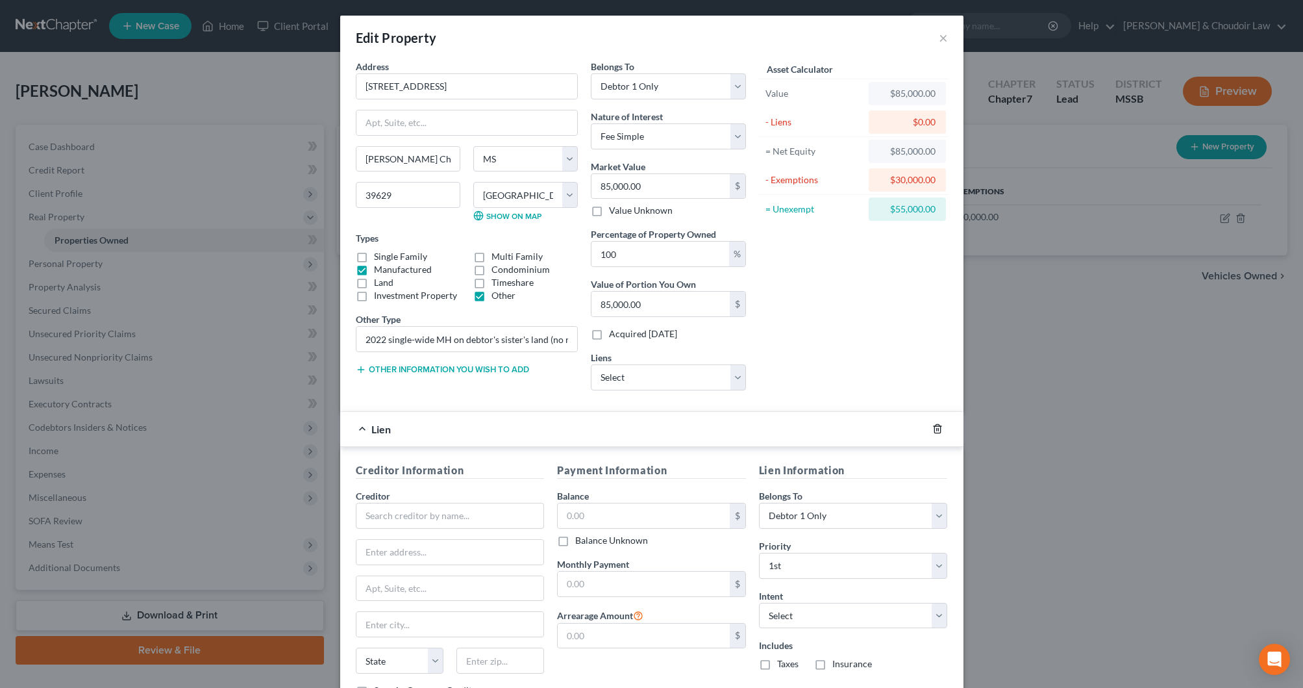
click at [937, 429] on icon "button" at bounding box center [937, 428] width 10 height 10
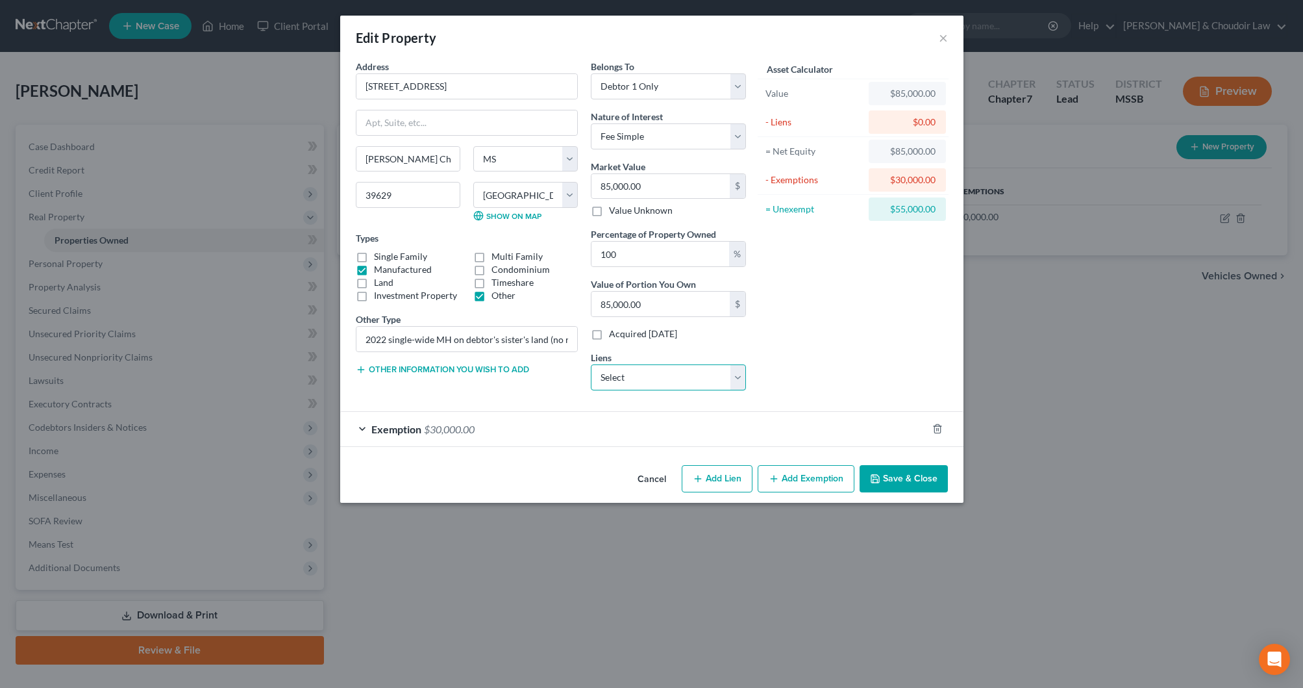
select select "0"
select select
select select "44"
select select "0"
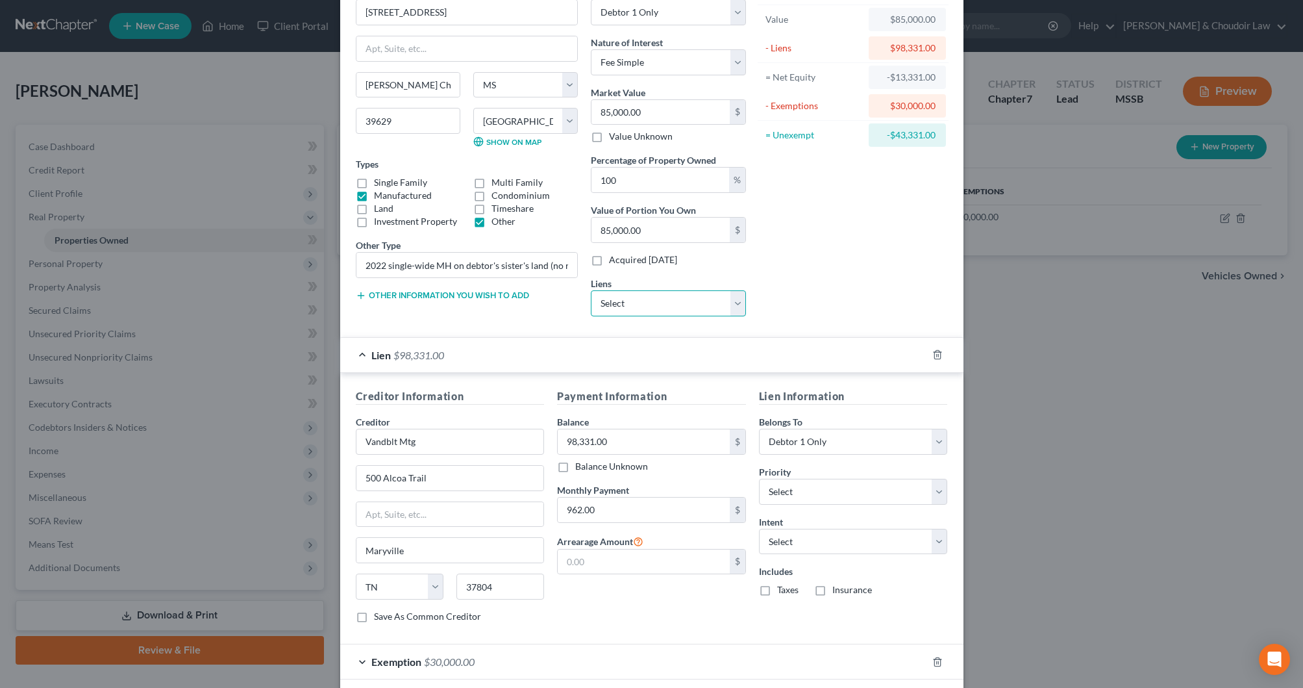
scroll to position [79, 0]
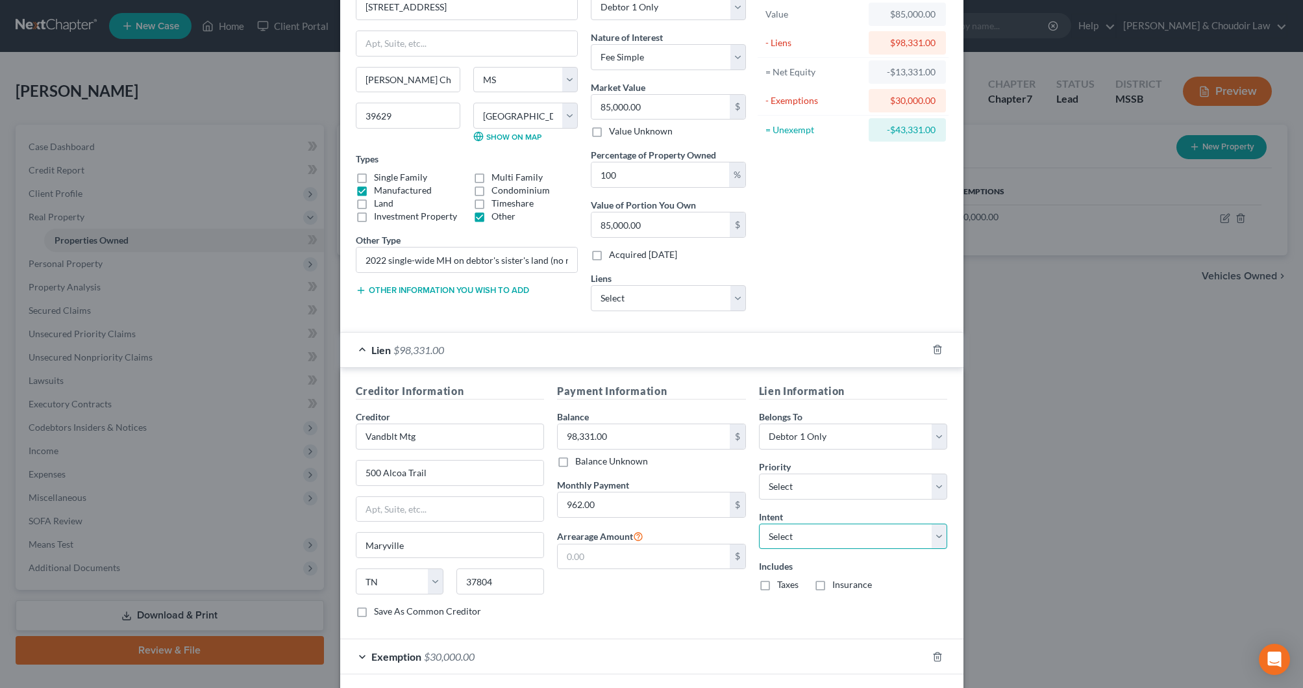
select select "2"
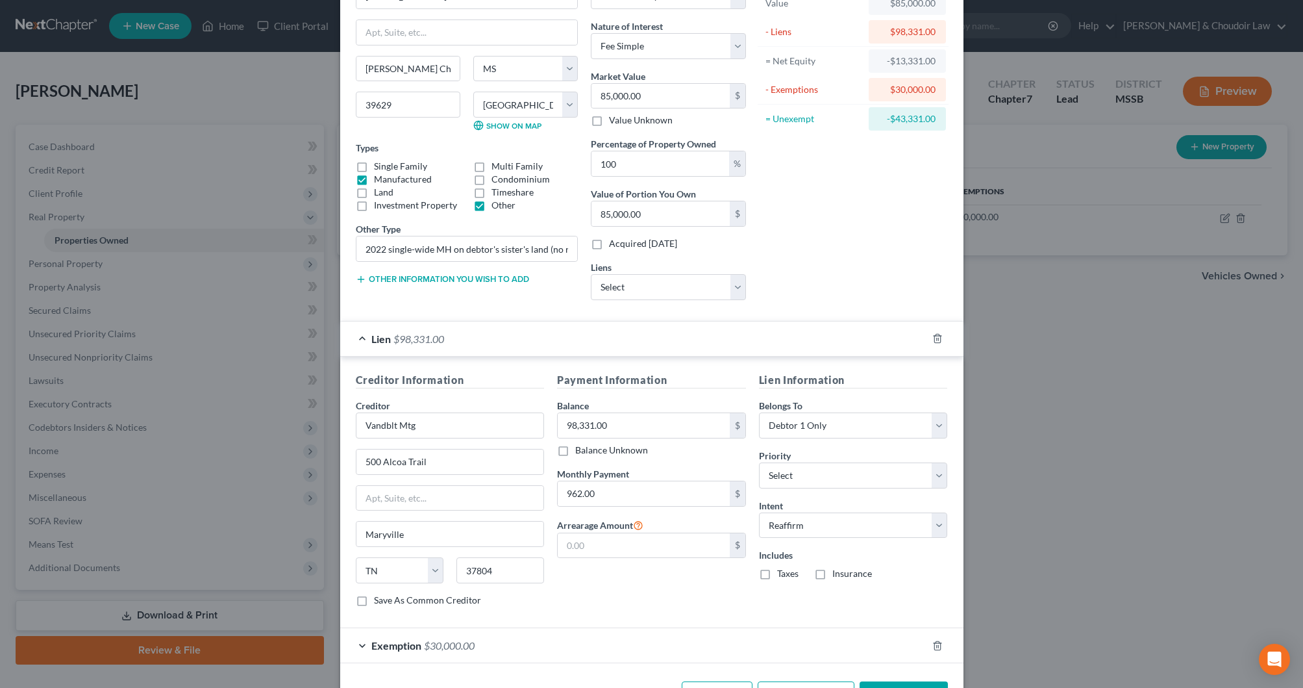
click at [845, 575] on label "Insurance" at bounding box center [852, 573] width 40 height 13
click at [845, 575] on input "Insurance" at bounding box center [842, 571] width 8 height 8
checkbox input "true"
click at [783, 571] on label "Taxes" at bounding box center [787, 573] width 21 height 13
click at [783, 571] on input "Taxes" at bounding box center [786, 571] width 8 height 8
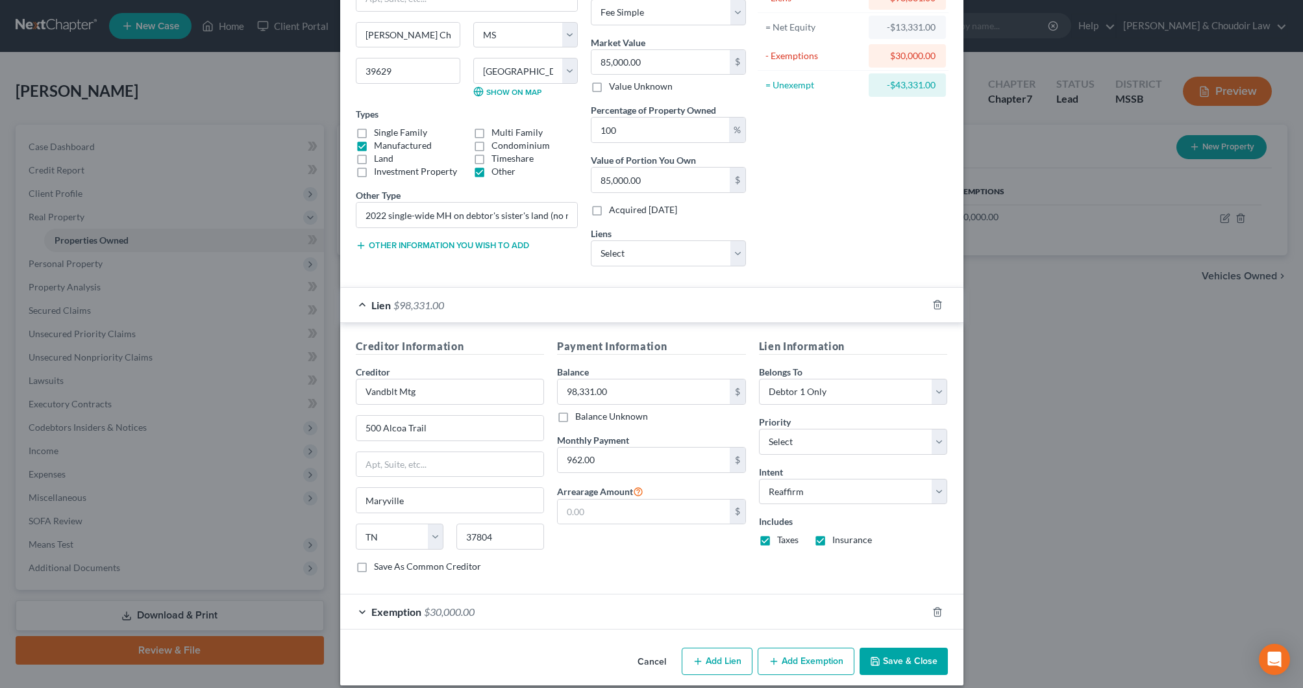
scroll to position [128, 0]
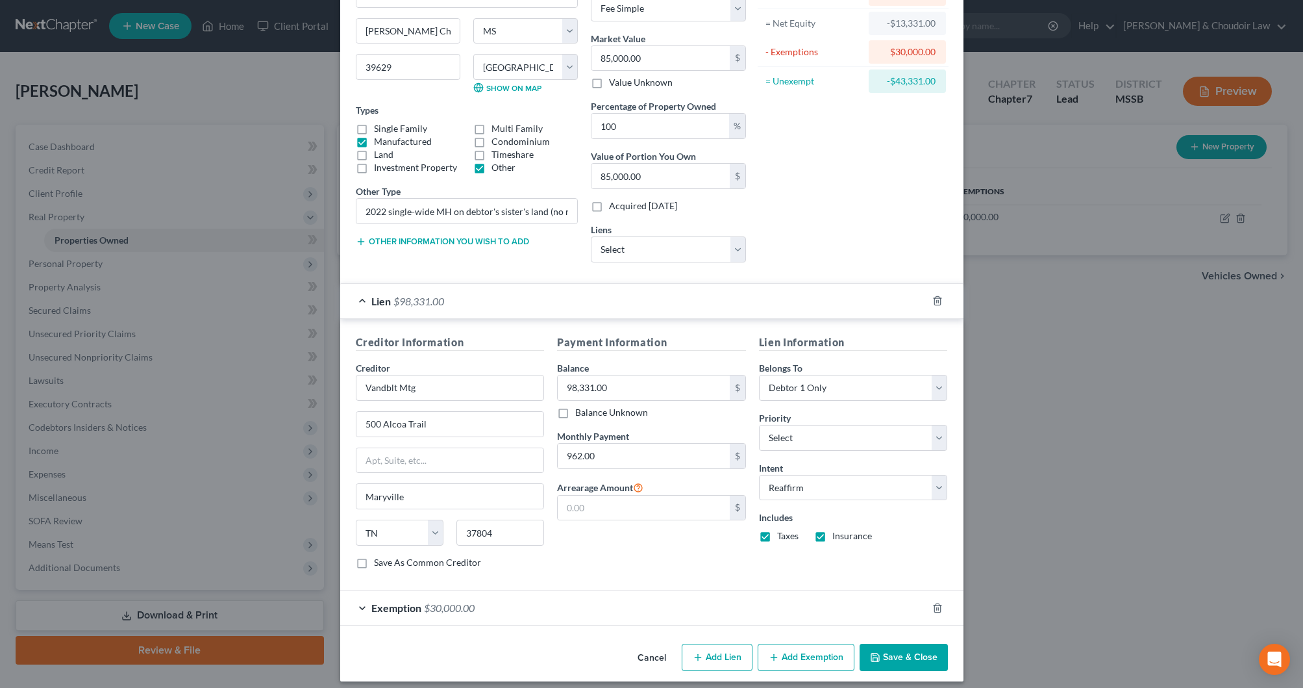
click at [786, 537] on label "Taxes" at bounding box center [787, 535] width 21 height 13
click at [786, 537] on input "Taxes" at bounding box center [786, 533] width 8 height 8
click at [786, 537] on label "Taxes" at bounding box center [787, 535] width 21 height 13
click at [786, 537] on input "Taxes" at bounding box center [786, 533] width 8 height 8
checkbox input "true"
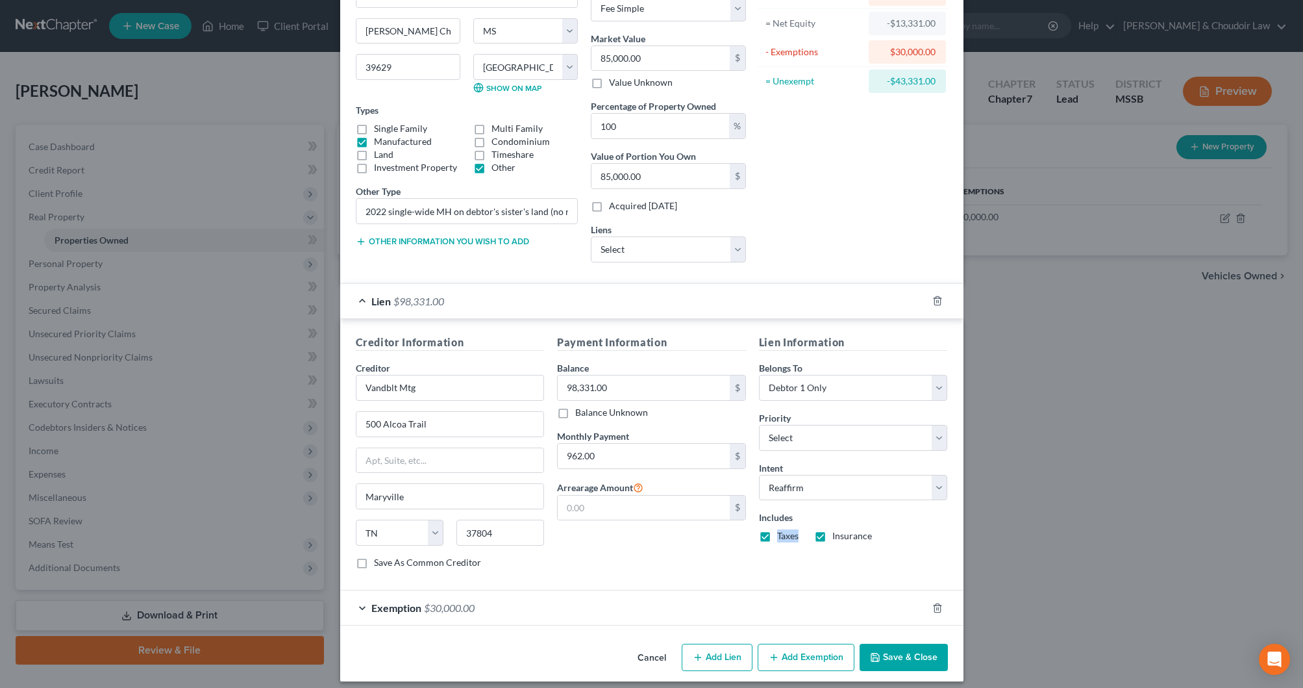
click at [884, 647] on button "Save & Close" at bounding box center [904, 657] width 88 height 27
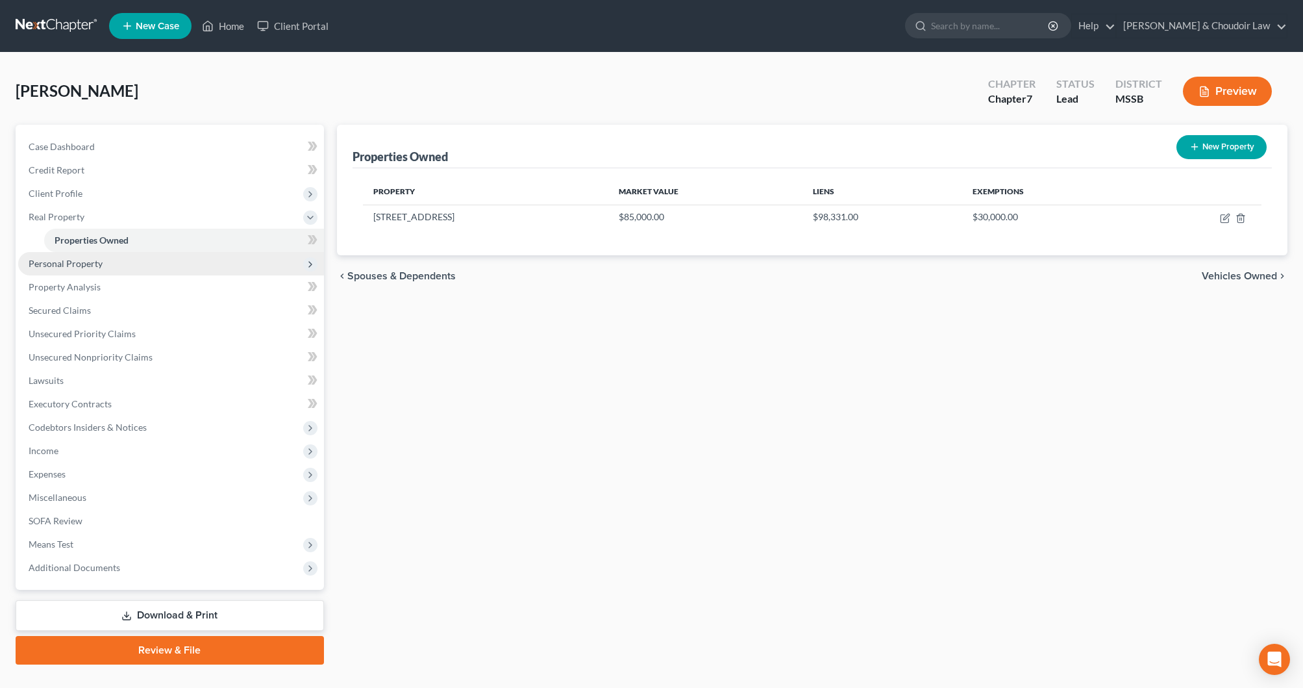
click at [131, 268] on span "Personal Property" at bounding box center [171, 263] width 306 height 23
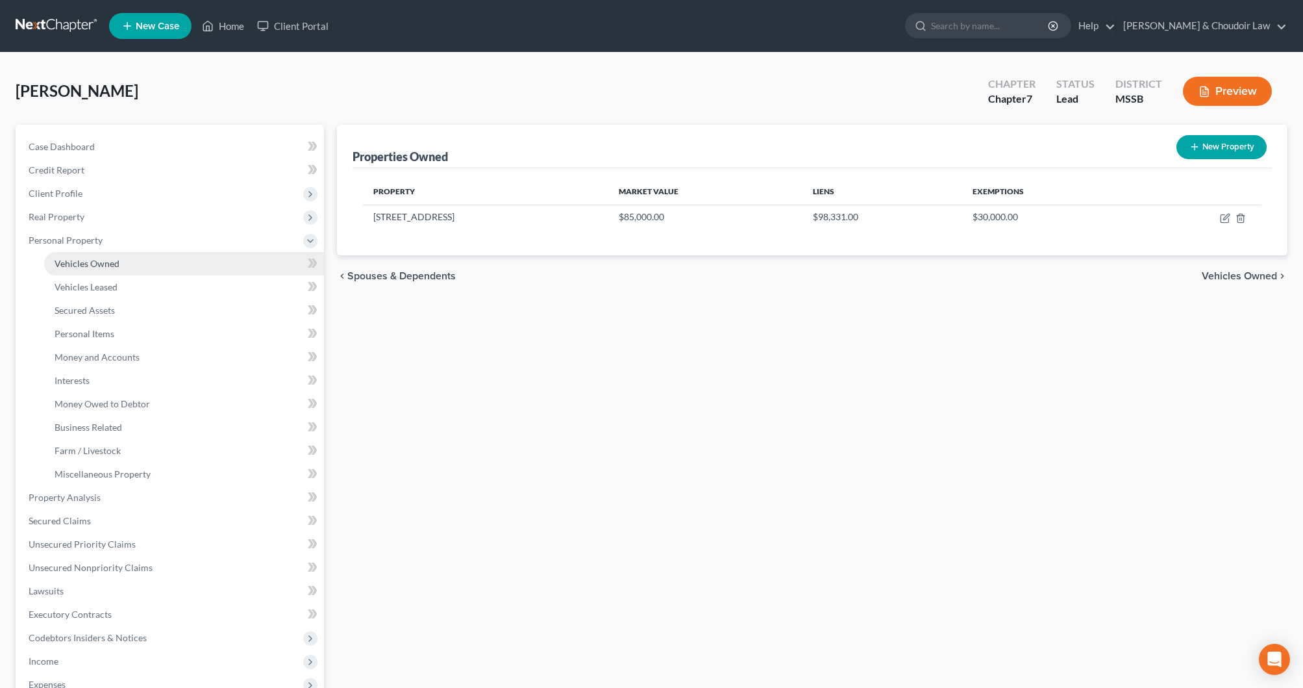
click at [130, 270] on link "Vehicles Owned" at bounding box center [184, 263] width 280 height 23
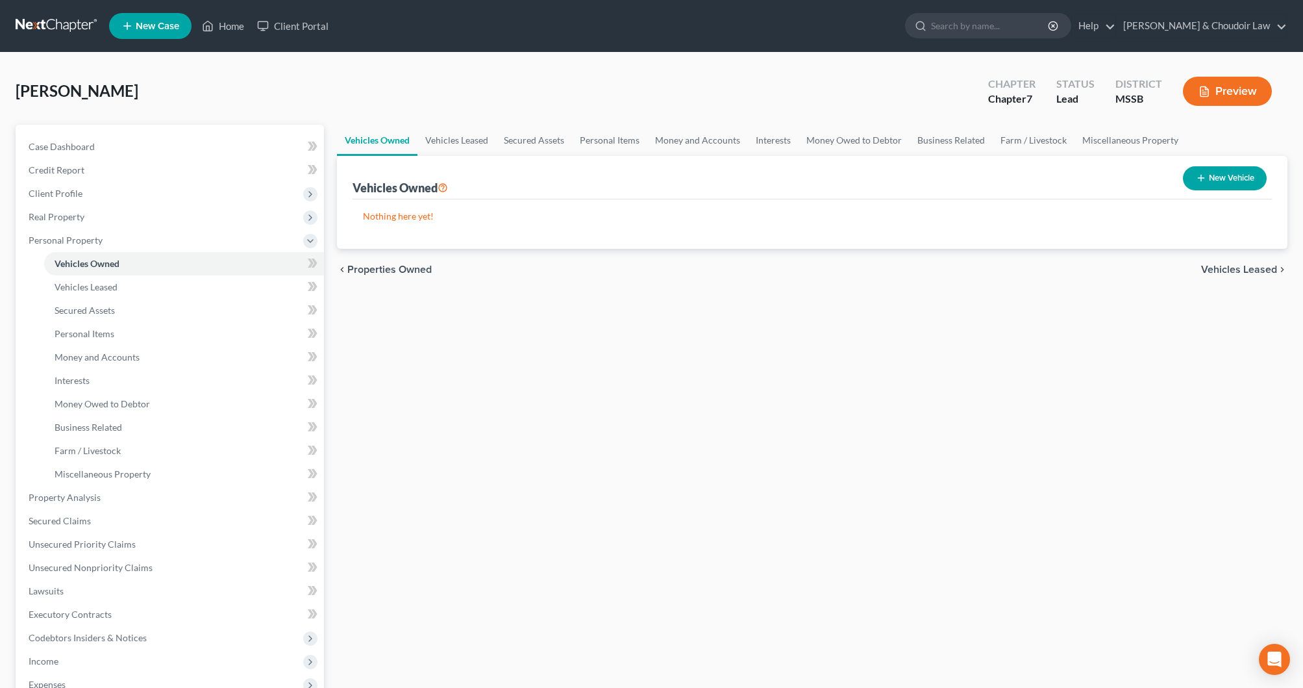
click at [1242, 182] on button "New Vehicle" at bounding box center [1225, 178] width 84 height 24
select select "0"
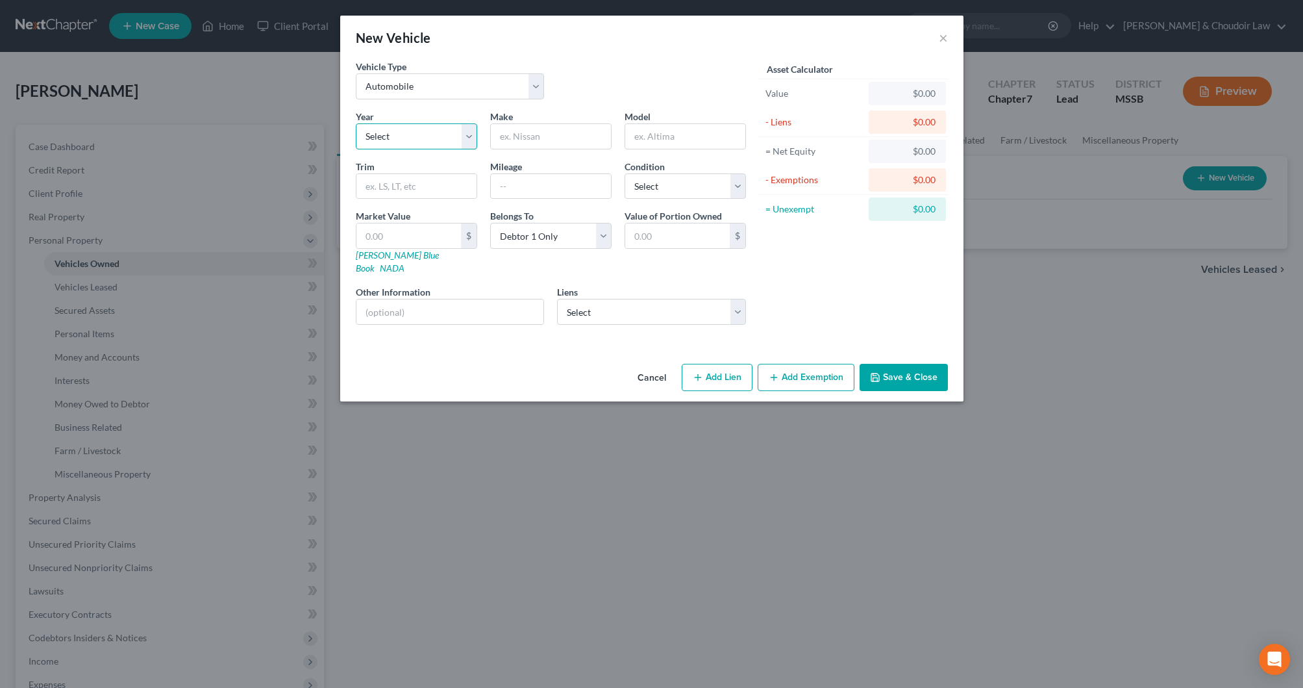
select select "8"
click at [537, 140] on input "text" at bounding box center [551, 136] width 120 height 25
type input "Ford"
type input "Expedition"
type input "126000"
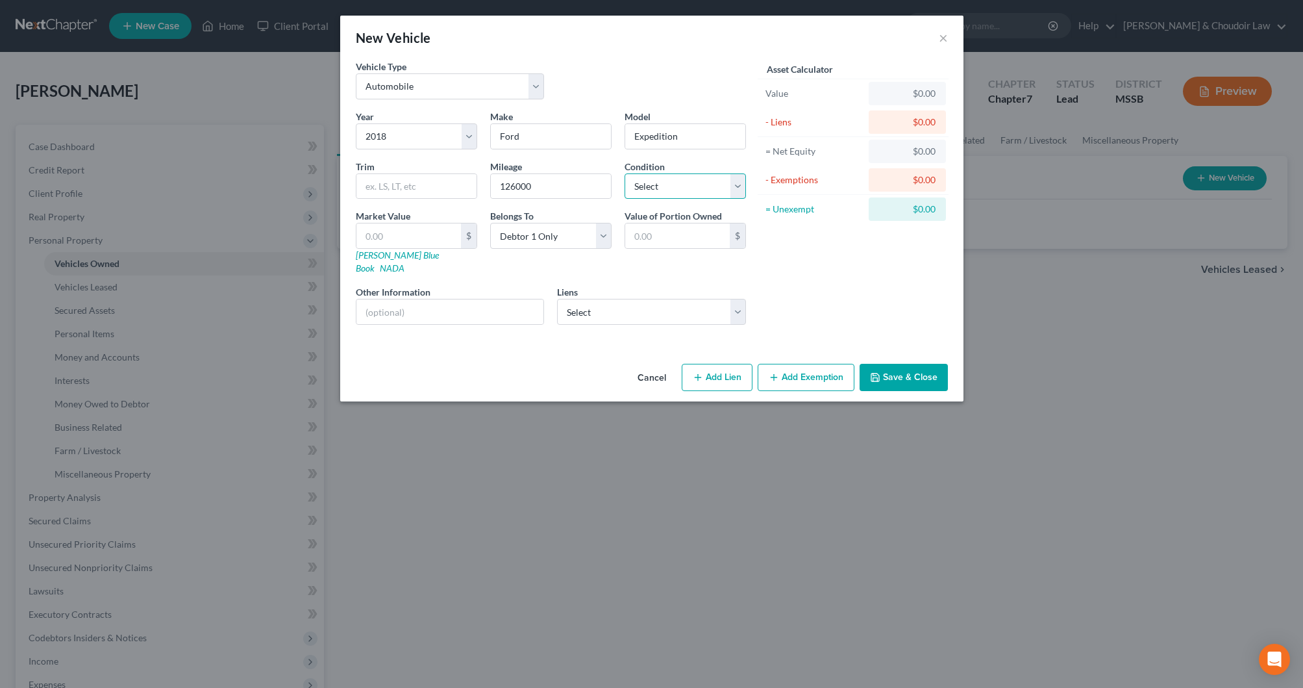
select select "2"
click at [390, 255] on link "[PERSON_NAME] Blue Book" at bounding box center [397, 261] width 83 height 24
click at [427, 232] on input "text" at bounding box center [409, 235] width 105 height 25
type input "1"
type input "1.00"
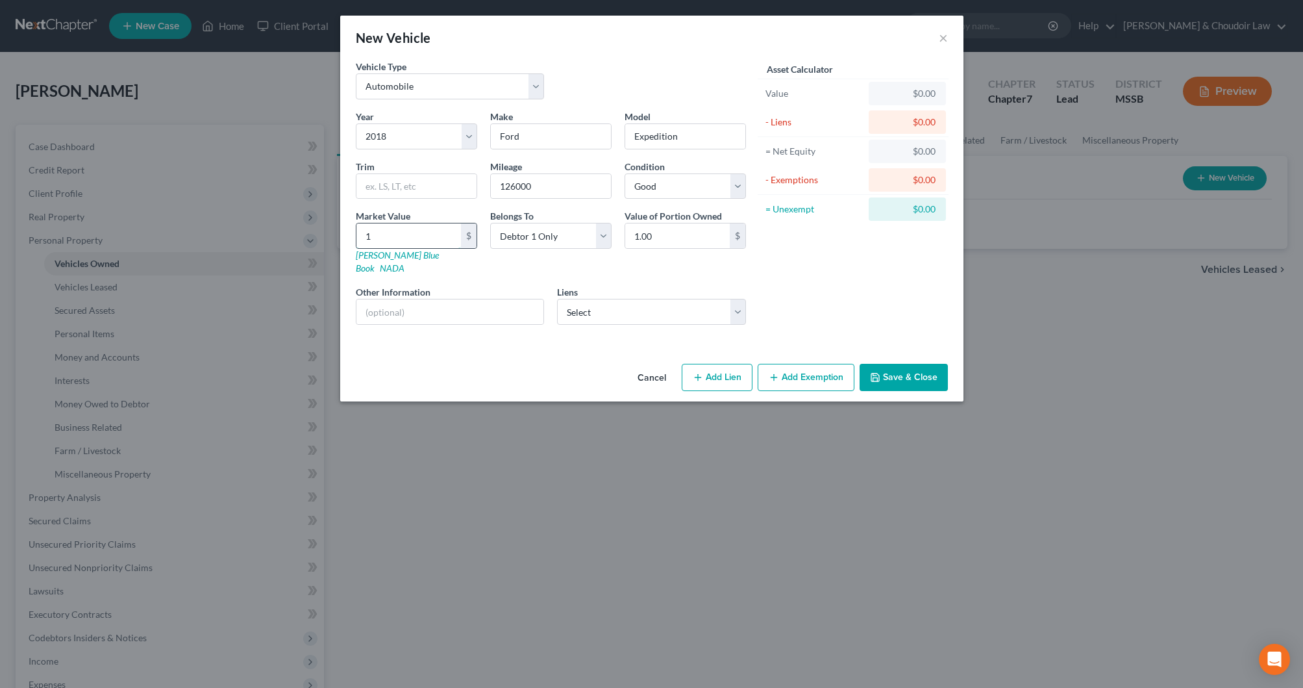
type input "14"
type input "14.00"
type input "148"
type input "148.00"
type input "1481"
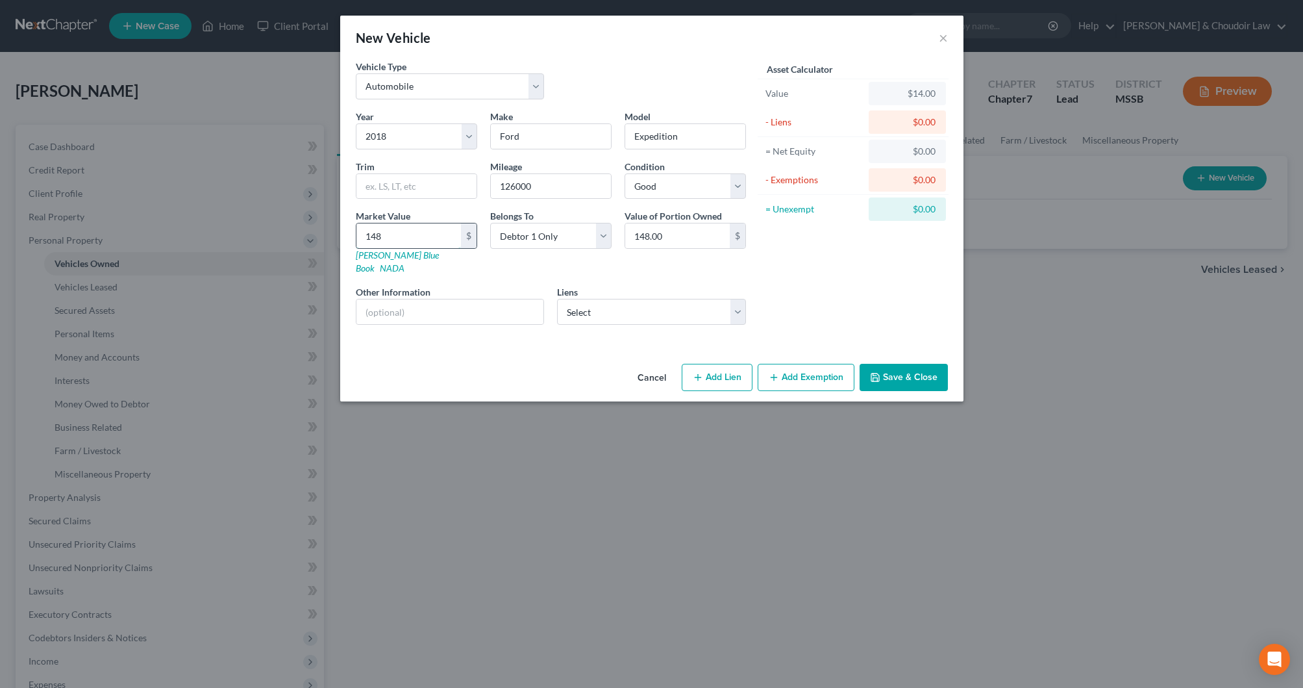
type input "1,481.00"
type input "1,4819"
type input "14,819.00"
type input "14,819"
select select "0"
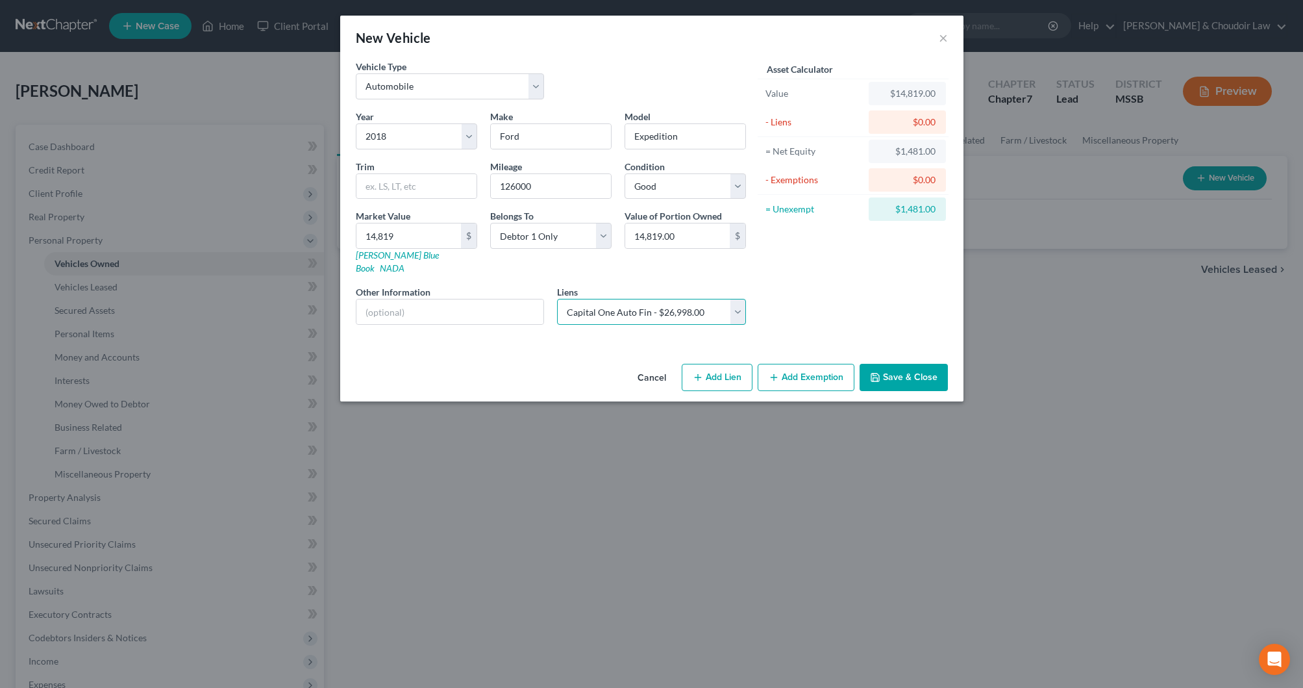
select select
select select "45"
select select "0"
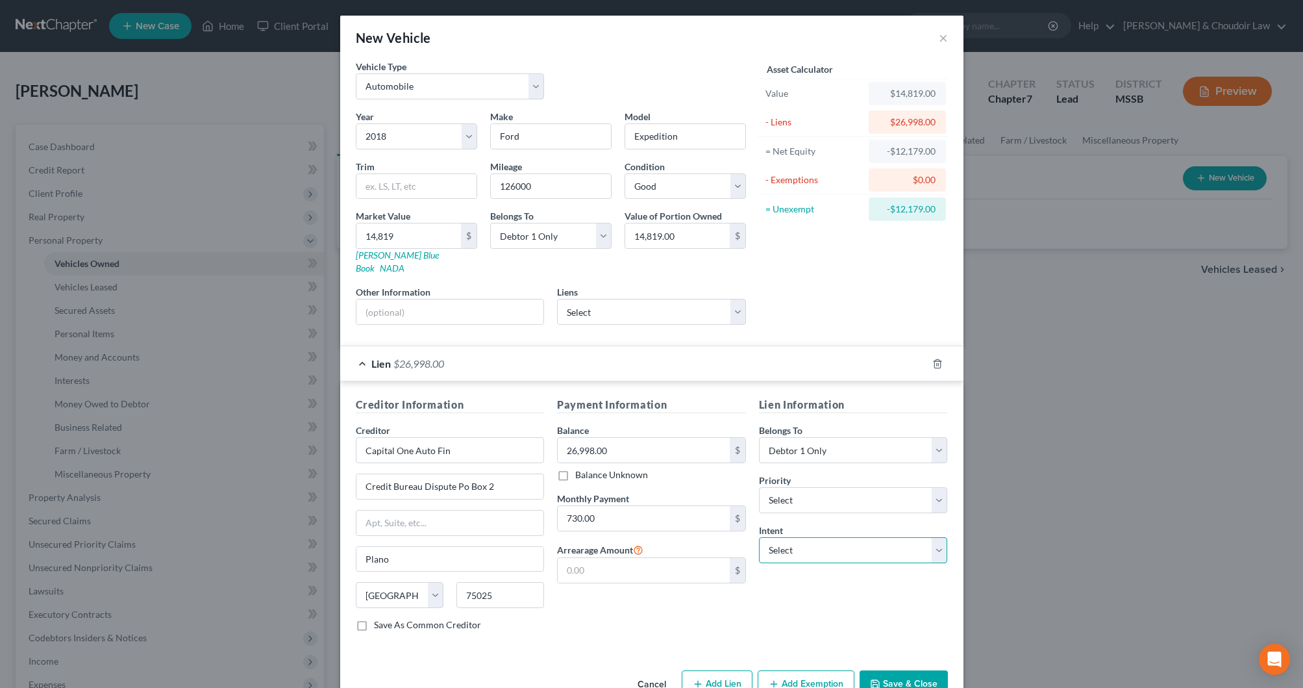
select select "2"
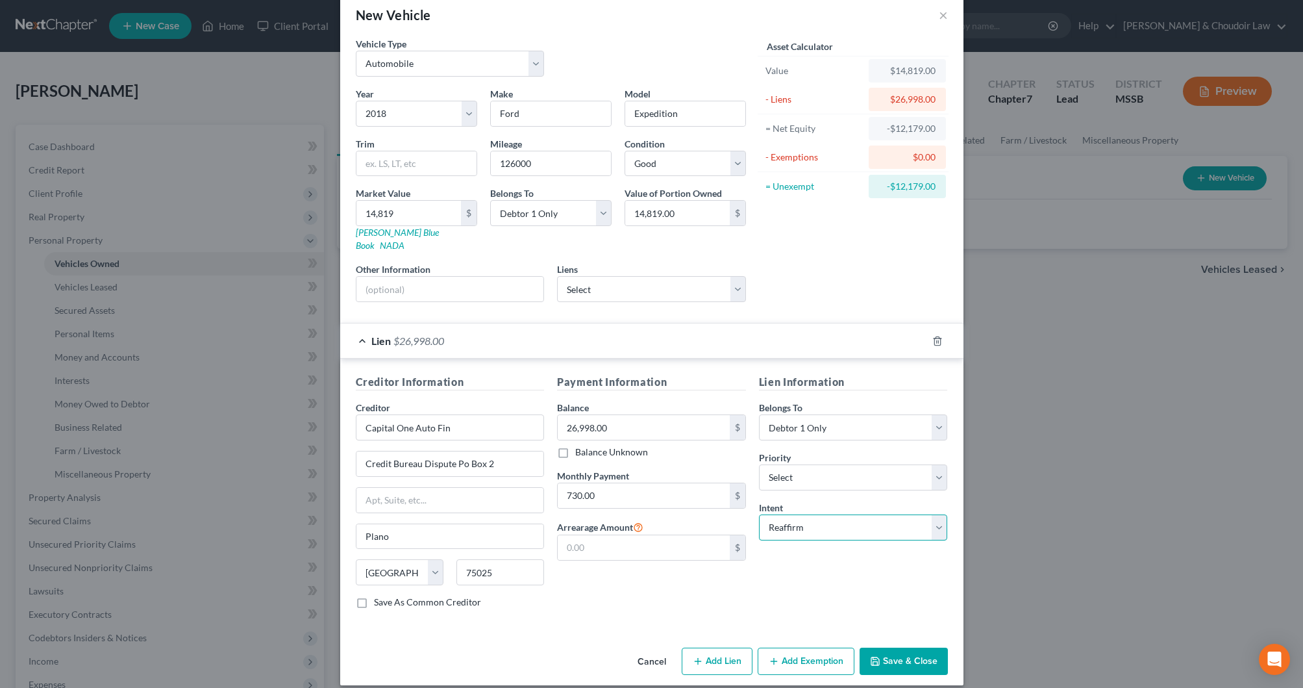
scroll to position [22, 0]
click at [803, 648] on button "Add Exemption" at bounding box center [806, 661] width 97 height 27
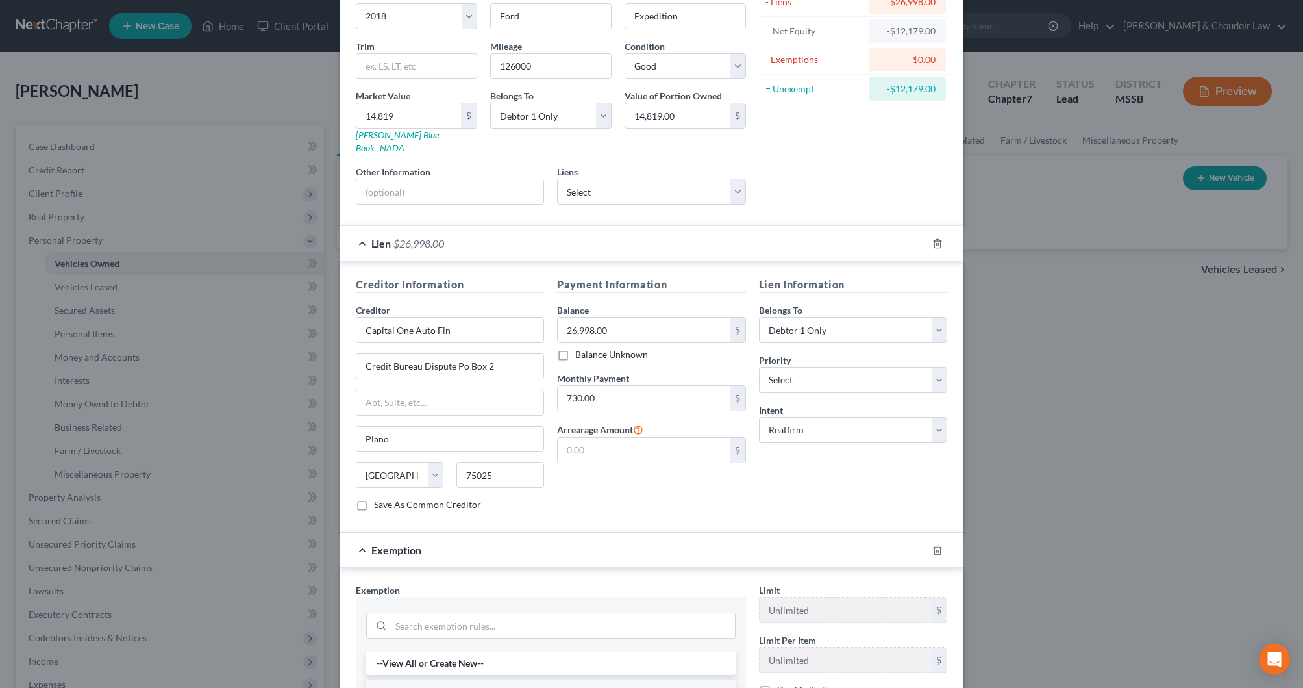
scroll to position [141, 0]
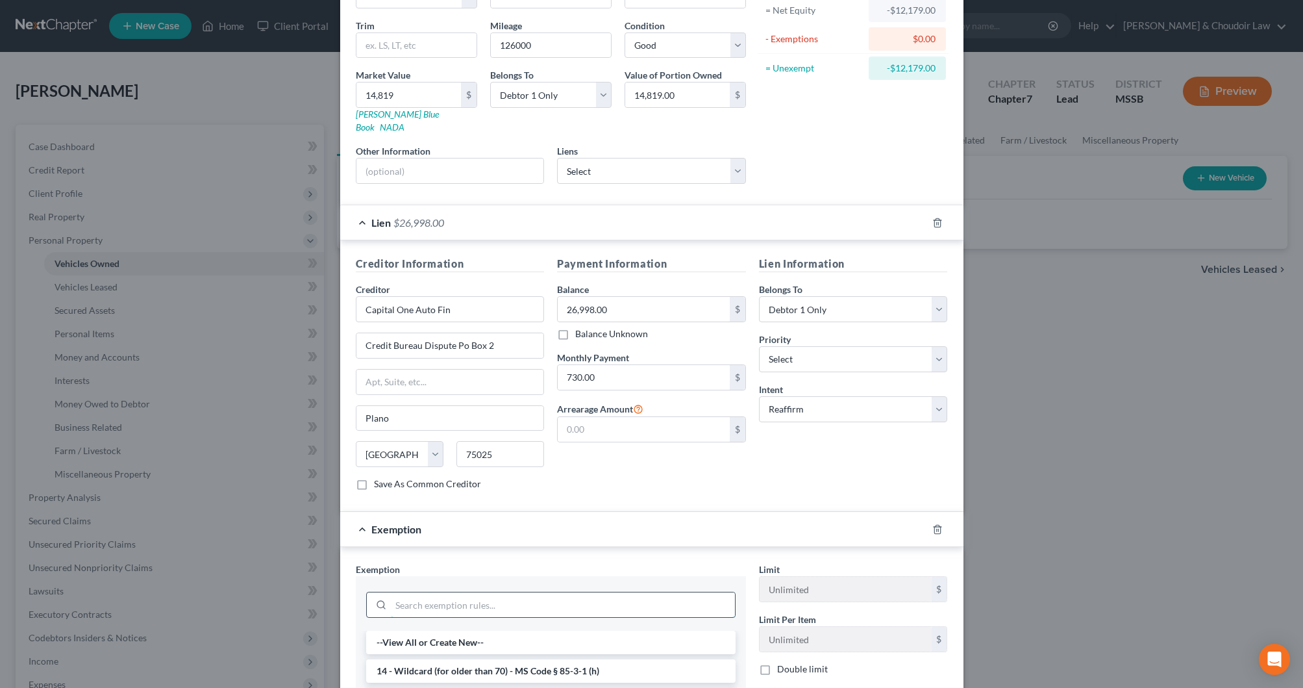
click at [621, 596] on input "search" at bounding box center [563, 604] width 344 height 25
type input "tang"
click at [601, 659] on li "6 - Tangible Personal Property - MS Code § 85-3-1 (a)" at bounding box center [550, 670] width 369 height 23
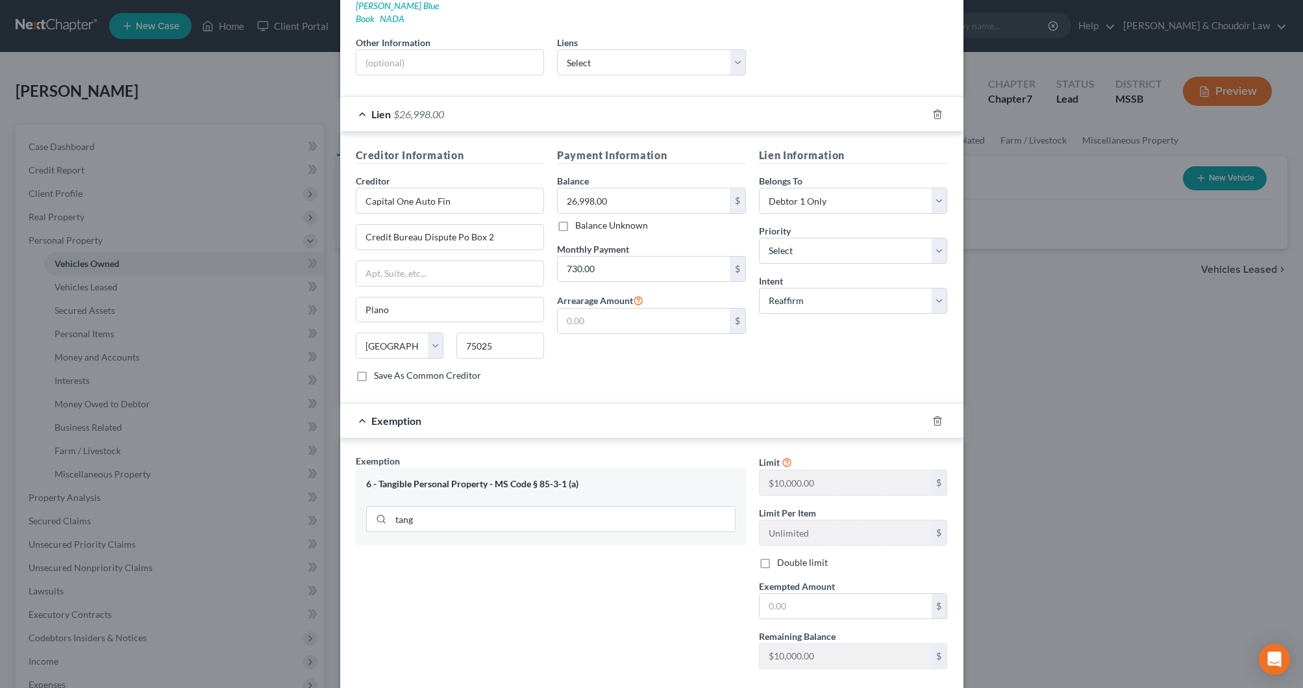
scroll to position [253, 0]
click at [802, 590] on input "text" at bounding box center [846, 602] width 172 height 25
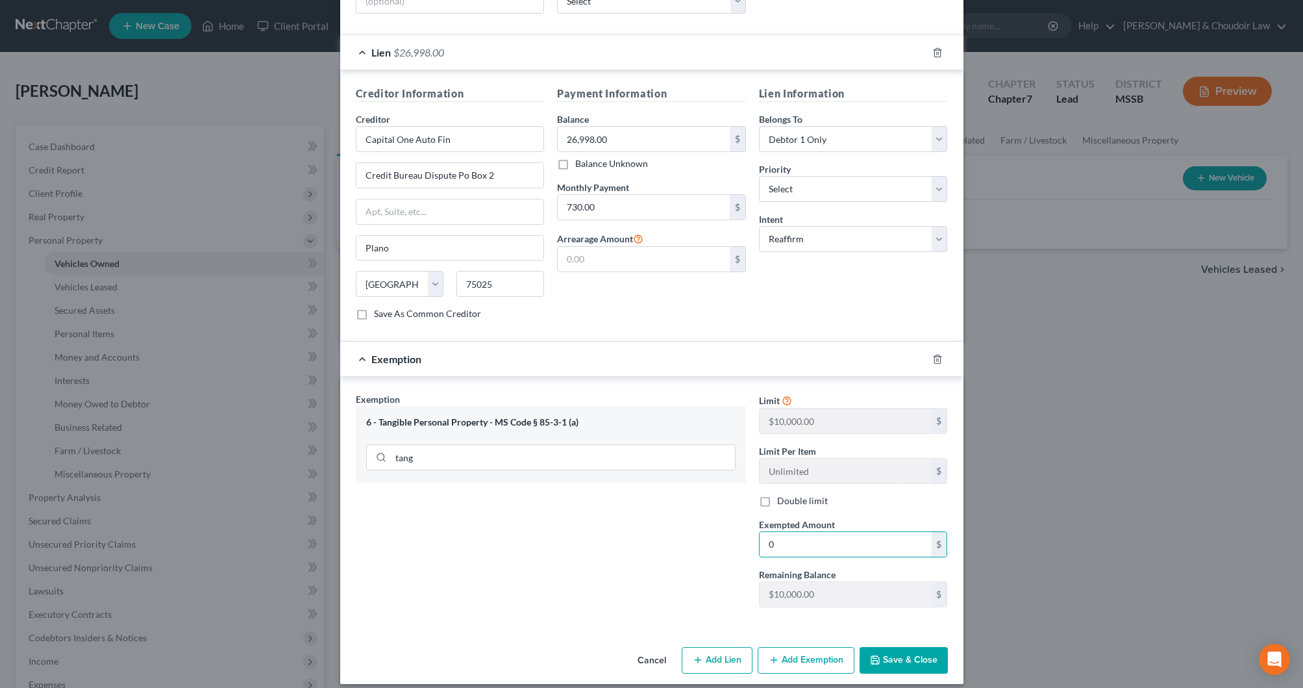
type input "0"
click at [921, 647] on button "Save & Close" at bounding box center [904, 660] width 88 height 27
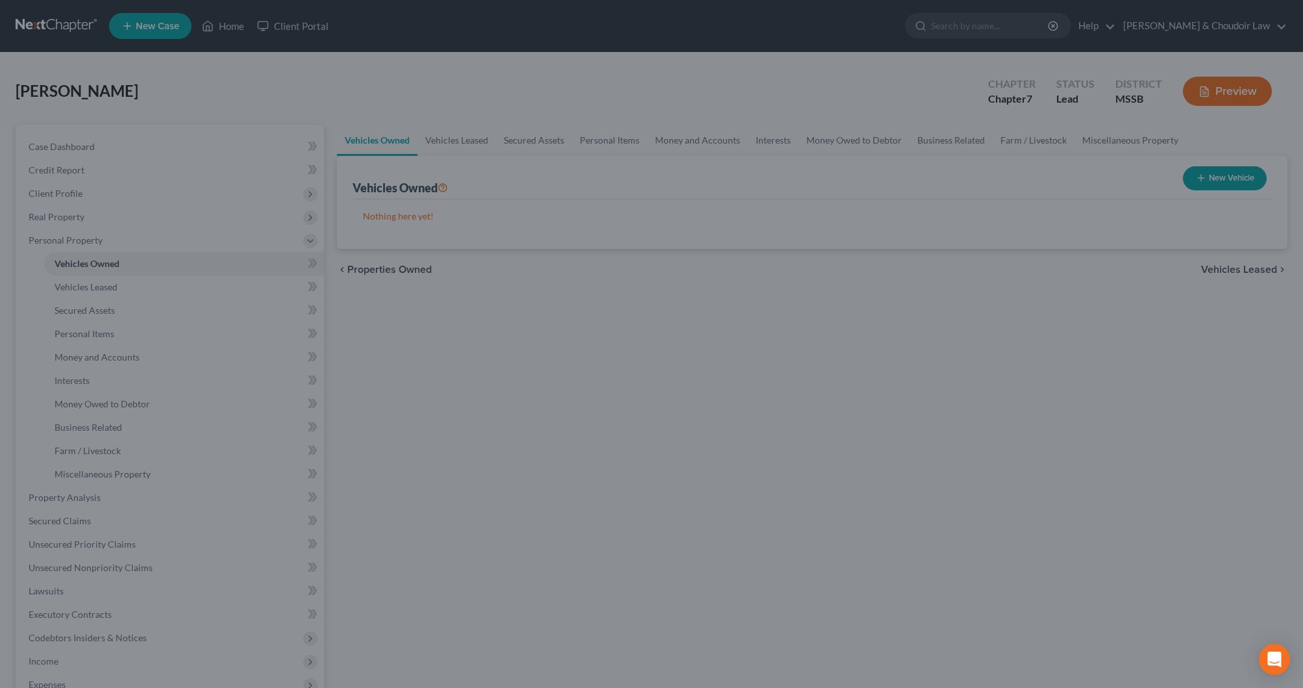
scroll to position [310, 0]
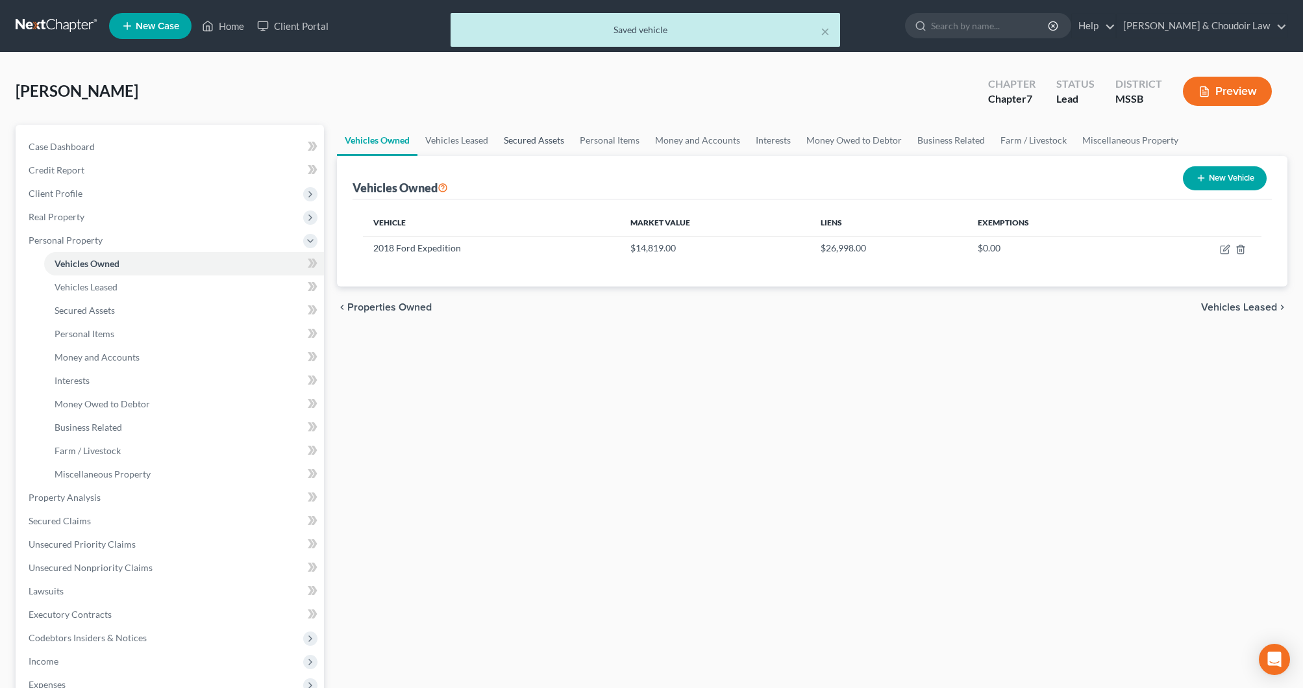
click at [534, 141] on link "Secured Assets" at bounding box center [534, 140] width 76 height 31
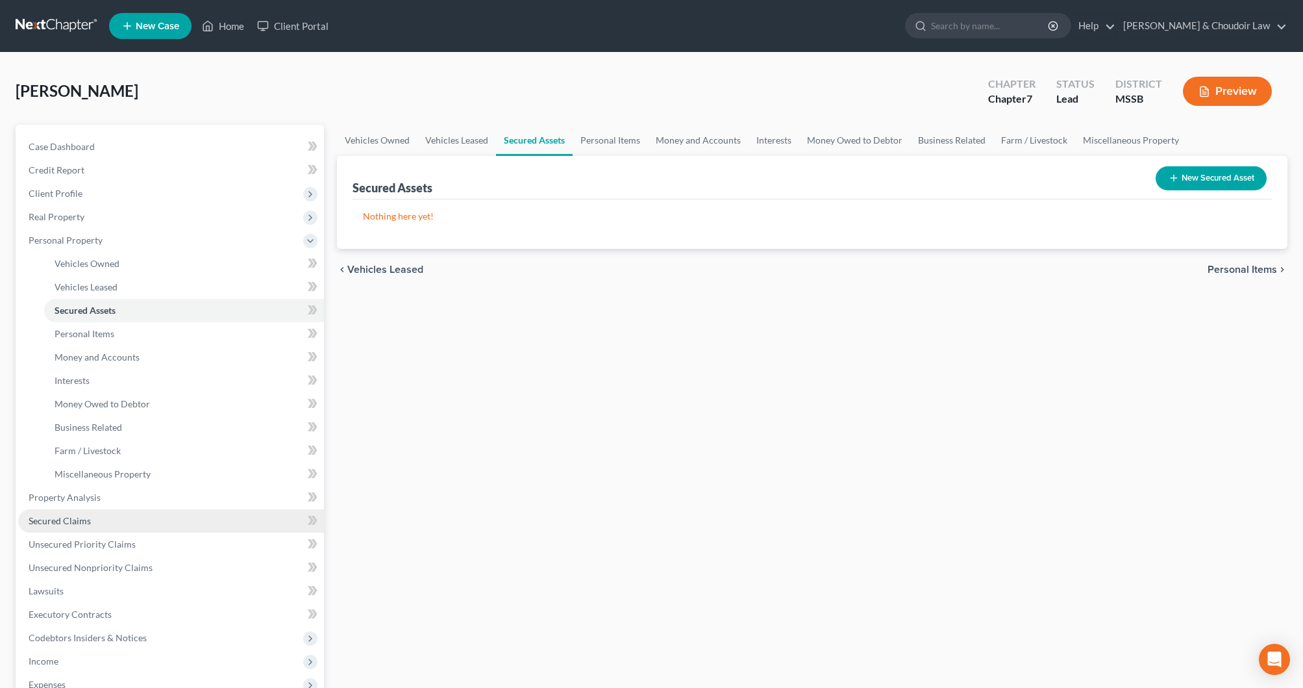
click at [73, 521] on span "Secured Claims" at bounding box center [60, 520] width 62 height 11
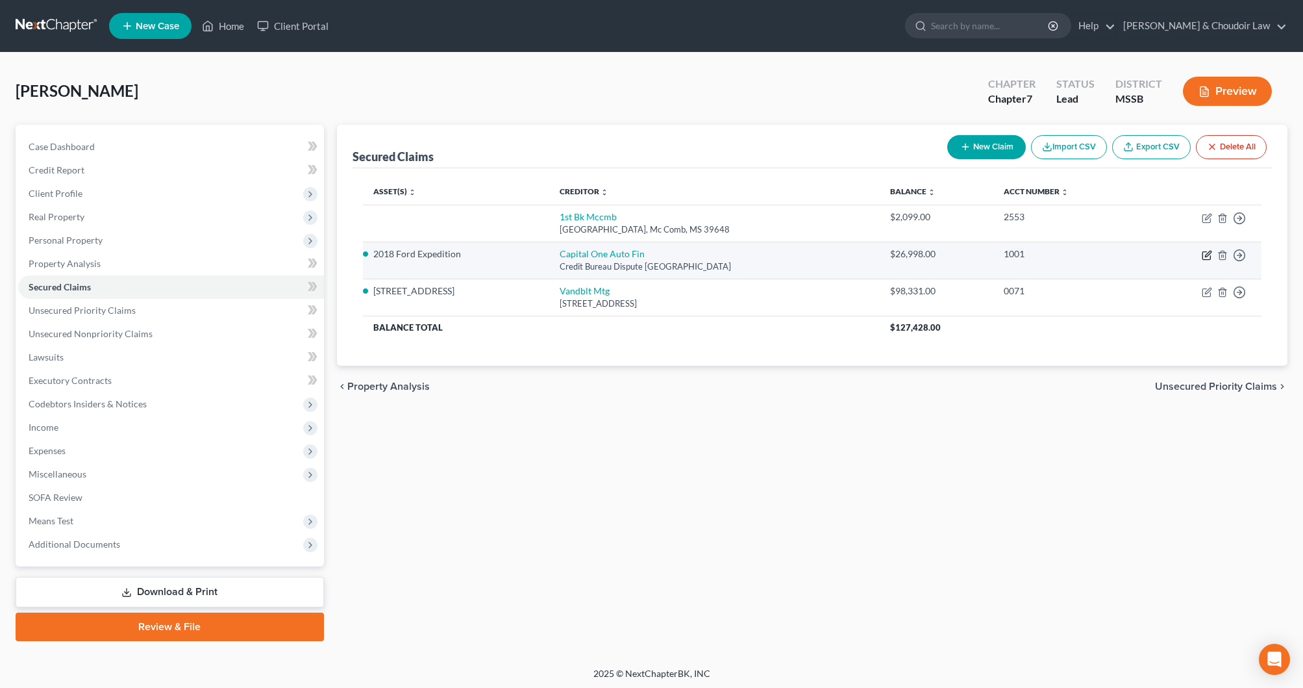
click at [1212, 253] on icon "button" at bounding box center [1207, 255] width 10 height 10
select select "45"
select select "2"
select select "0"
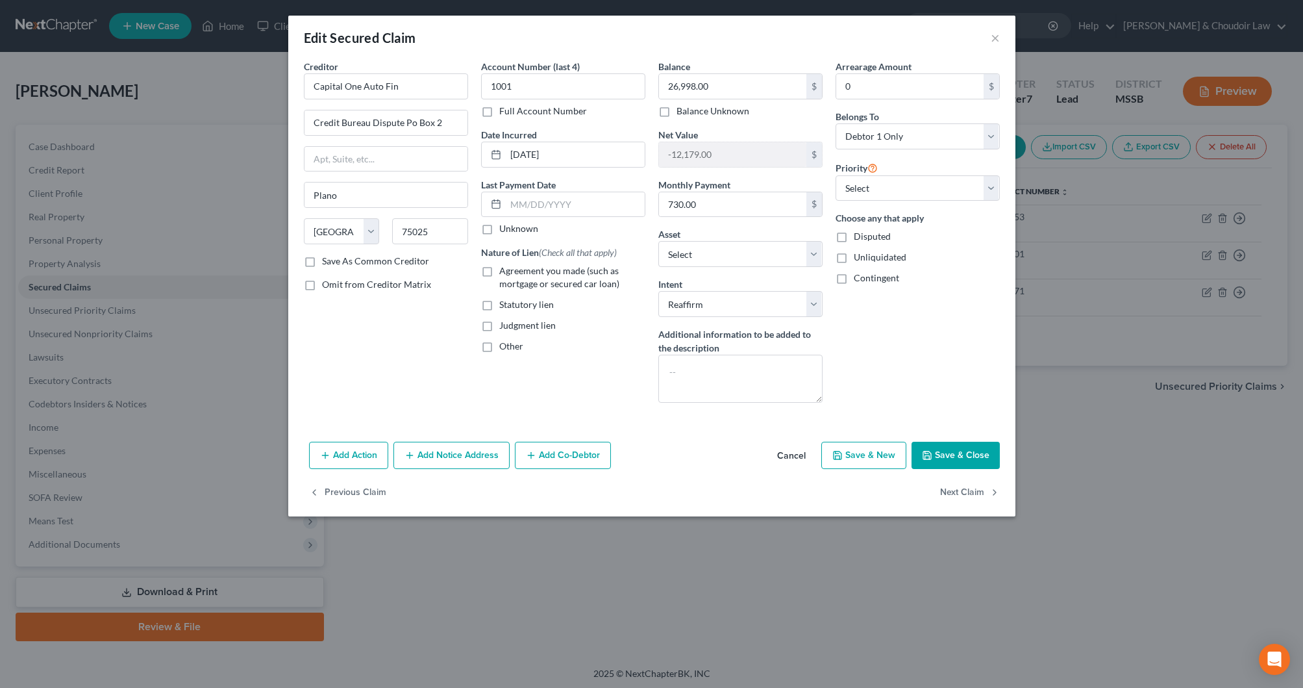
click at [580, 460] on button "Add Co-Debtor" at bounding box center [563, 455] width 96 height 27
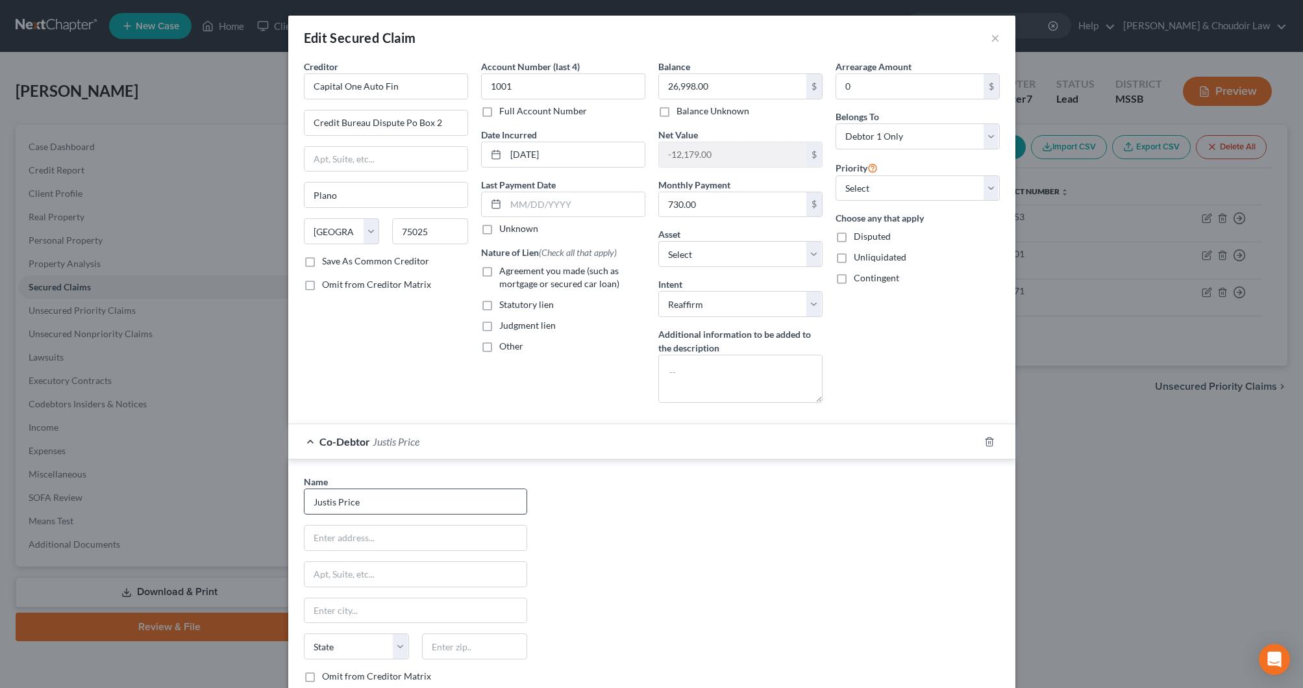
type input "Justis Price"
type input "[STREET_ADDRESS]"
type input "[PERSON_NAME] Chitto"
select select "25"
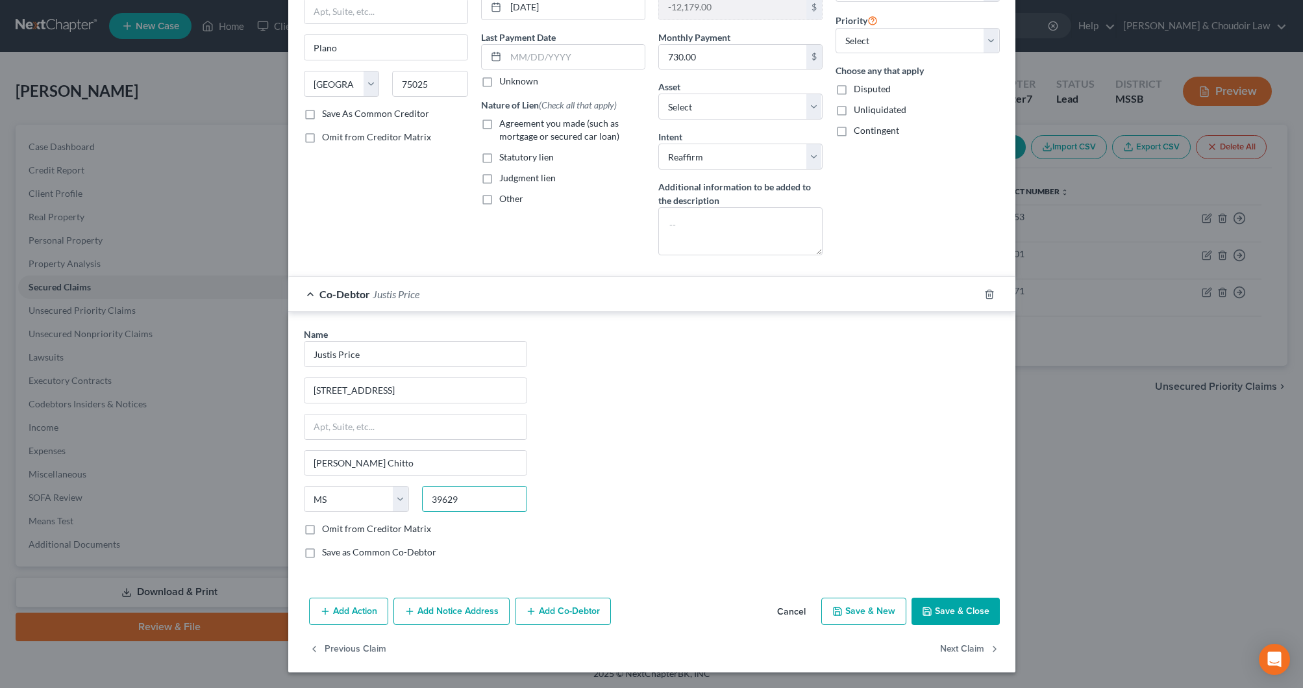
scroll to position [147, 0]
type input "39629"
click at [951, 616] on button "Save & Close" at bounding box center [956, 610] width 88 height 27
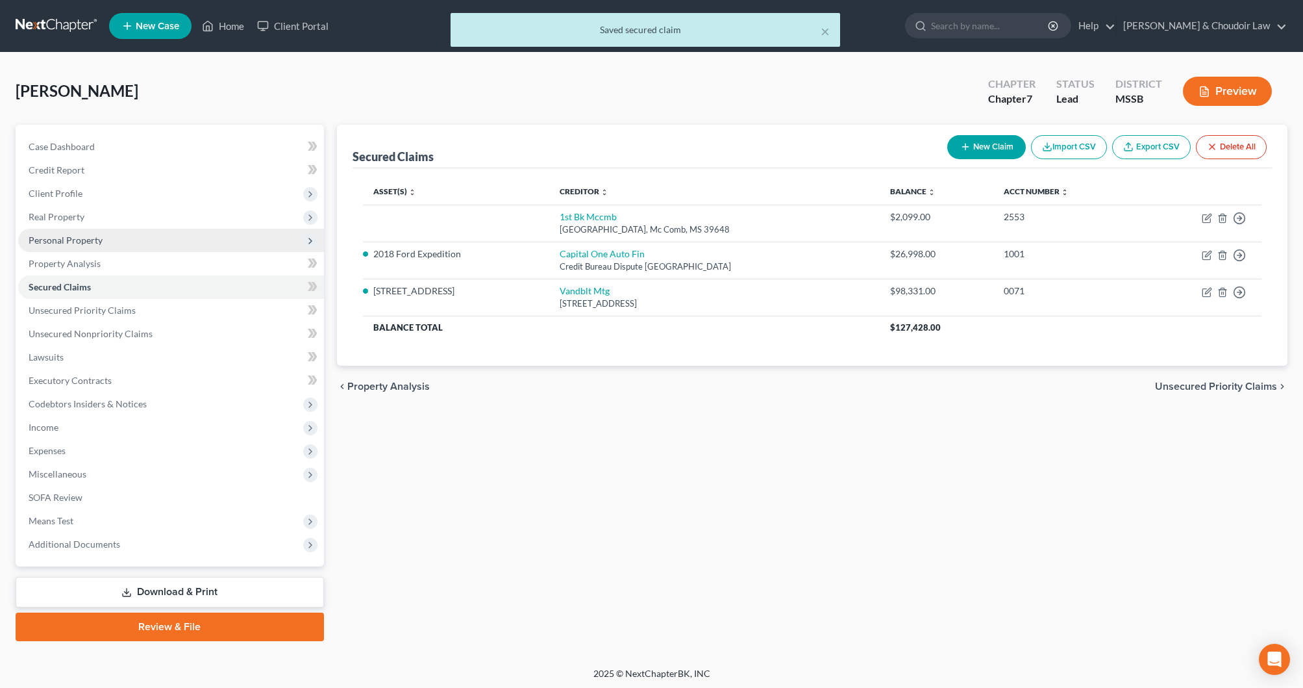
click at [64, 234] on span "Personal Property" at bounding box center [66, 239] width 74 height 11
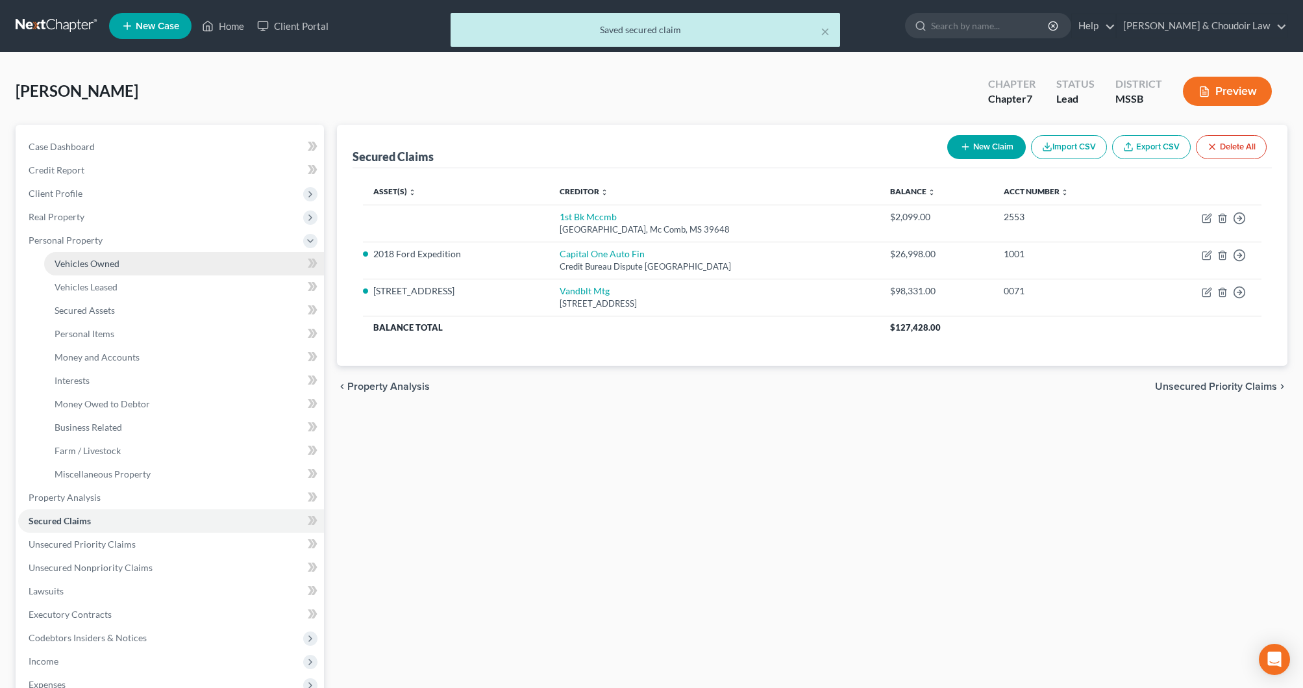
click at [82, 256] on link "Vehicles Owned" at bounding box center [184, 263] width 280 height 23
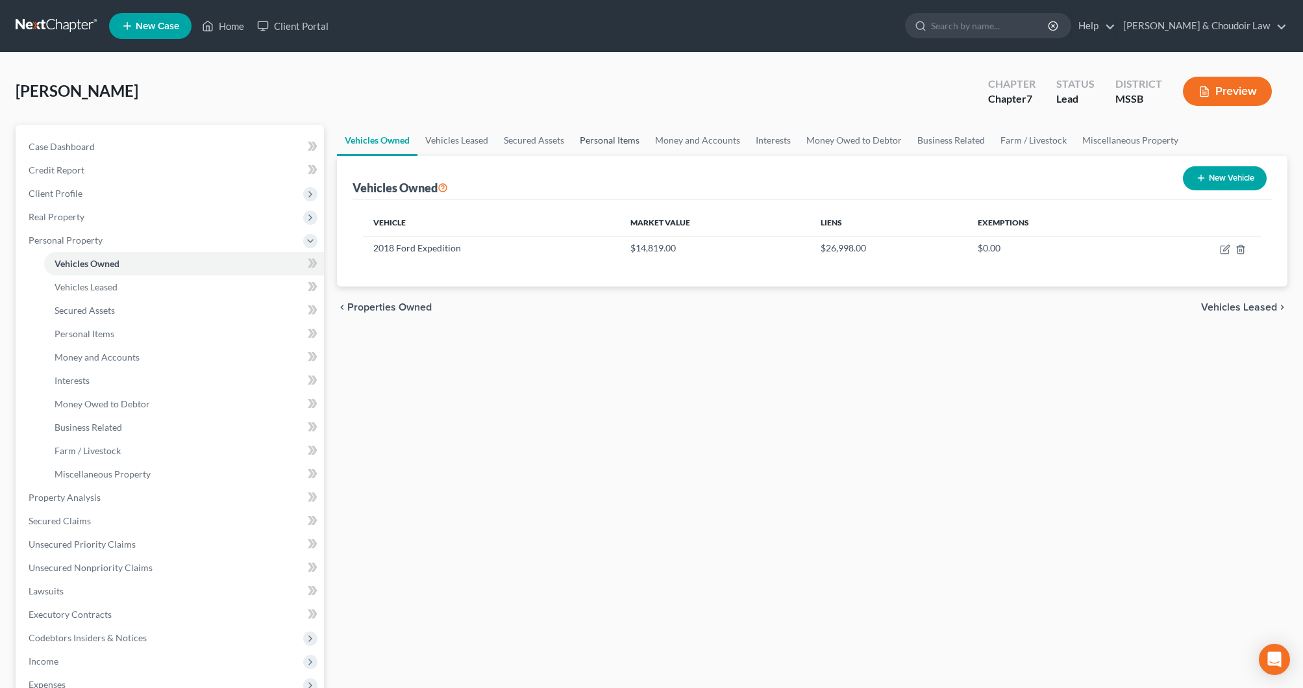
click at [593, 138] on link "Personal Items" at bounding box center [609, 140] width 75 height 31
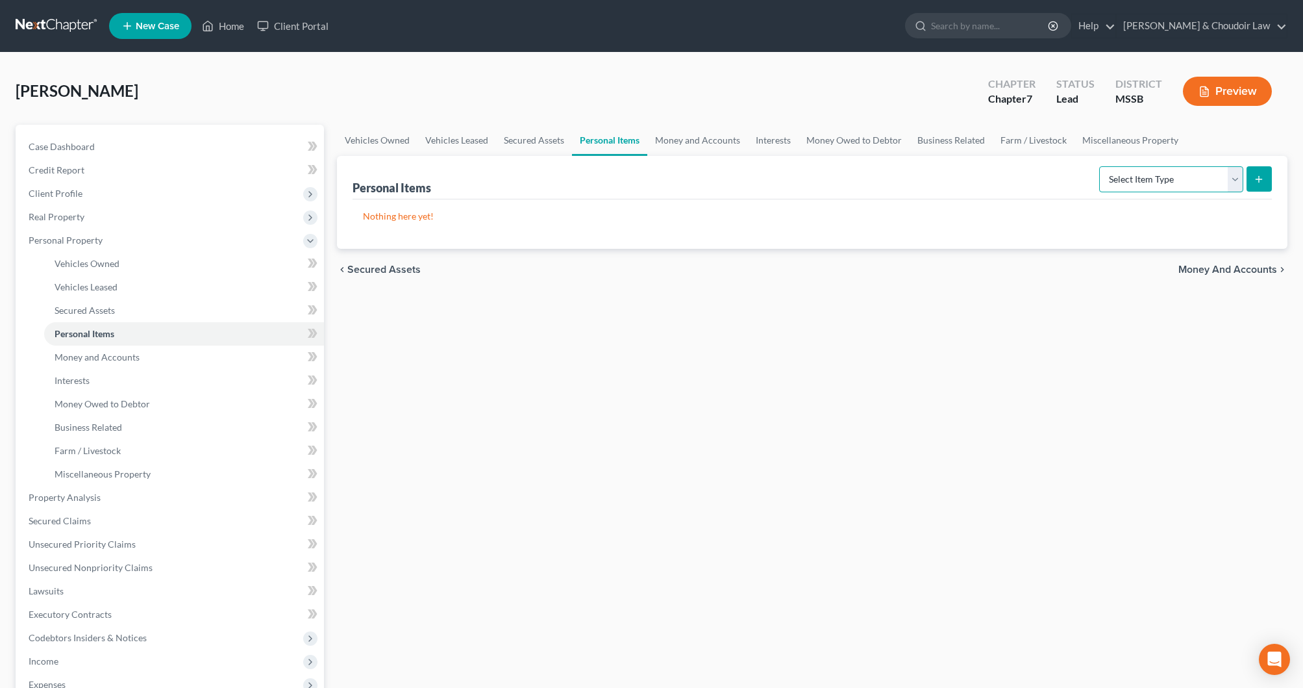
select select "clothing"
click at [1261, 186] on button "submit" at bounding box center [1259, 178] width 25 height 25
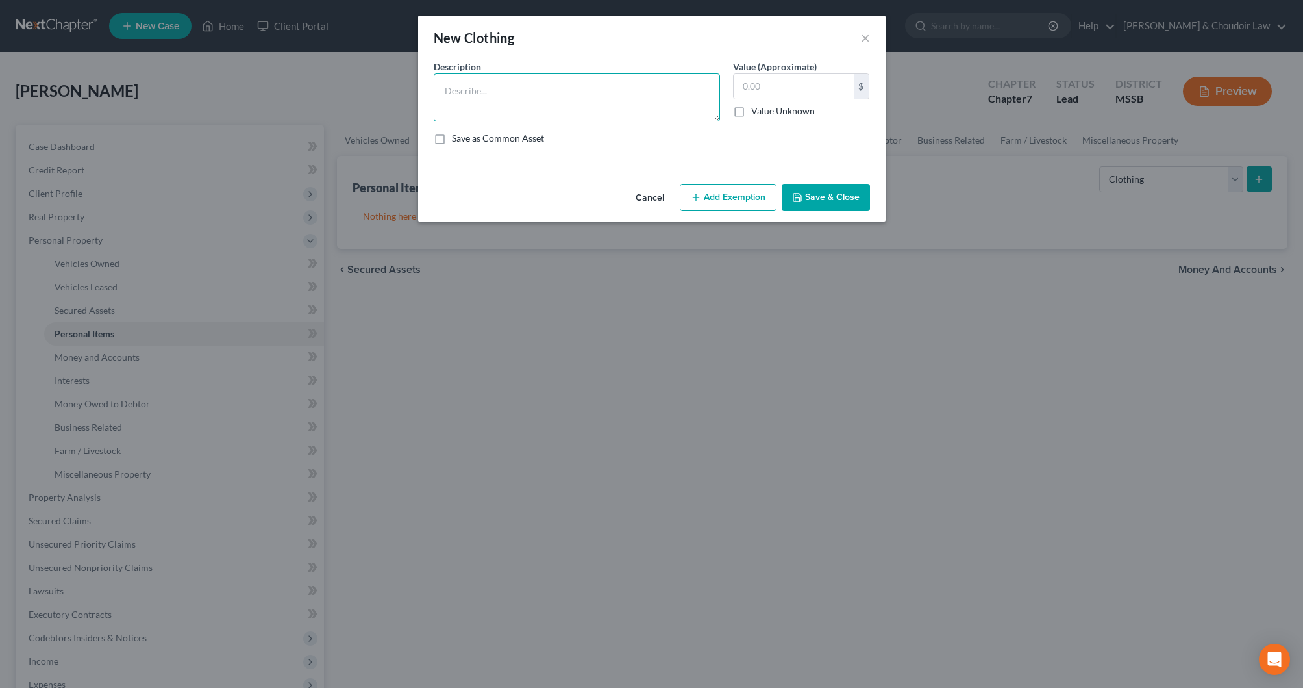
click at [641, 97] on textarea at bounding box center [577, 97] width 286 height 48
type textarea "Personal clothing"
type input "500"
click at [757, 199] on button "Add Exemption" at bounding box center [728, 197] width 97 height 27
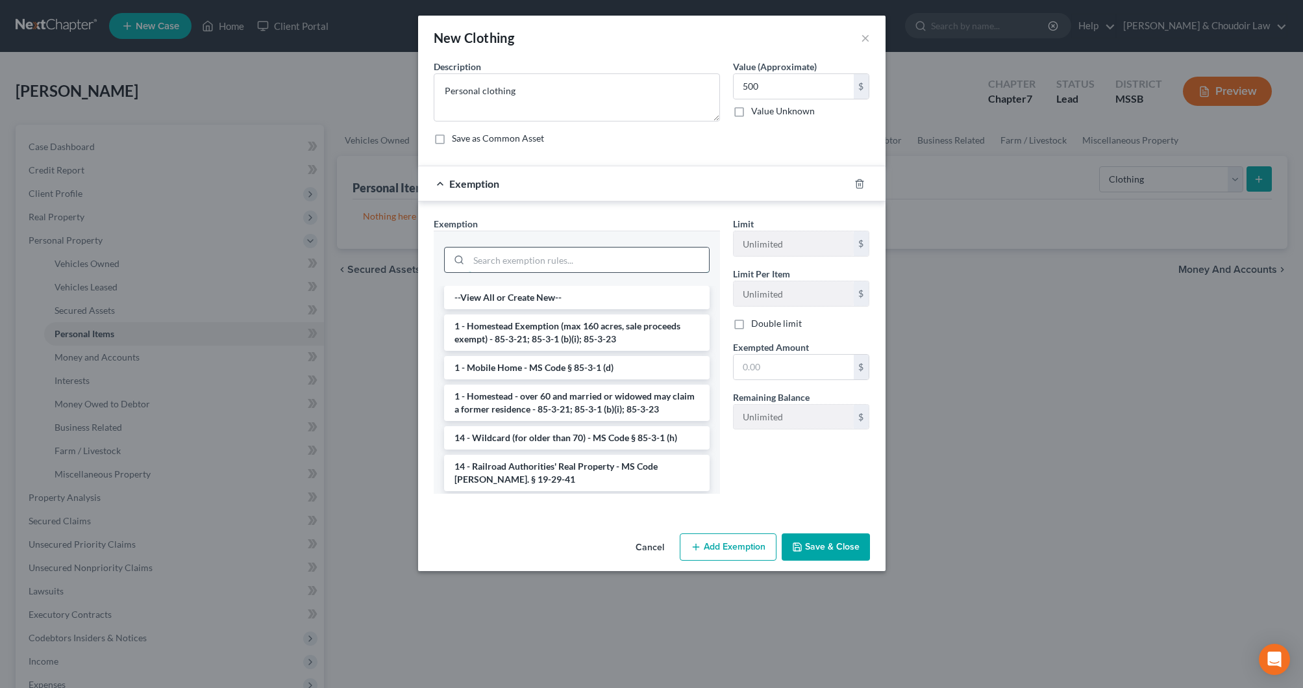
click at [642, 262] on input "search" at bounding box center [589, 259] width 240 height 25
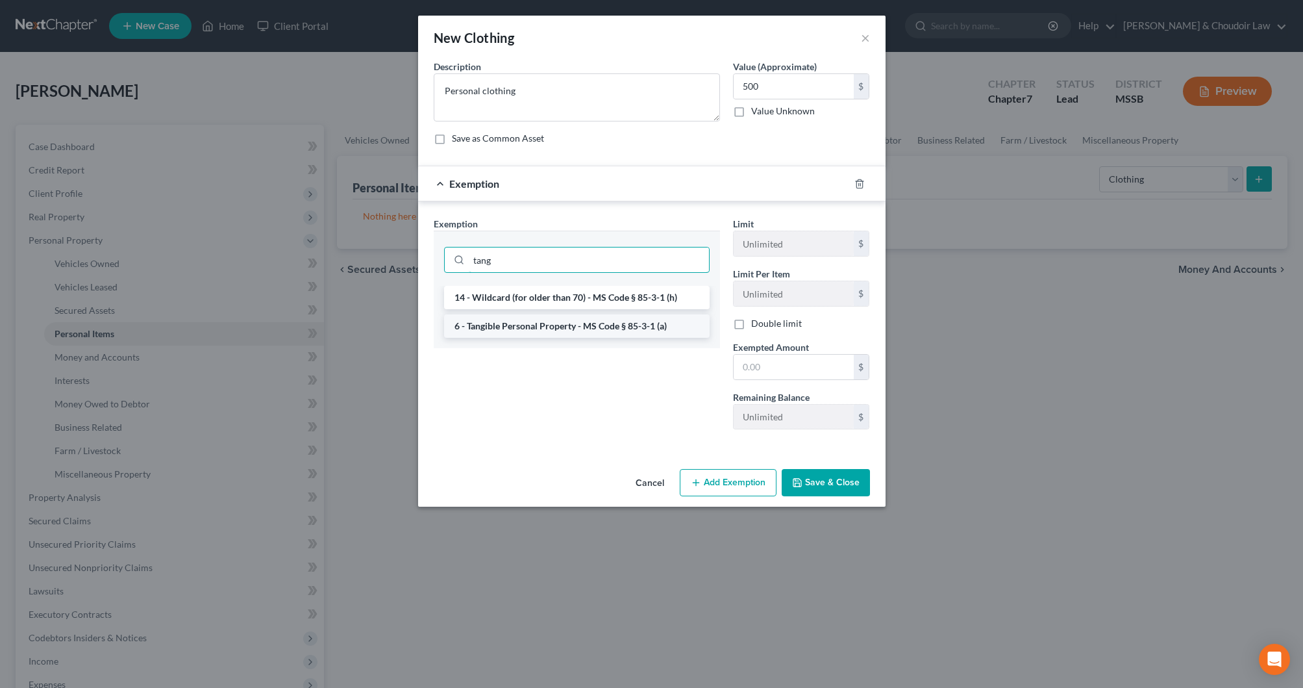
type input "tang"
click at [621, 323] on li "6 - Tangible Personal Property - MS Code § 85-3-1 (a)" at bounding box center [577, 325] width 266 height 23
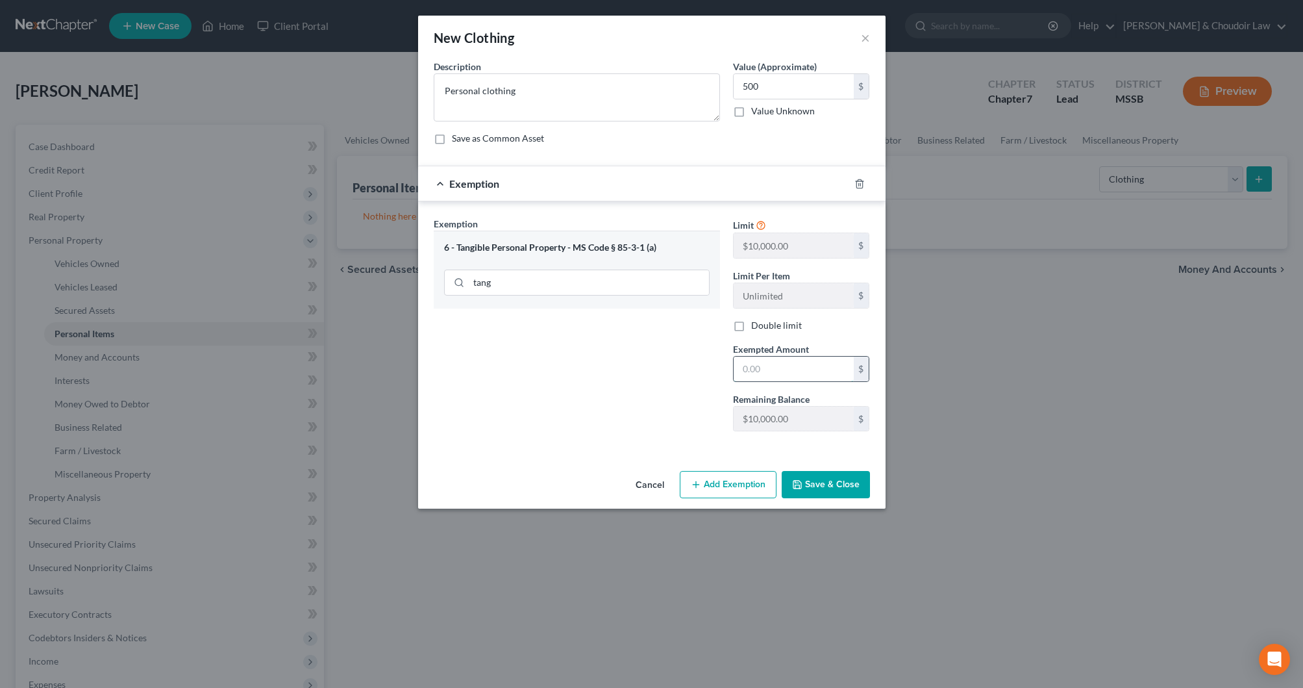
click at [784, 368] on input "text" at bounding box center [794, 369] width 120 height 25
type input "500"
click at [832, 476] on button "Save & Close" at bounding box center [826, 484] width 88 height 27
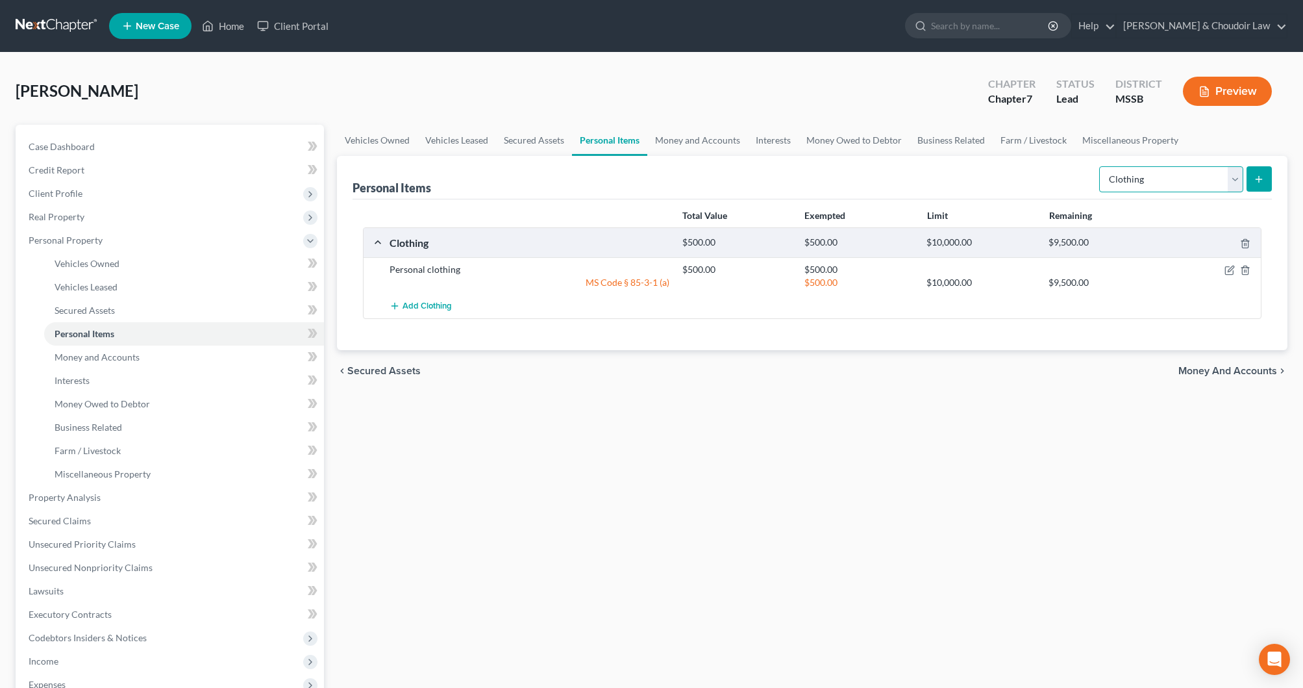
select select "electronics"
click at [1262, 179] on icon "submit" at bounding box center [1259, 179] width 10 height 10
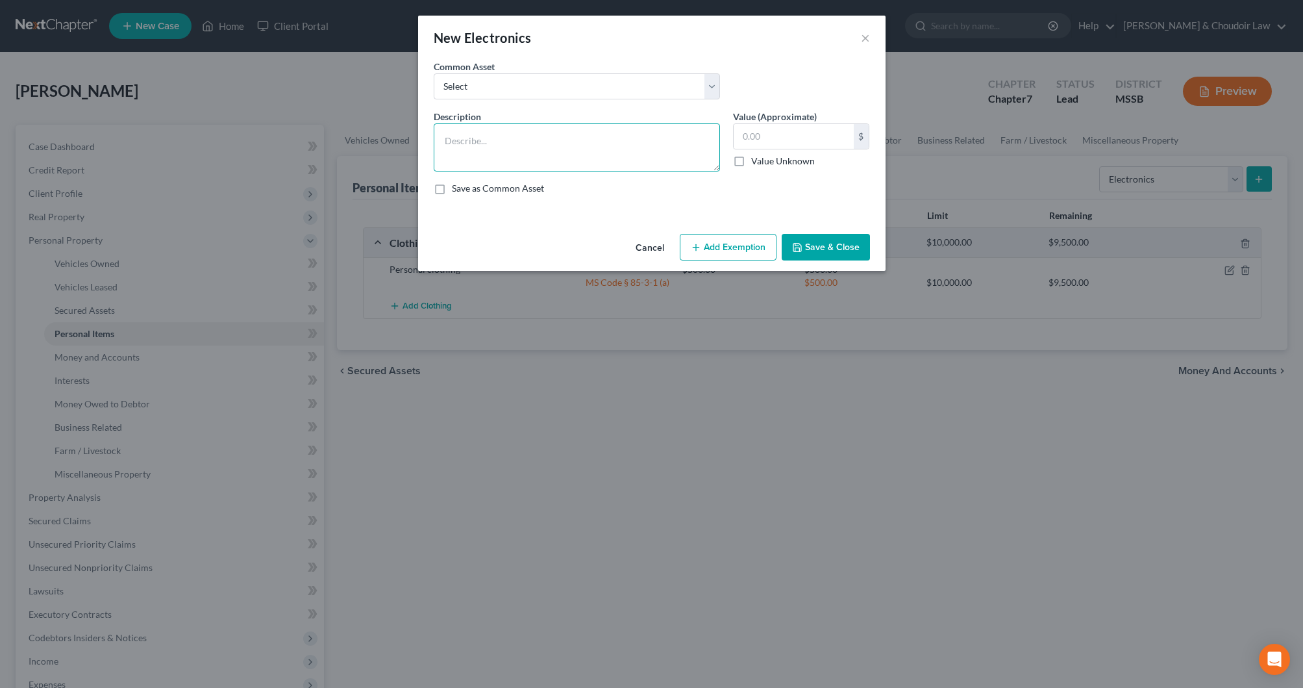
click at [629, 149] on textarea at bounding box center [577, 147] width 286 height 48
type textarea "Personal and Household Electronics"
type input "1,000"
click at [720, 239] on button "Add Exemption" at bounding box center [728, 247] width 97 height 27
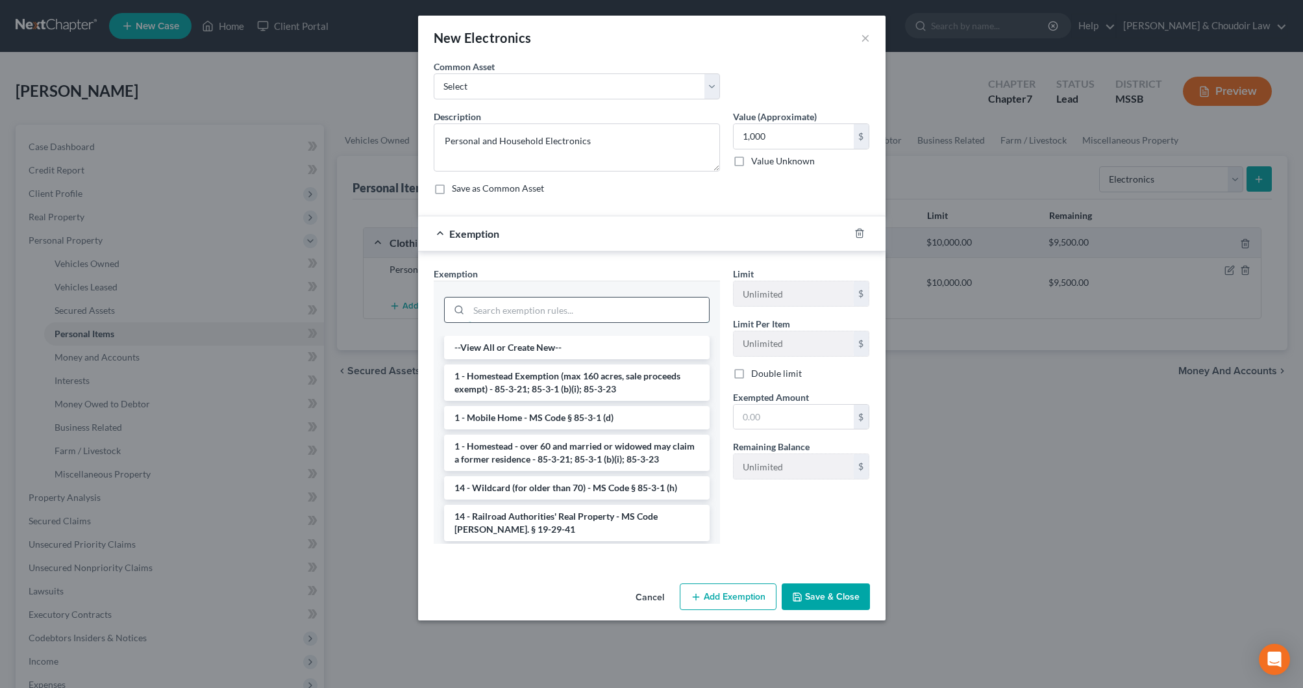
click at [673, 299] on input "search" at bounding box center [589, 309] width 240 height 25
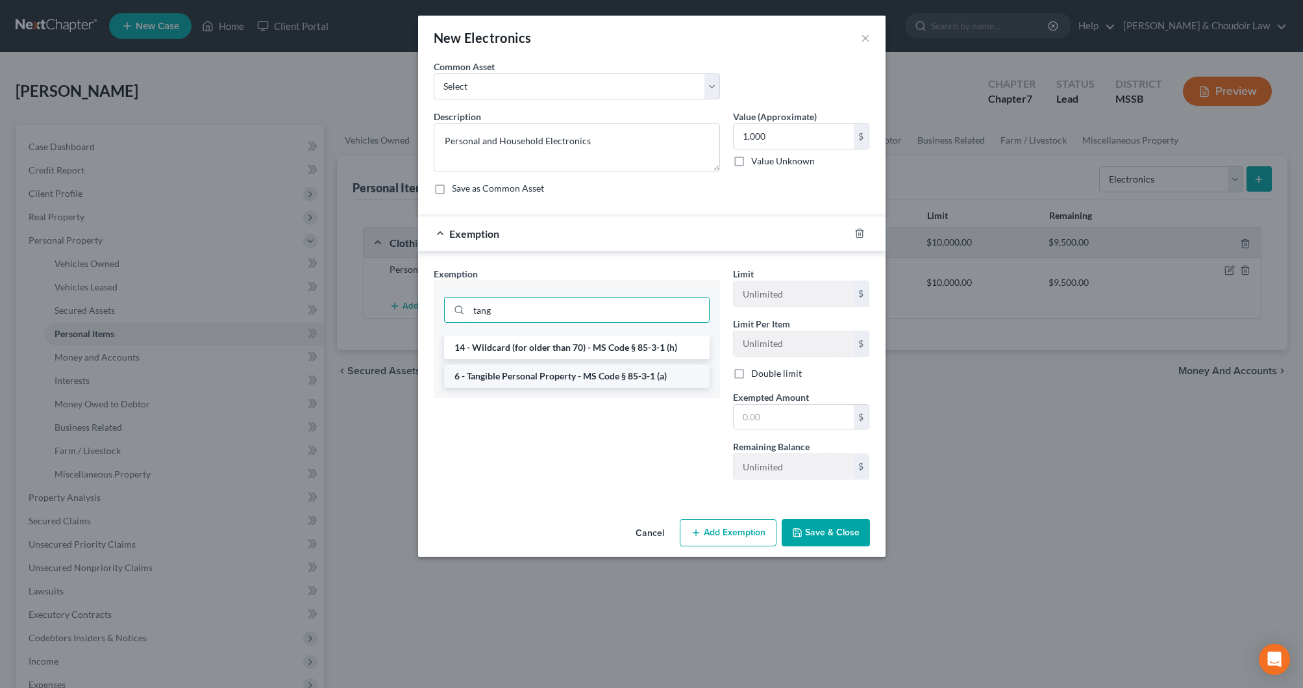
type input "tang"
click at [651, 371] on li "6 - Tangible Personal Property - MS Code § 85-3-1 (a)" at bounding box center [577, 375] width 266 height 23
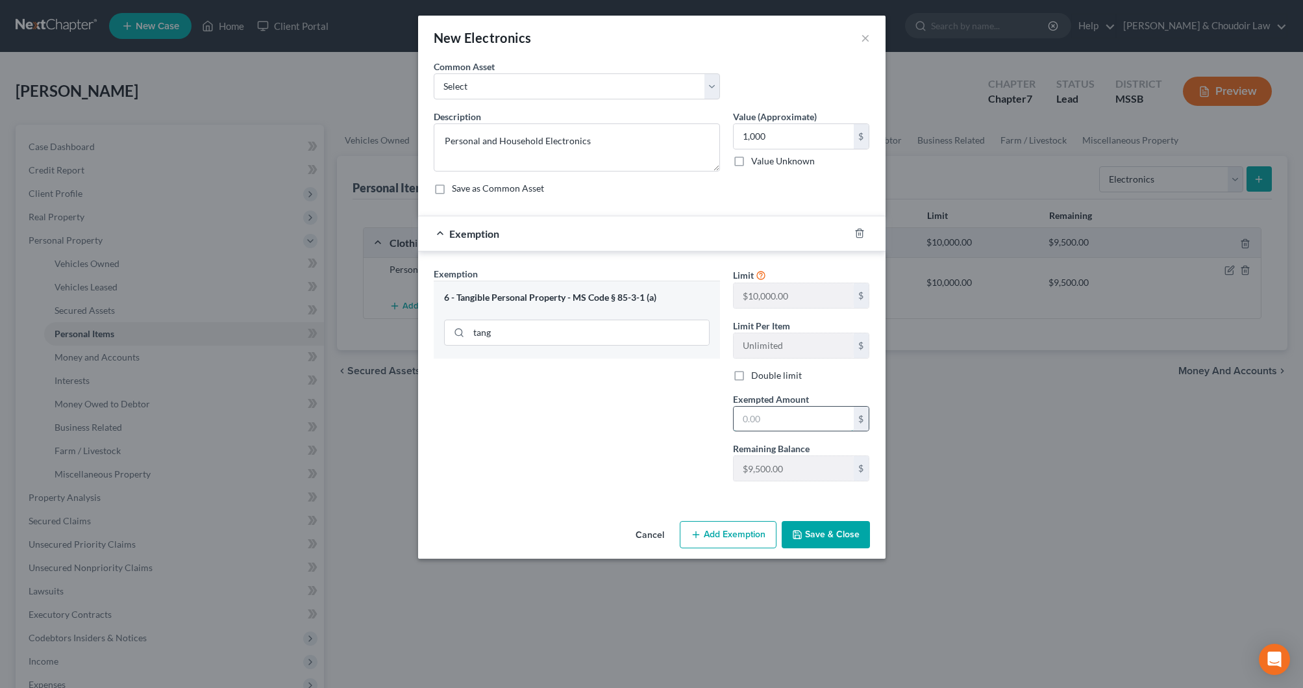
click at [756, 411] on input "text" at bounding box center [794, 419] width 120 height 25
type input "1,000"
click at [817, 531] on button "Save & Close" at bounding box center [826, 534] width 88 height 27
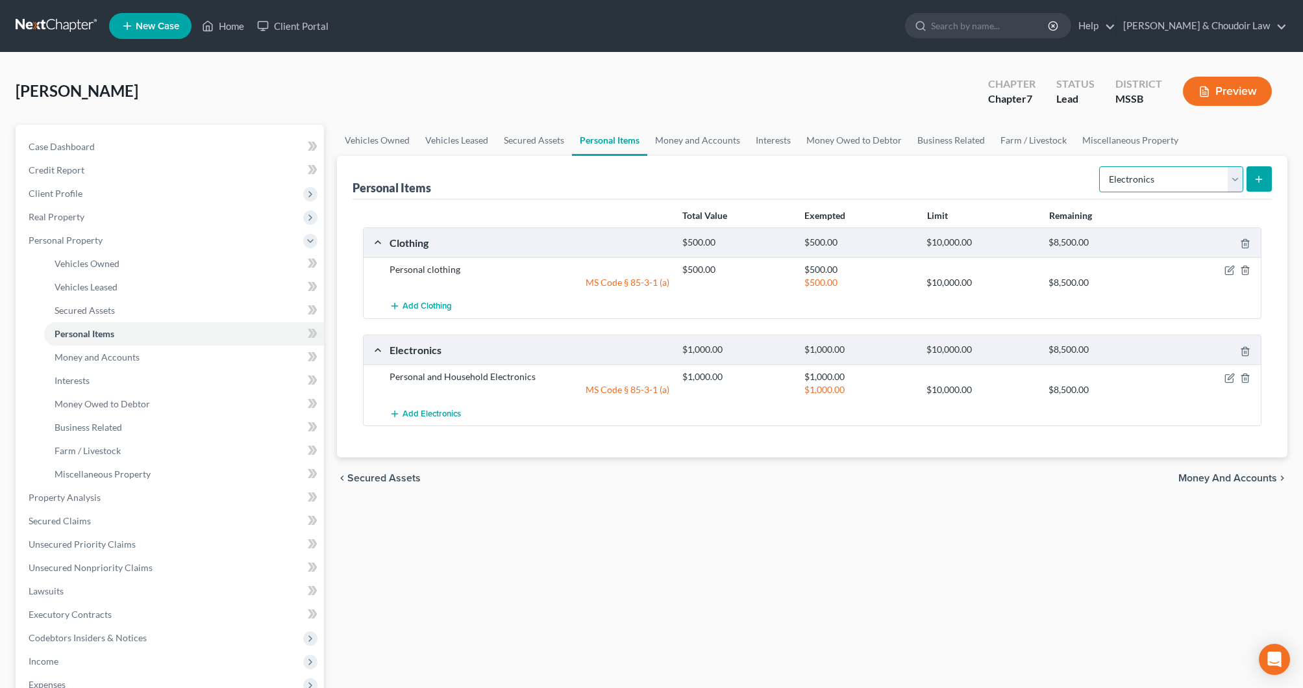
select select "household_goods"
click at [1262, 180] on icon "submit" at bounding box center [1259, 179] width 10 height 10
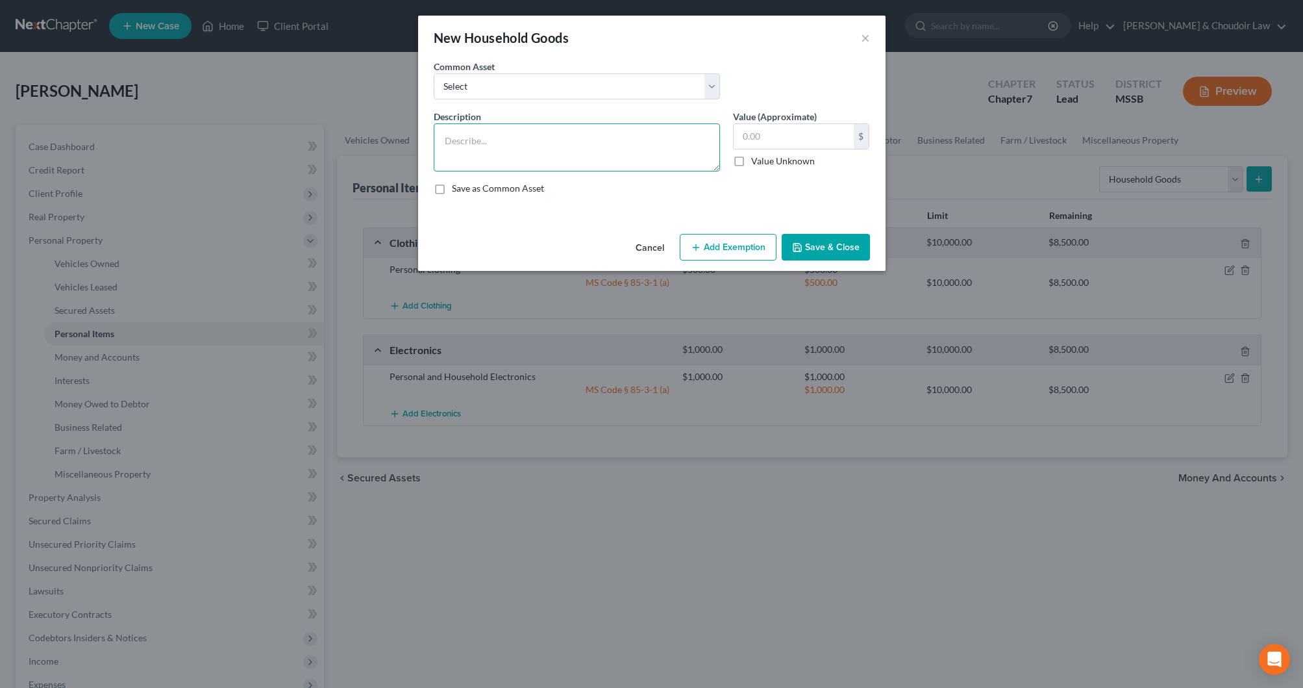
click at [658, 134] on textarea at bounding box center [577, 147] width 286 height 48
type textarea "Household Goods, Furniture, and Appliances"
type input "1,500"
click at [760, 241] on button "Add Exemption" at bounding box center [728, 247] width 97 height 27
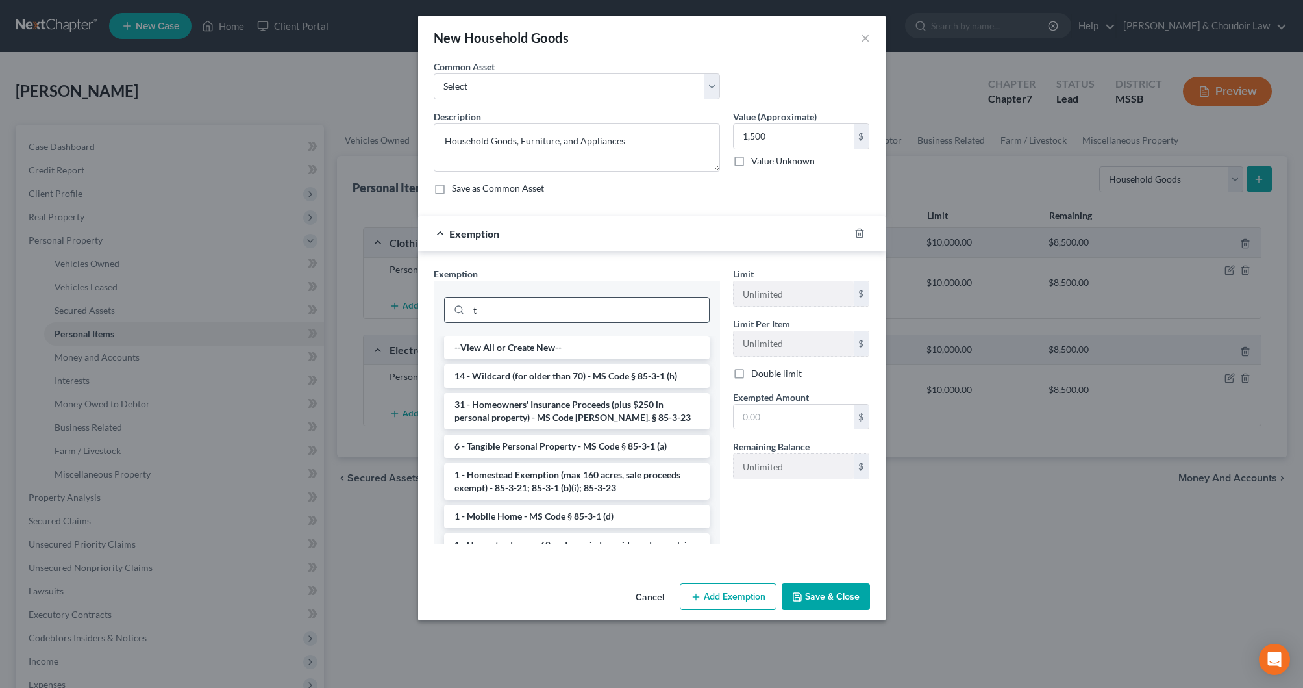
click at [664, 309] on input "t" at bounding box center [589, 309] width 240 height 25
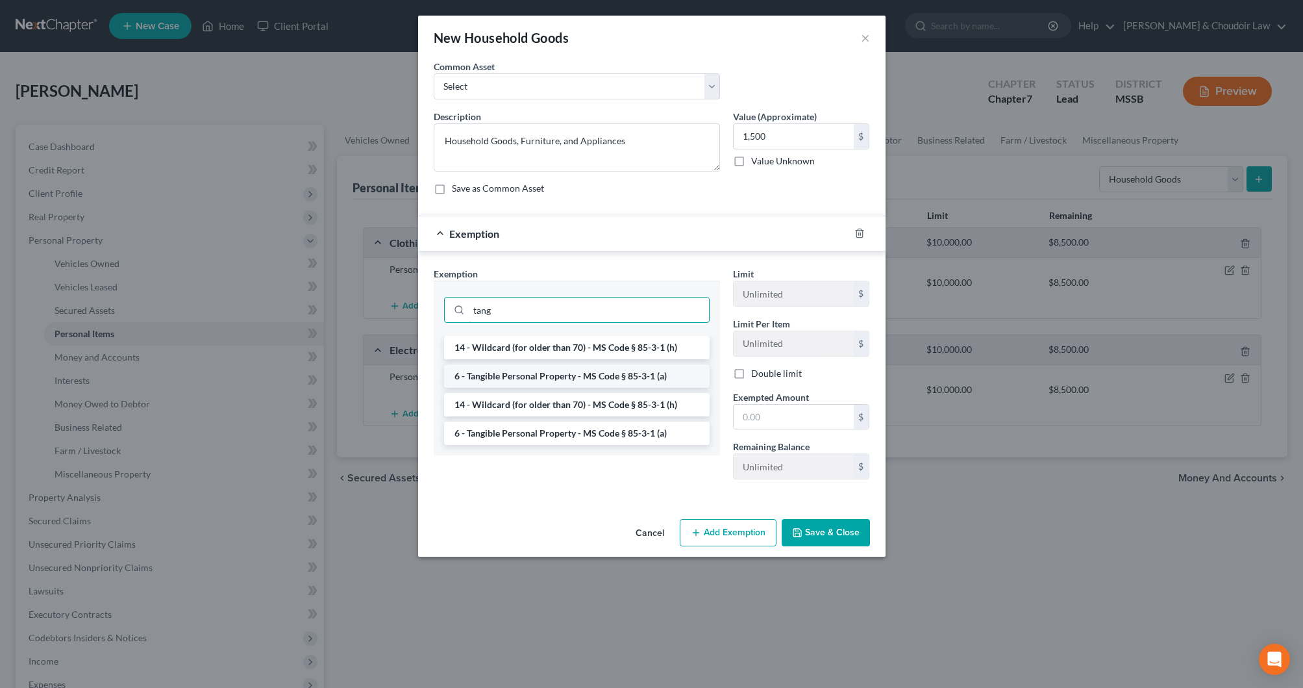
type input "tang"
click at [616, 373] on li "6 - Tangible Personal Property - MS Code § 85-3-1 (a)" at bounding box center [577, 375] width 266 height 23
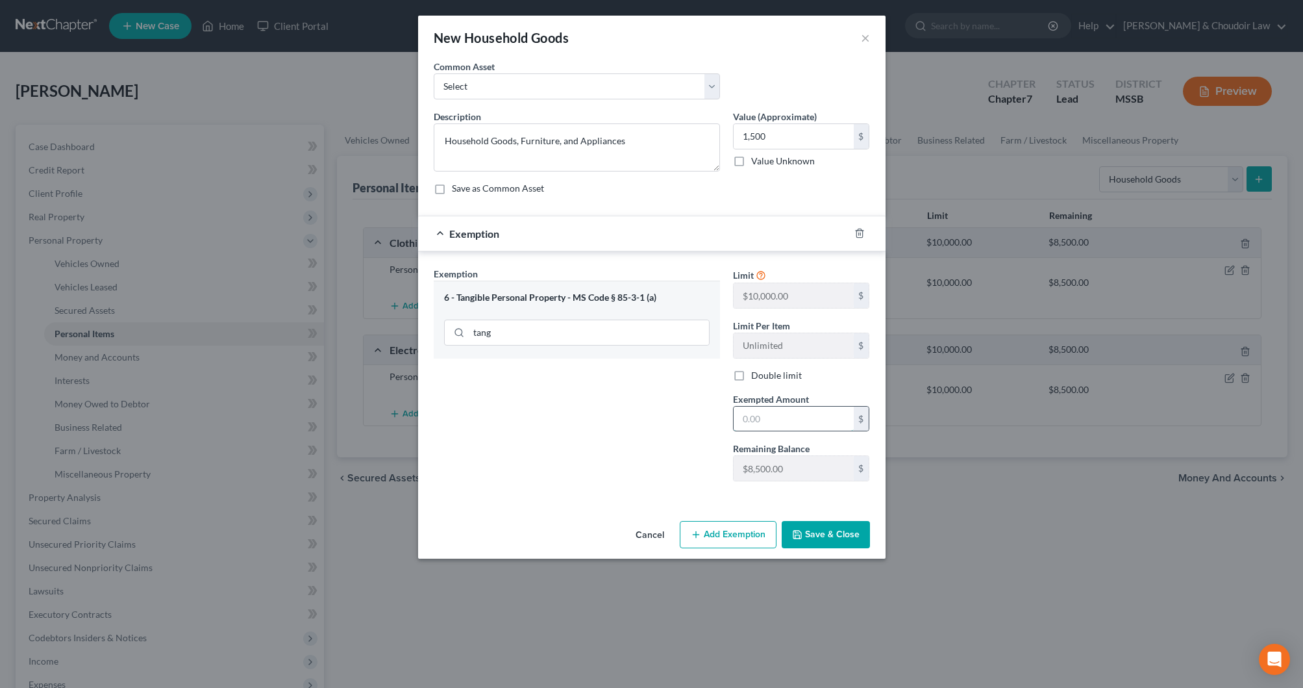
click at [759, 423] on input "text" at bounding box center [794, 419] width 120 height 25
type input "1,500"
click at [840, 518] on div "Cancel Add Exemption Save & Close" at bounding box center [652, 537] width 468 height 43
click at [834, 529] on button "Save & Close" at bounding box center [826, 534] width 88 height 27
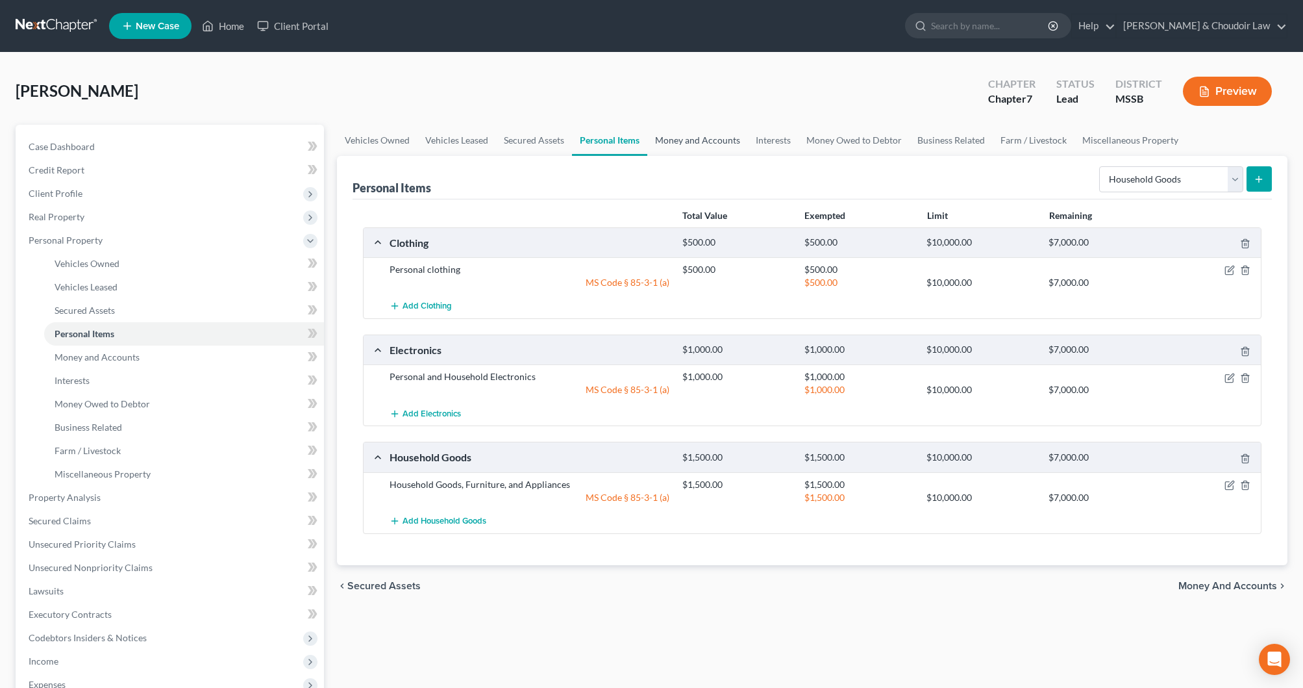
click at [690, 142] on link "Money and Accounts" at bounding box center [697, 140] width 101 height 31
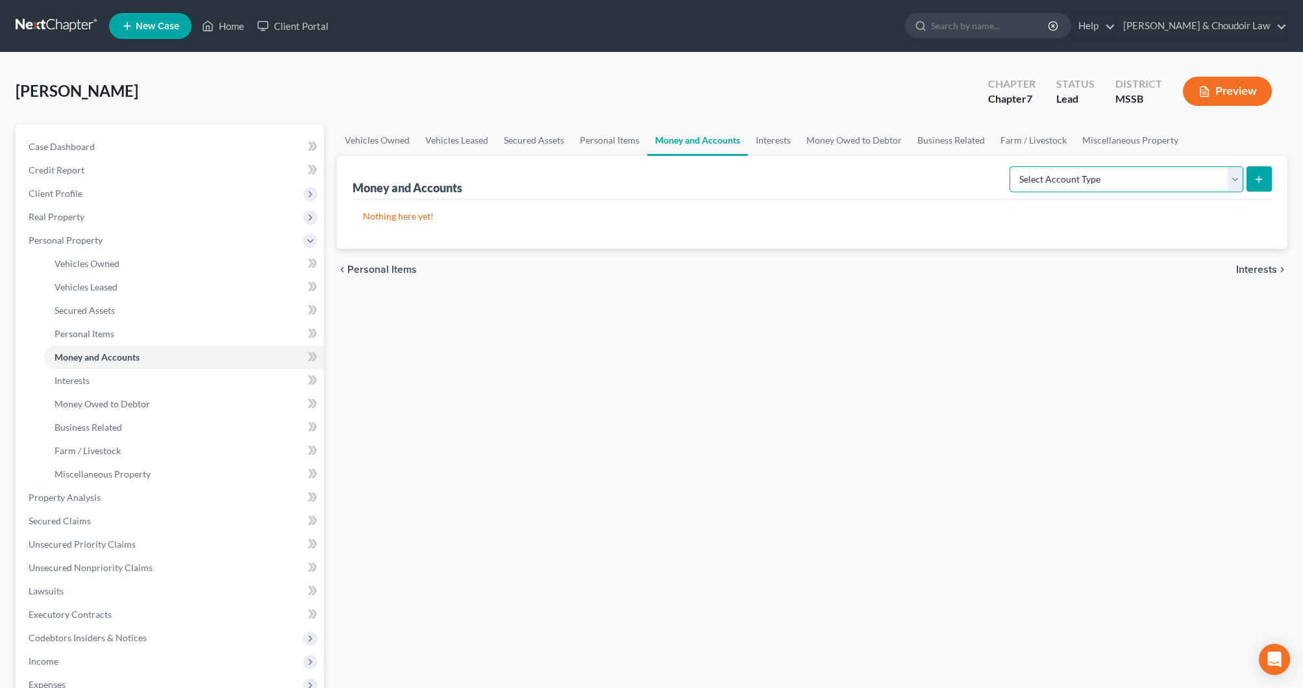
select select "checking"
click at [1271, 181] on button "submit" at bounding box center [1259, 178] width 25 height 25
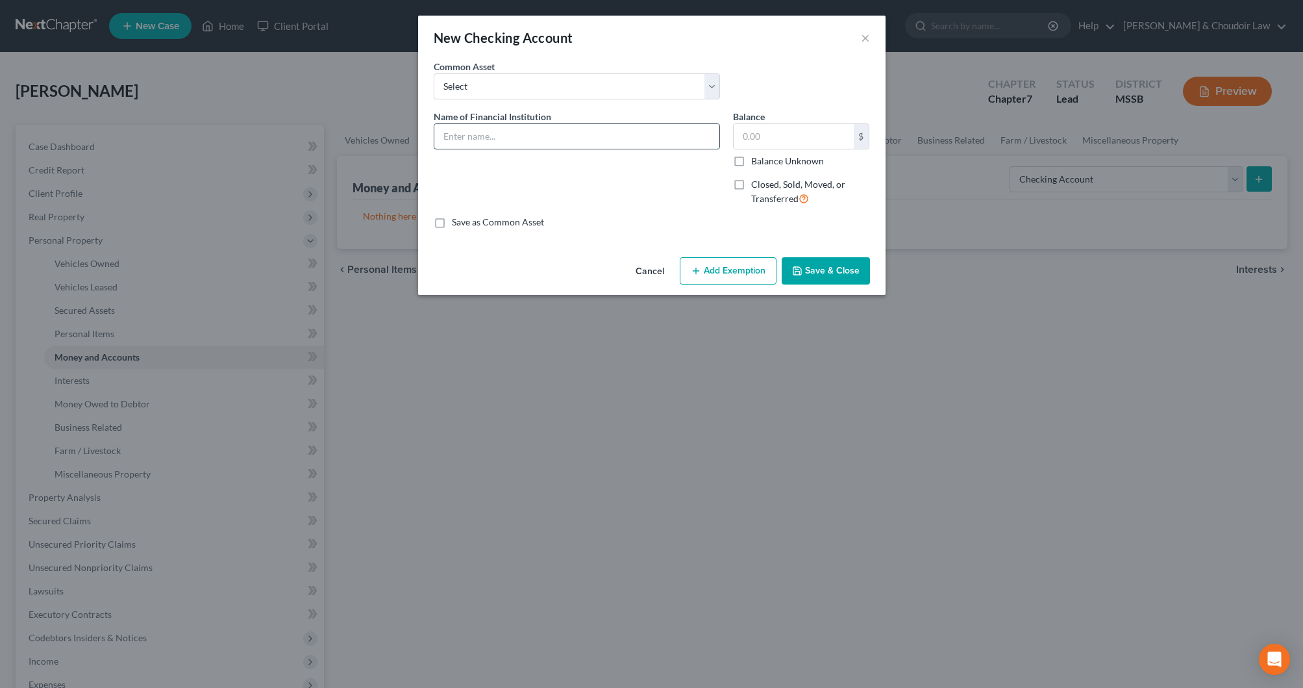
click at [599, 143] on input "text" at bounding box center [576, 136] width 285 height 25
type input "First Bank (0173)"
type input "594.17"
click at [840, 266] on button "Save & Close" at bounding box center [826, 270] width 88 height 27
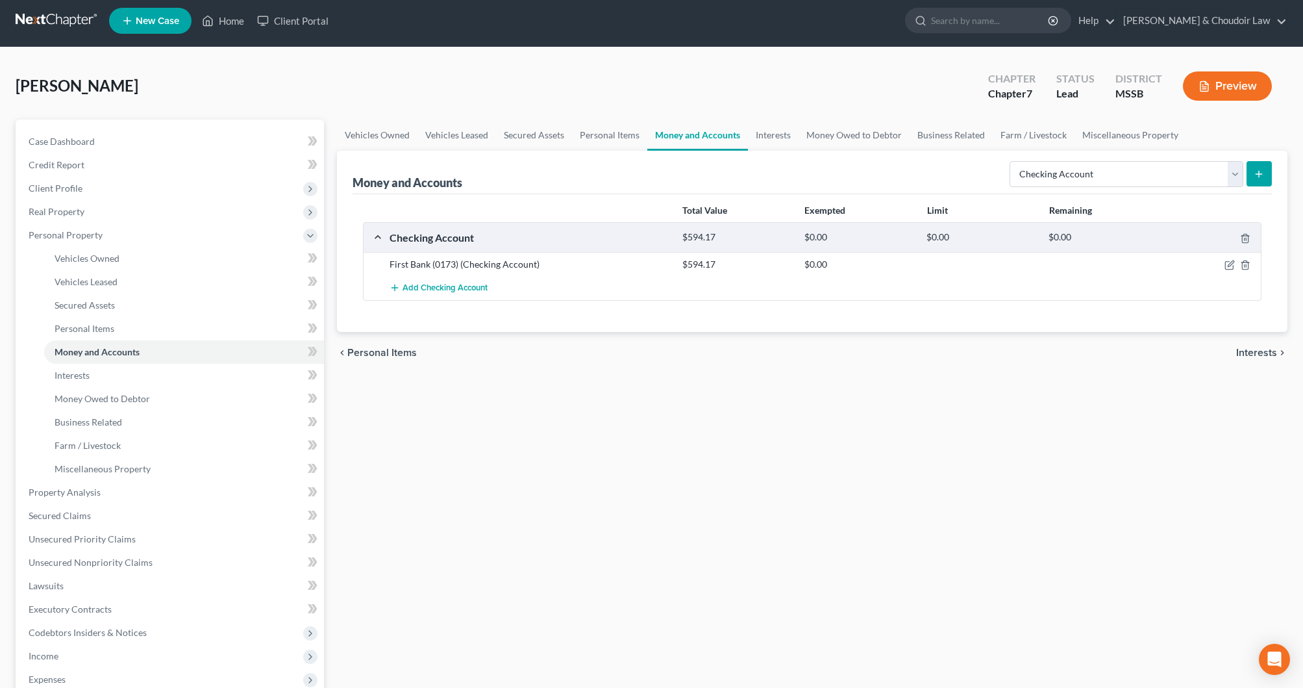
scroll to position [5, 0]
click at [455, 290] on span "Add Checking Account" at bounding box center [445, 288] width 85 height 10
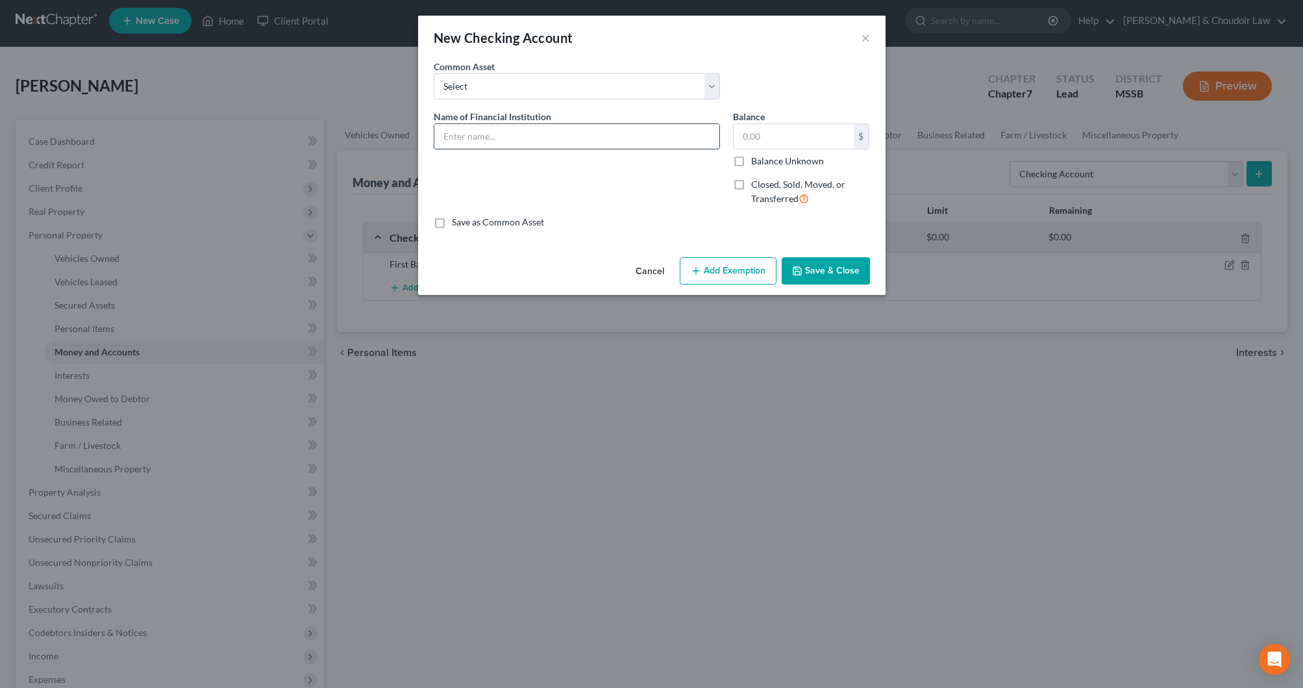
click at [488, 144] on input "text" at bounding box center [576, 136] width 285 height 25
type input "First Bank (9895)"
type input "53.94"
click at [818, 275] on button "Save & Close" at bounding box center [826, 270] width 88 height 27
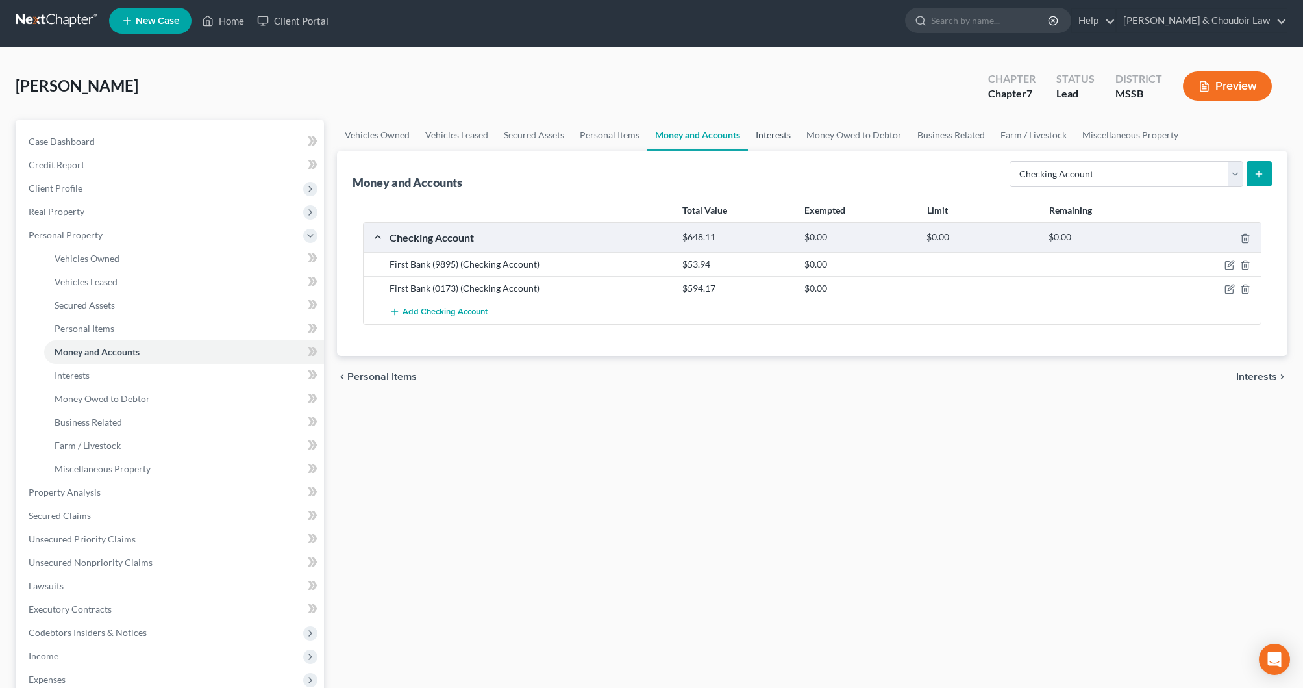
click at [770, 136] on link "Interests" at bounding box center [773, 134] width 51 height 31
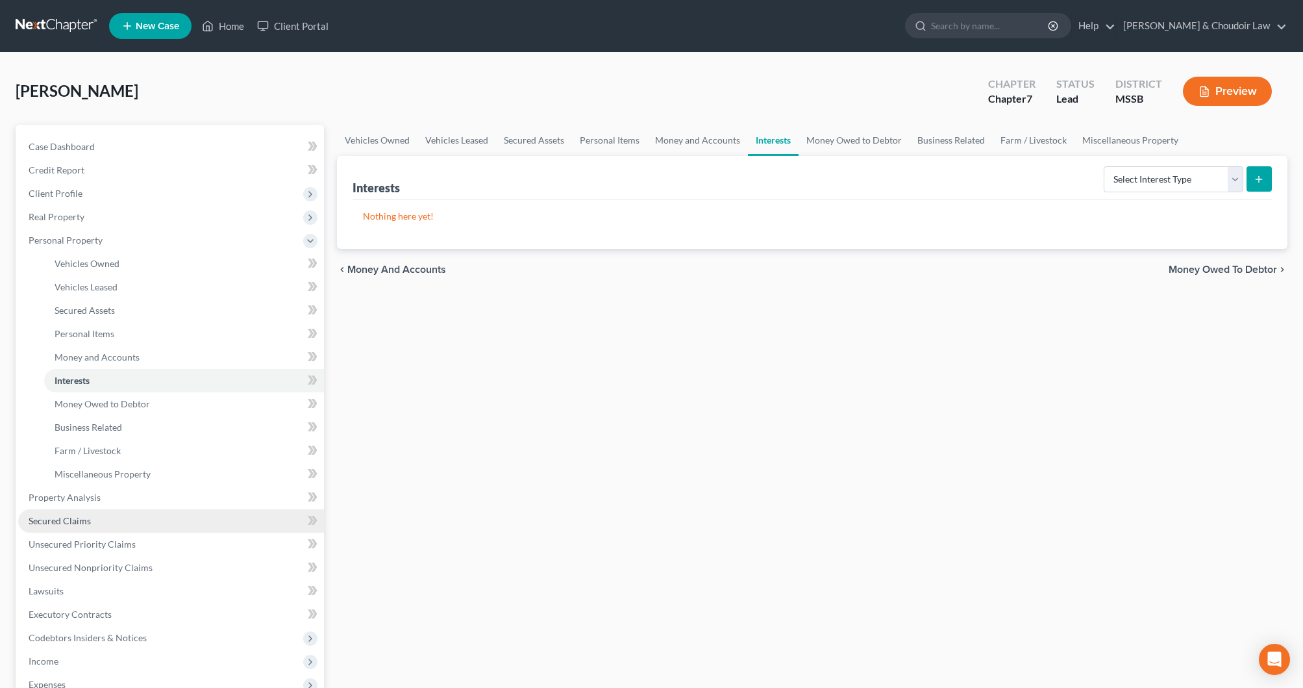
click at [73, 519] on span "Secured Claims" at bounding box center [60, 520] width 62 height 11
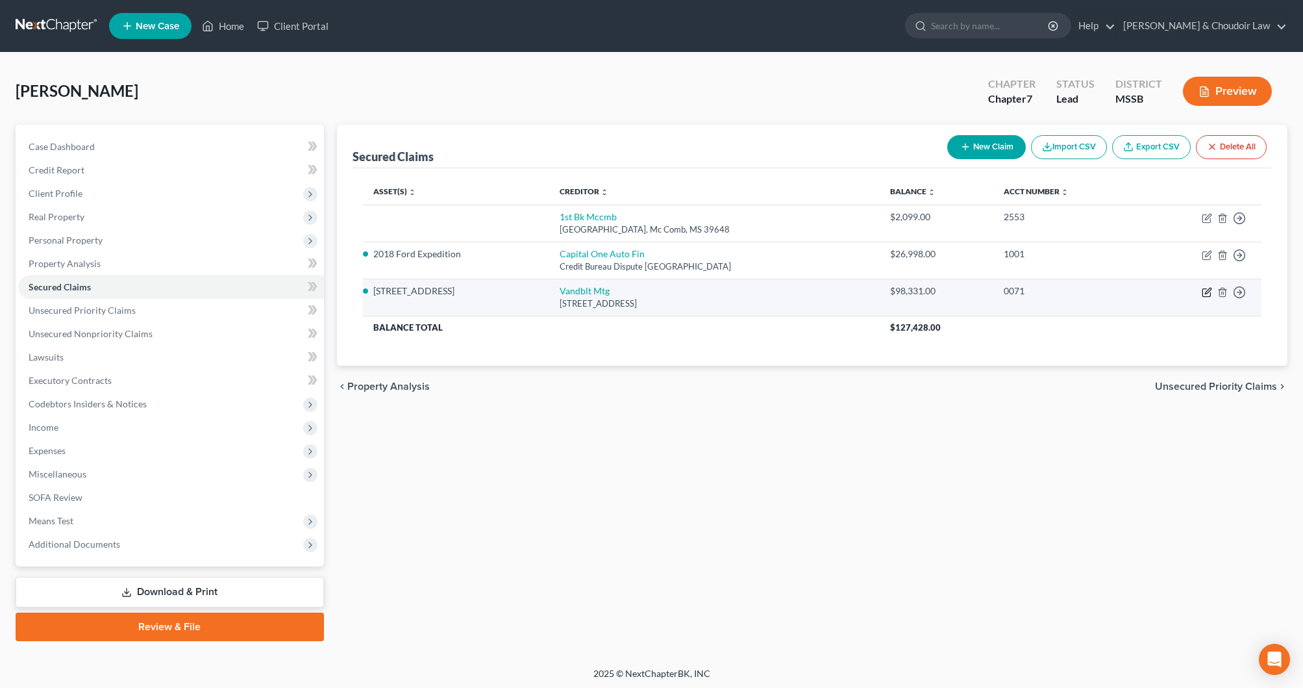
click at [1208, 291] on icon "button" at bounding box center [1207, 292] width 10 height 10
select select "44"
select select "2"
select select "0"
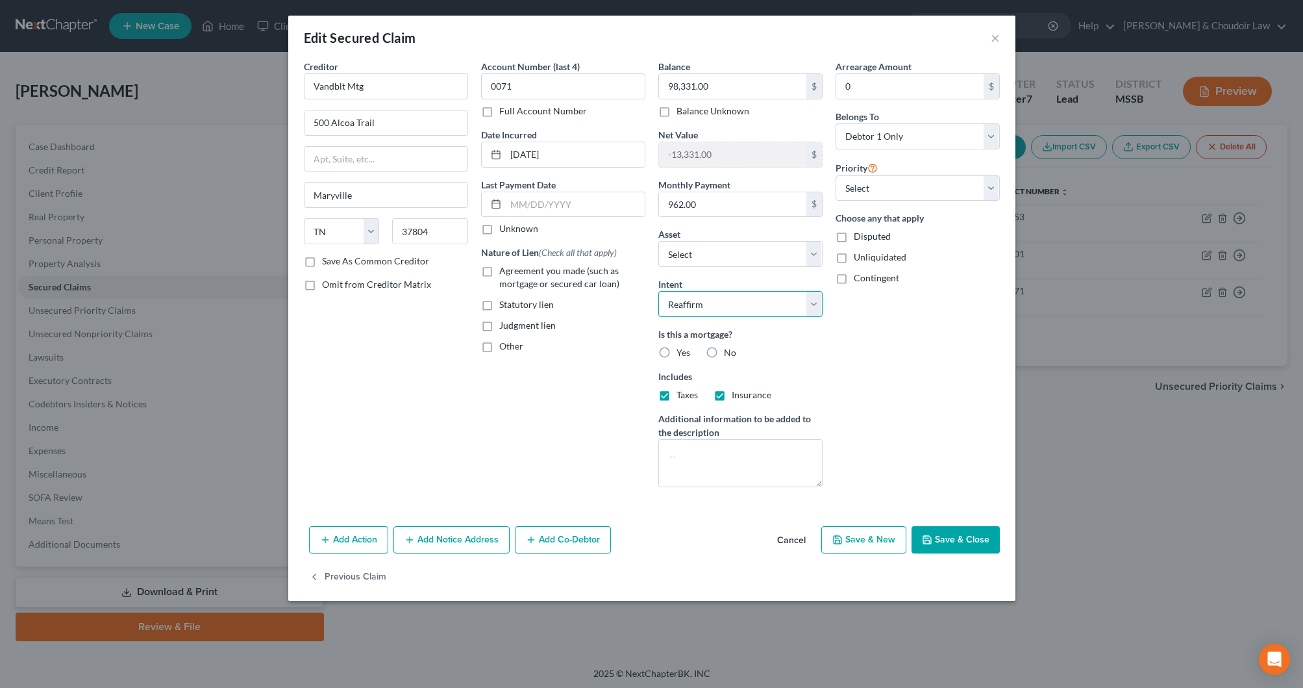
select select "0"
click at [677, 351] on label "Yes" at bounding box center [684, 352] width 14 height 13
click at [682, 351] on input "Yes" at bounding box center [686, 350] width 8 height 8
radio input "true"
click at [970, 542] on button "Save & Close" at bounding box center [956, 539] width 88 height 27
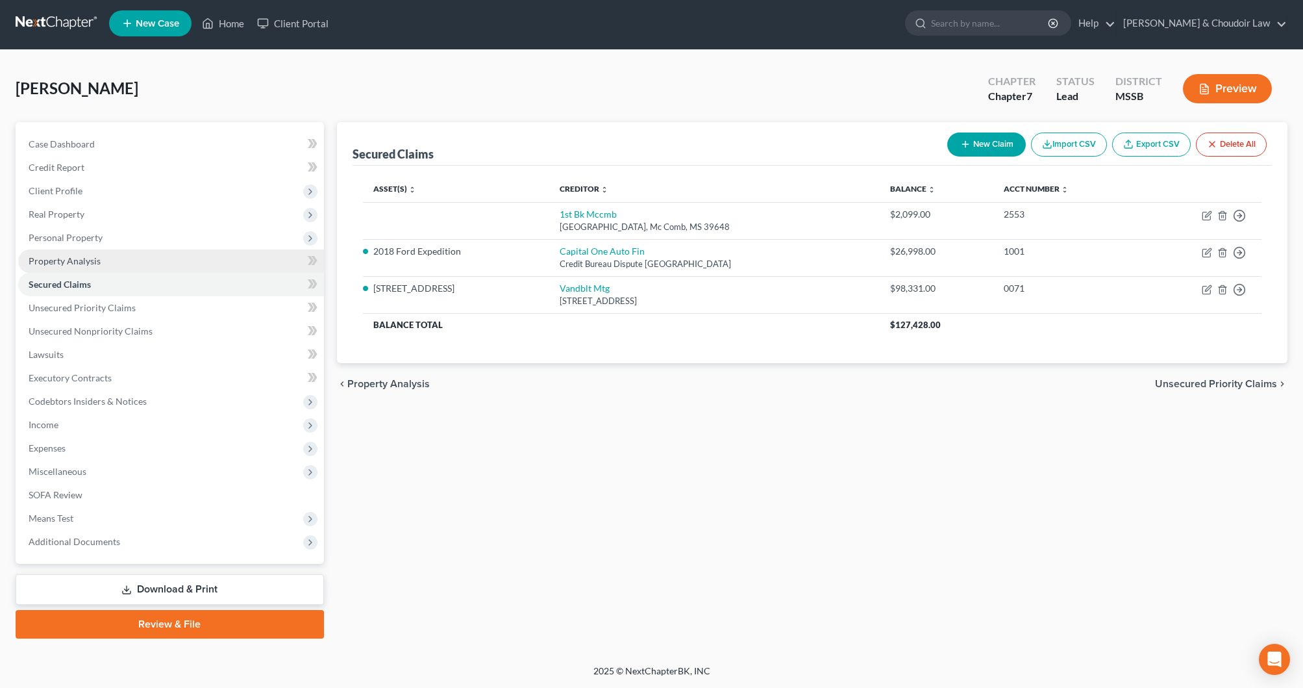
scroll to position [3, 0]
click at [80, 234] on span "Personal Property" at bounding box center [66, 237] width 74 height 11
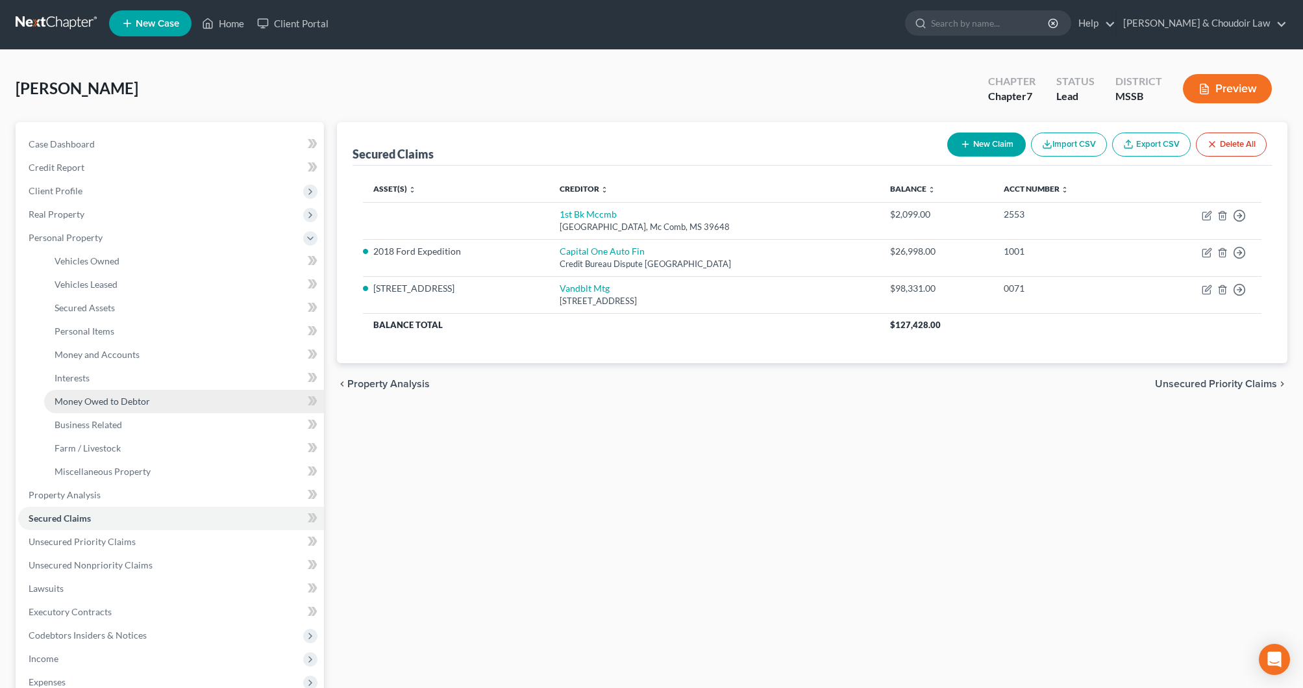
scroll to position [2, 0]
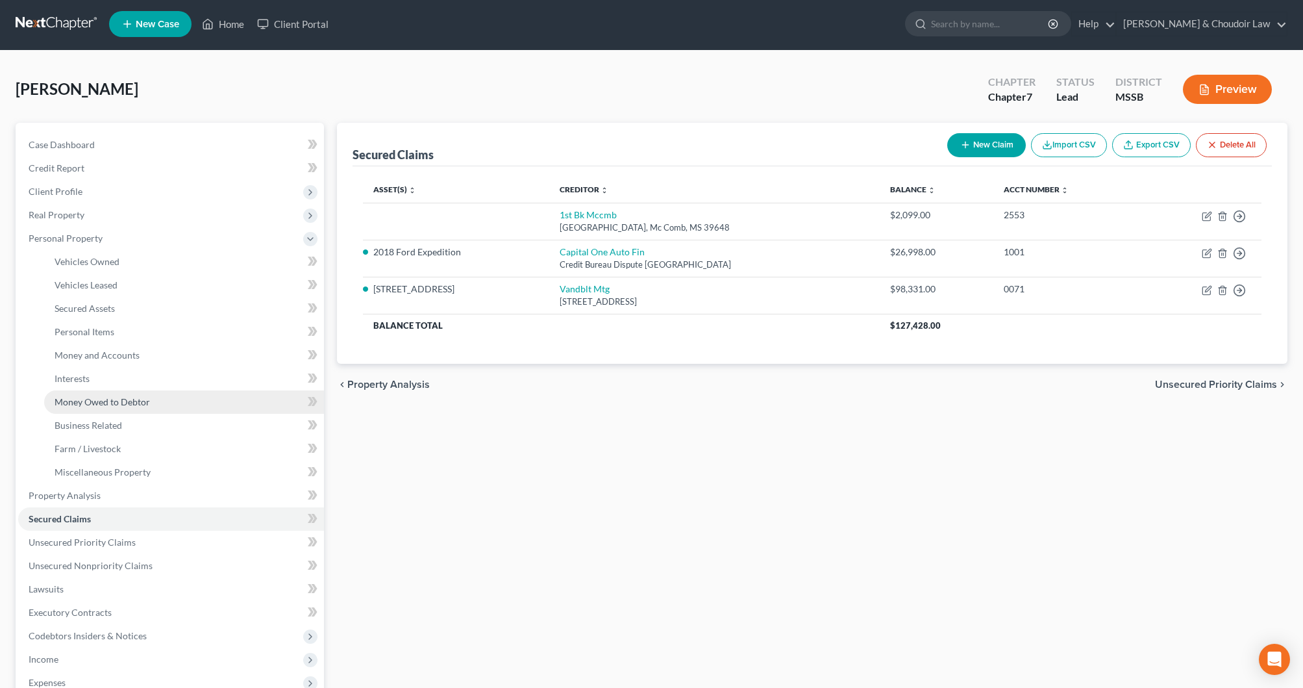
click at [110, 403] on span "Money Owed to Debtor" at bounding box center [102, 401] width 95 height 11
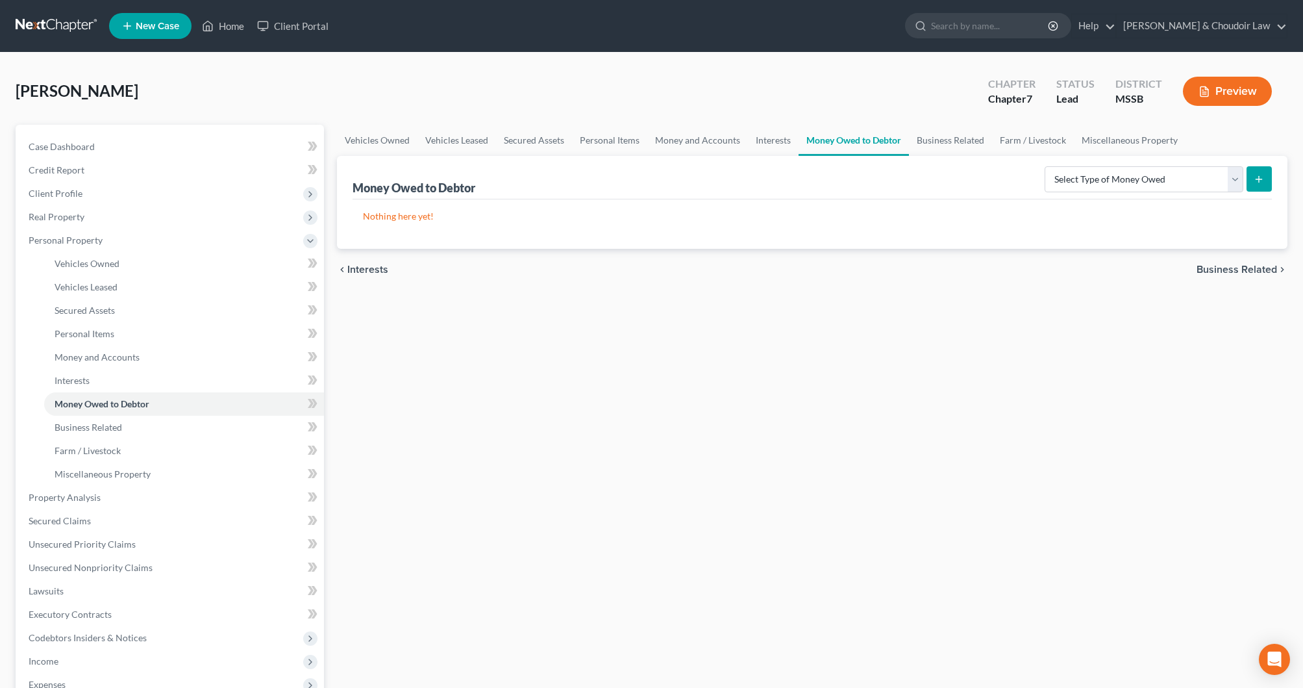
scroll to position [1, 0]
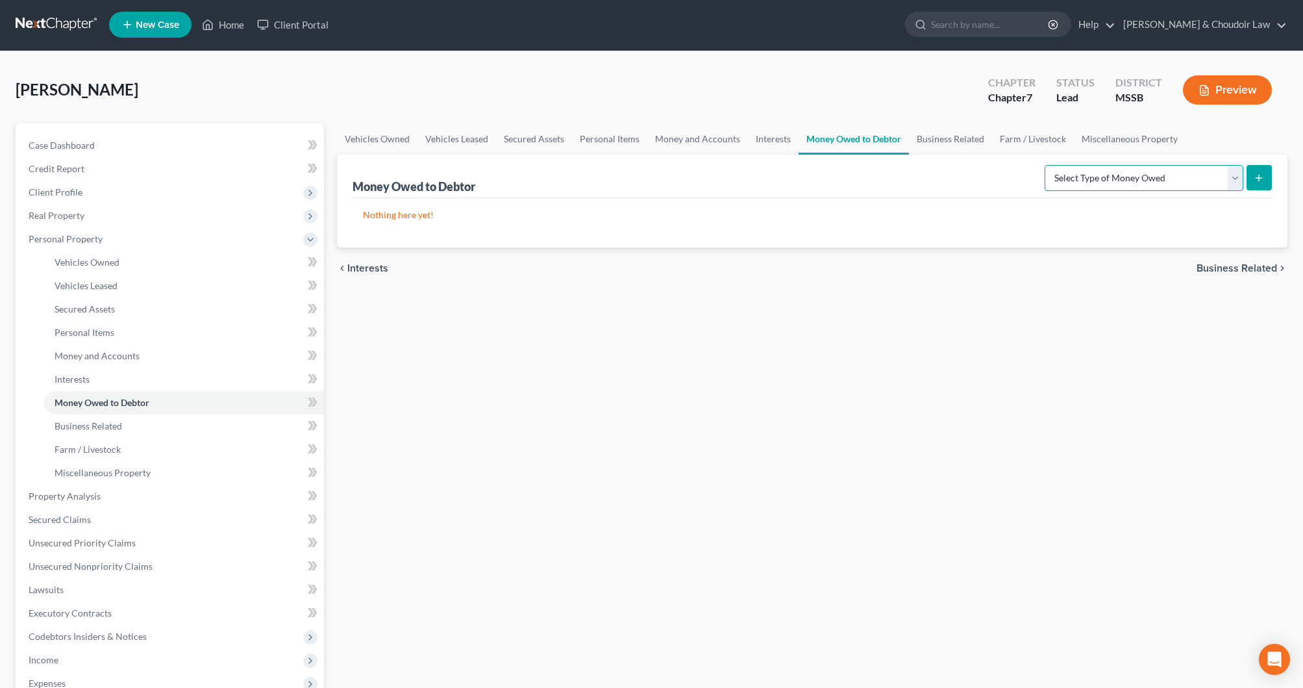
select select "expected_tax_refund"
click at [1258, 182] on icon "submit" at bounding box center [1259, 178] width 10 height 10
select select "0"
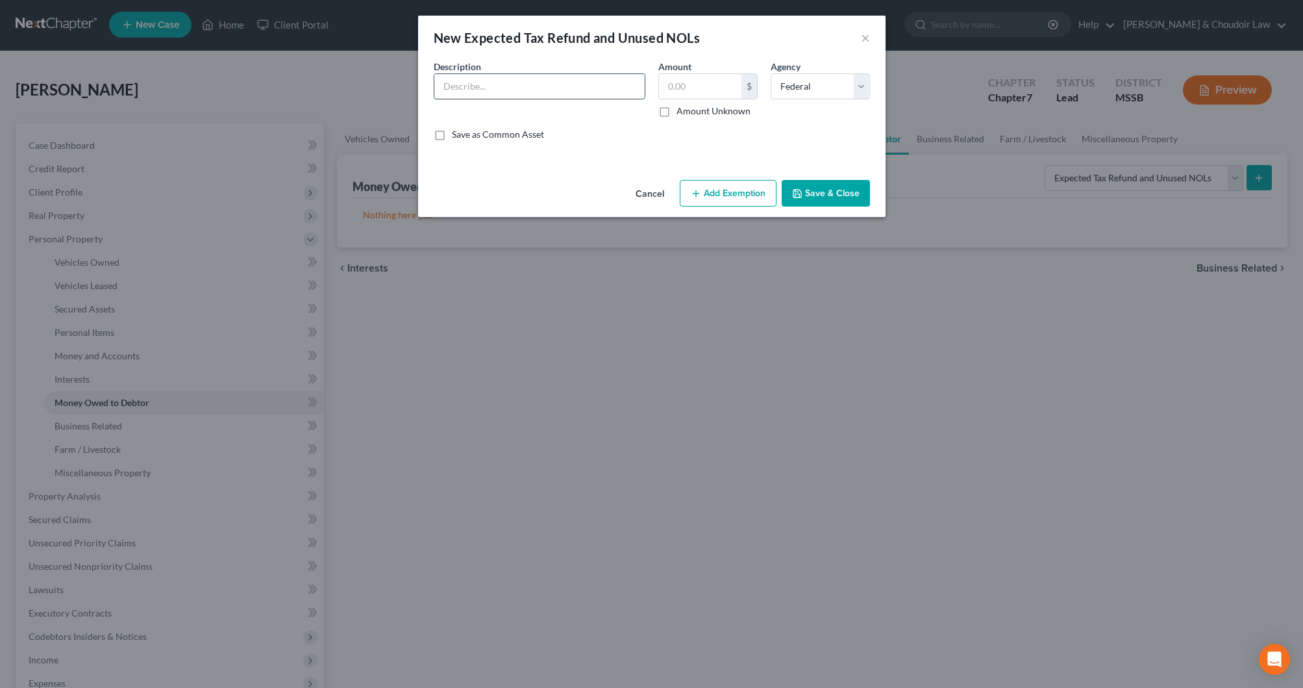
click at [611, 90] on input "text" at bounding box center [539, 86] width 210 height 25
type input "Federal Tax Refund 2024"
type input "3,024.00"
click at [733, 189] on button "Add Exemption" at bounding box center [728, 193] width 97 height 27
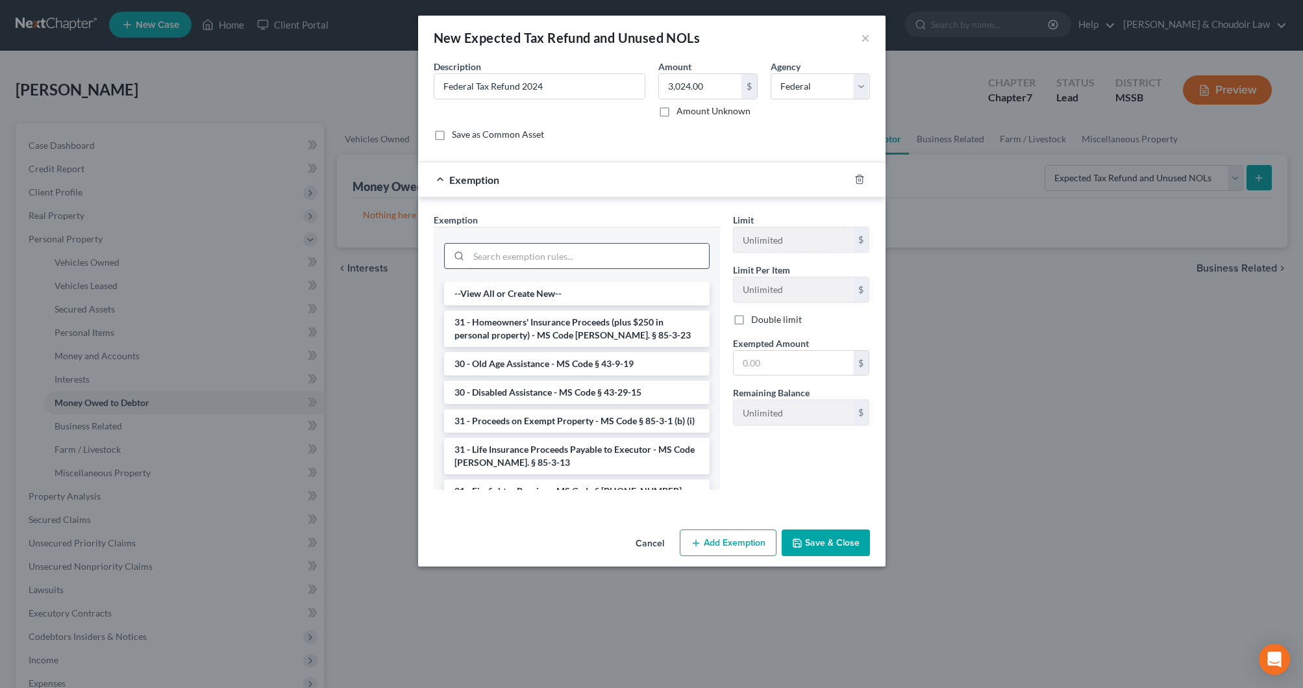
click at [658, 252] on input "search" at bounding box center [589, 256] width 240 height 25
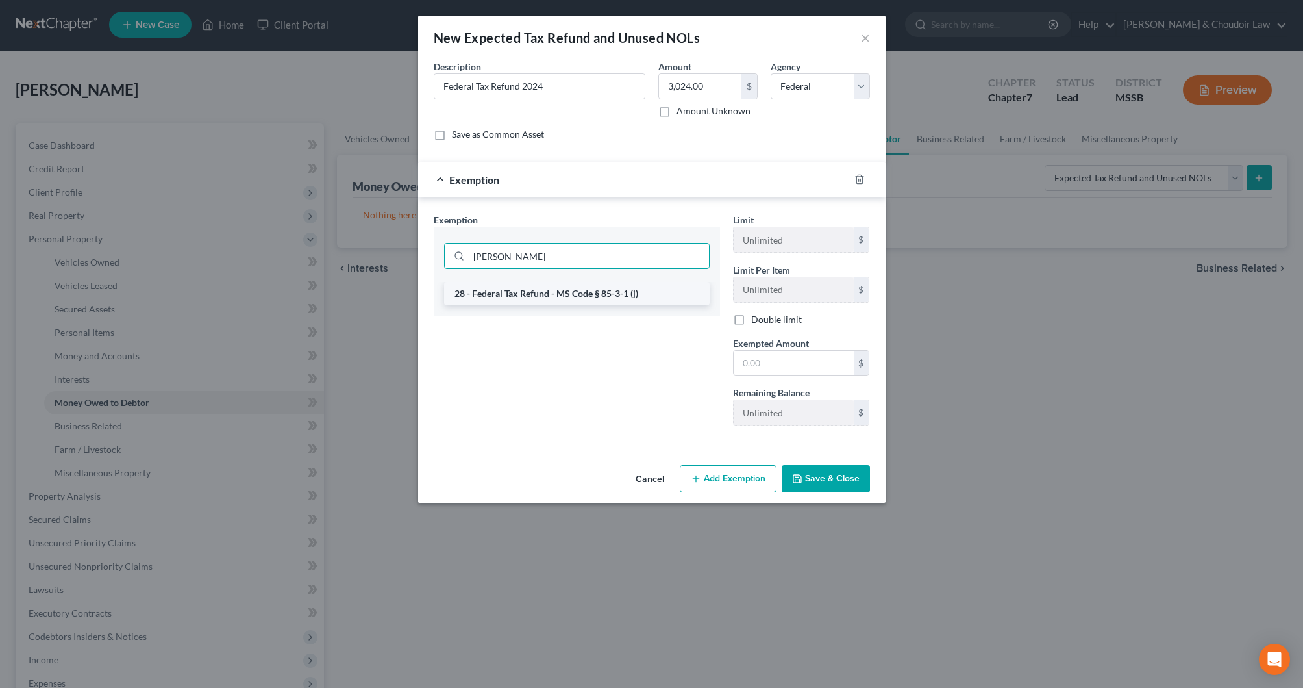
type input "[PERSON_NAME]"
drag, startPoint x: 649, startPoint y: 284, endPoint x: 653, endPoint y: 294, distance: 10.2
click at [649, 284] on li "28 - Federal Tax Refund - MS Code § 85-3-1 (j)" at bounding box center [577, 293] width 266 height 23
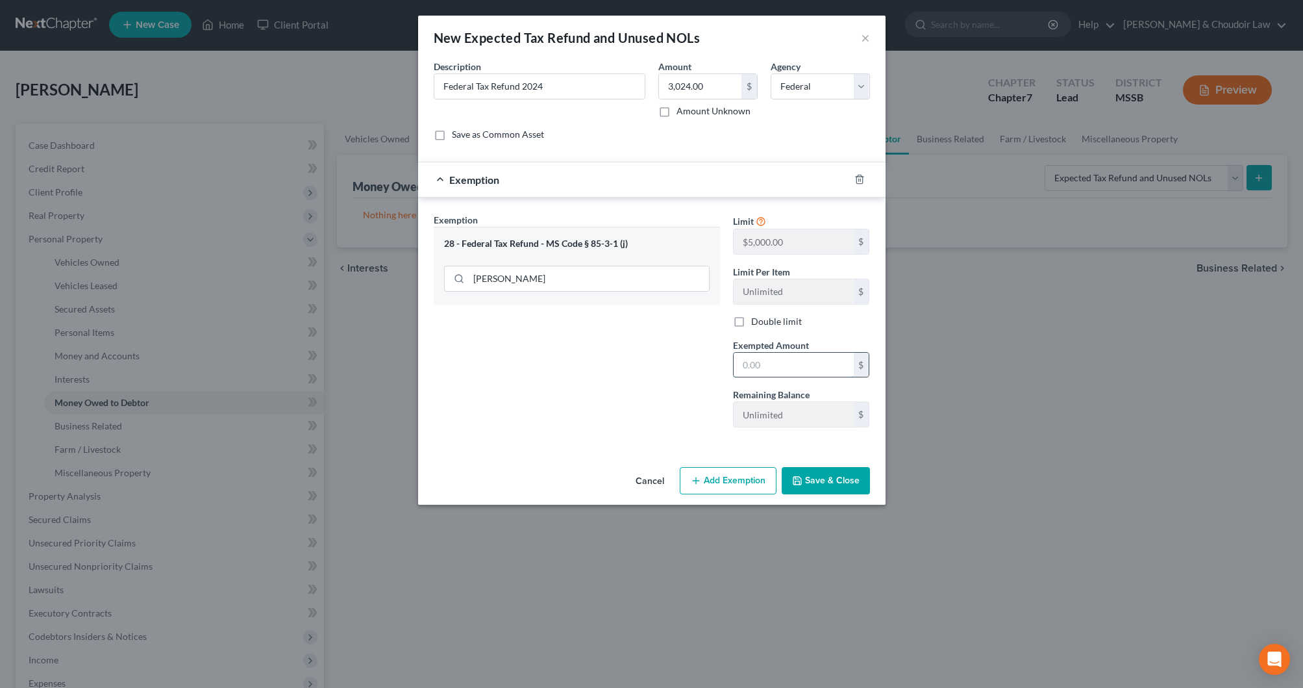
click at [757, 364] on input "text" at bounding box center [794, 365] width 120 height 25
type input "5,000"
click at [844, 479] on button "Save & Close" at bounding box center [826, 480] width 88 height 27
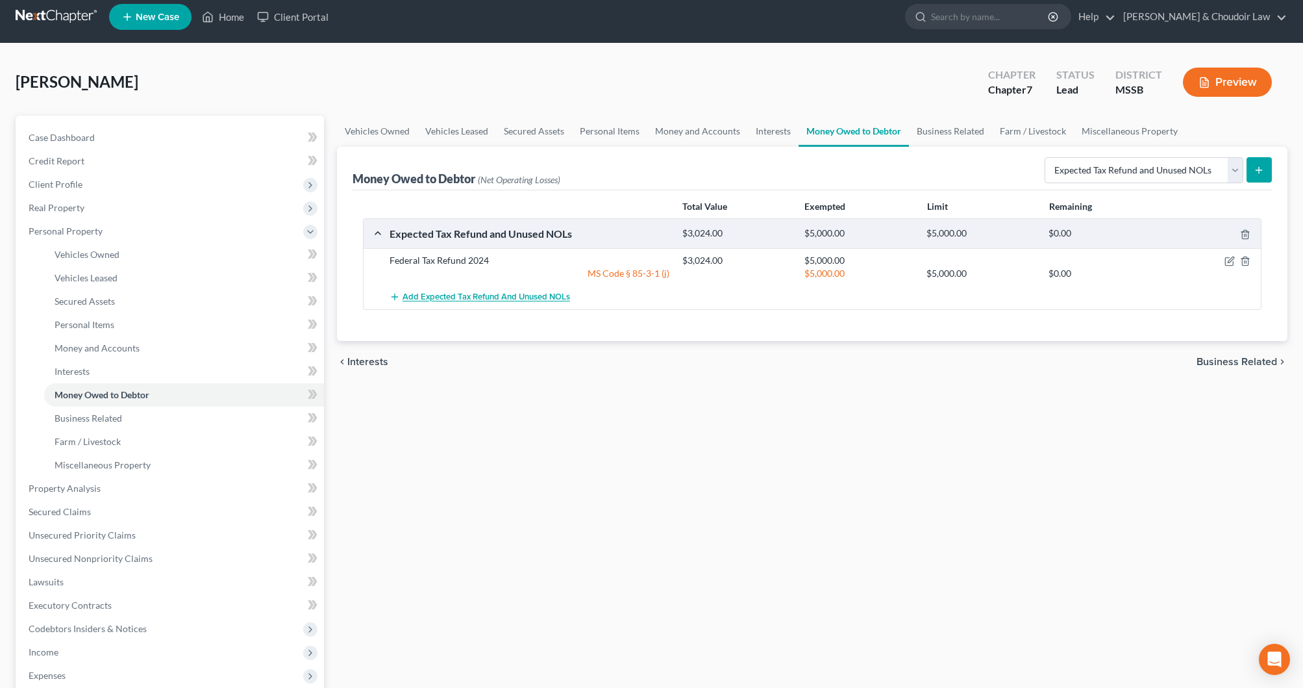
scroll to position [6, 0]
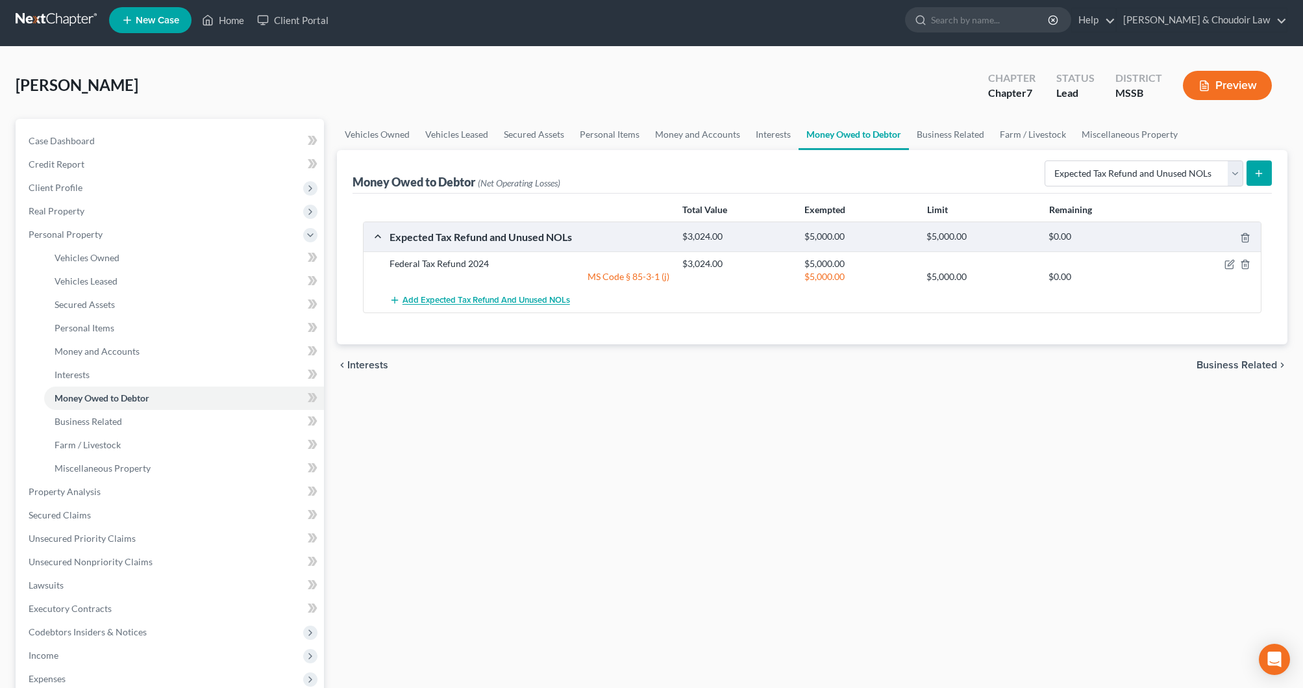
click at [447, 290] on button "Add Expected Tax Refund and Unused NOLs" at bounding box center [480, 300] width 181 height 24
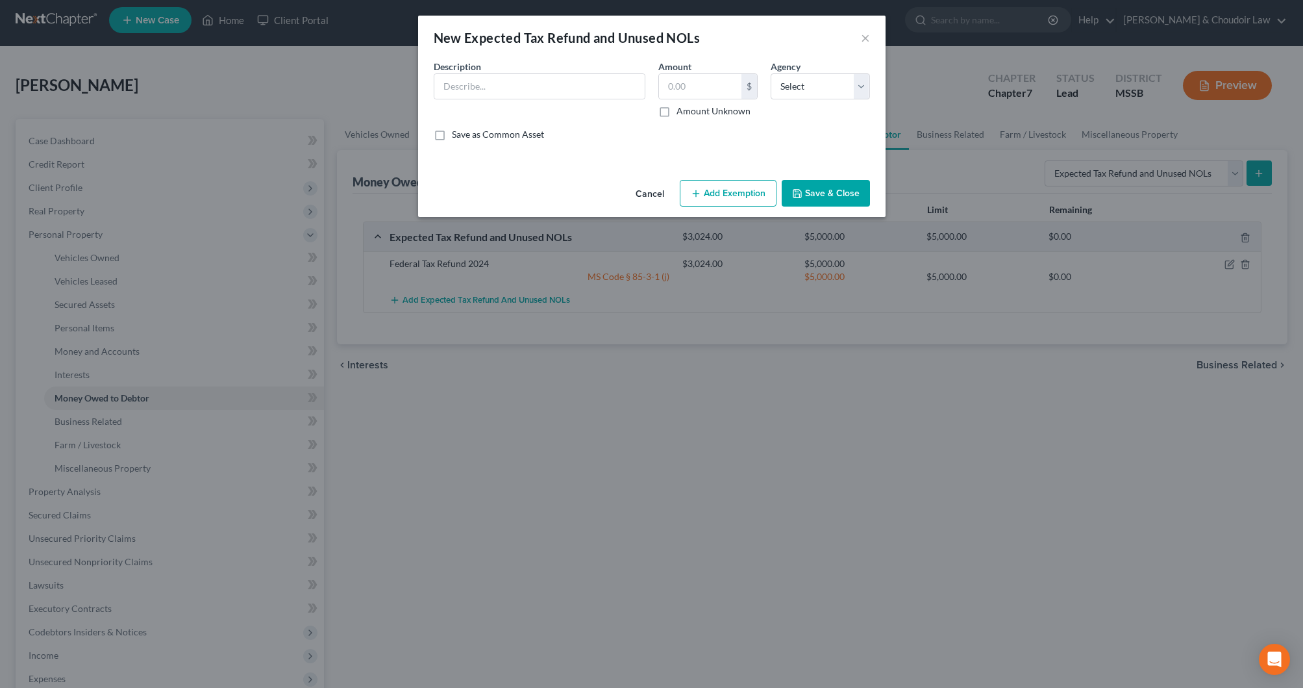
click at [503, 69] on div "Description *" at bounding box center [539, 89] width 225 height 58
click at [506, 81] on input "text" at bounding box center [539, 86] width 210 height 25
type input "State ([US_STATE]) Tax Refund 2024"
type input "633.00"
select select "1"
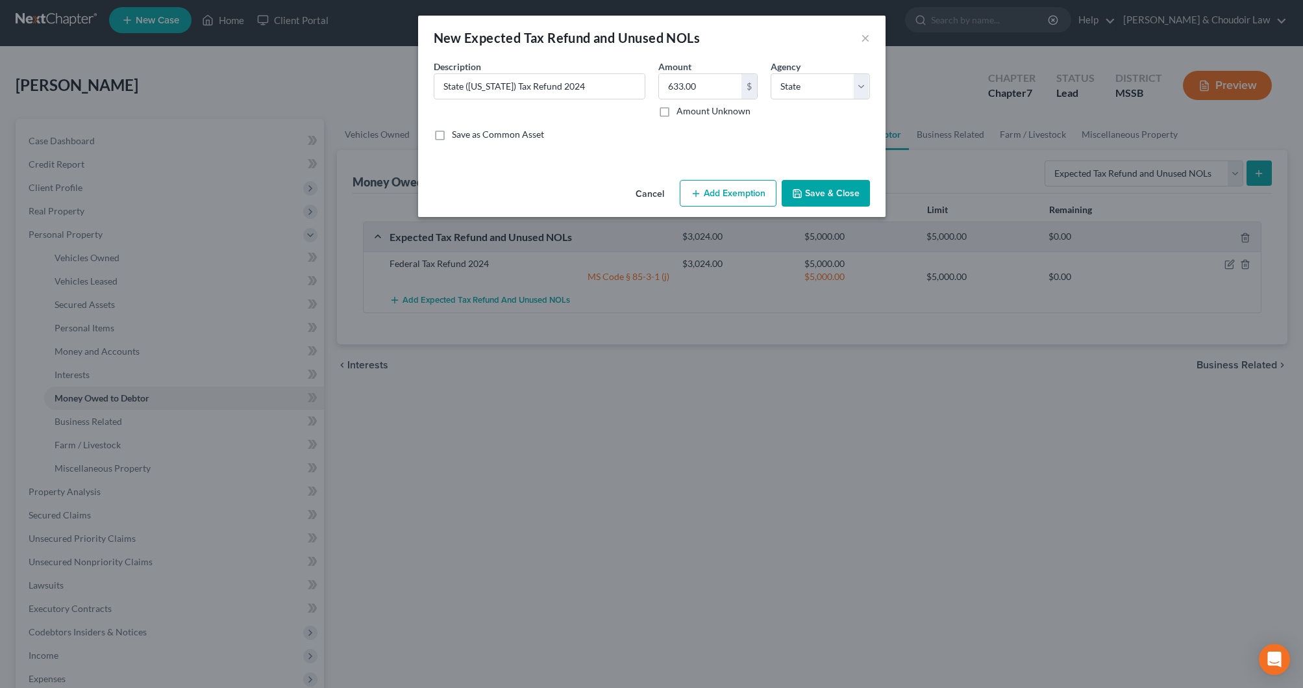
drag, startPoint x: 758, startPoint y: 173, endPoint x: 755, endPoint y: 186, distance: 13.9
click at [757, 173] on div "An exemption set must first be selected from the Filing Information section. Co…" at bounding box center [652, 117] width 468 height 115
click at [755, 186] on button "Add Exemption" at bounding box center [728, 193] width 97 height 27
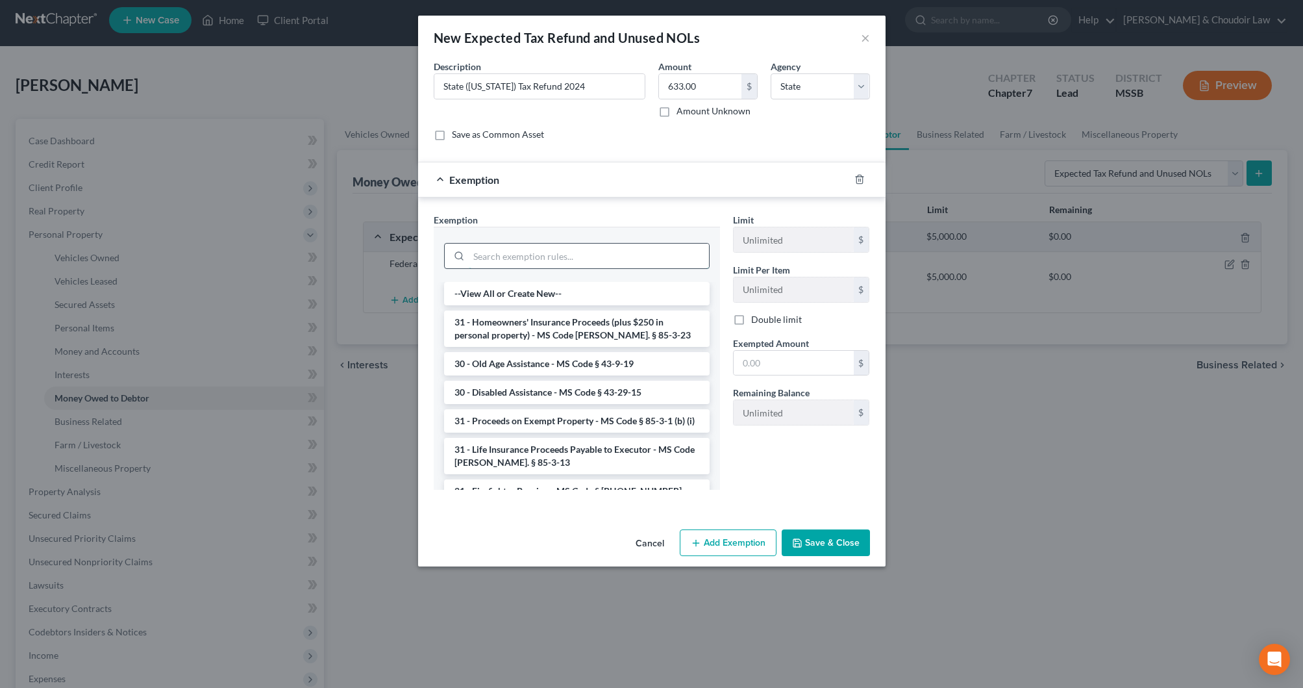
click at [681, 262] on input "search" at bounding box center [589, 256] width 240 height 25
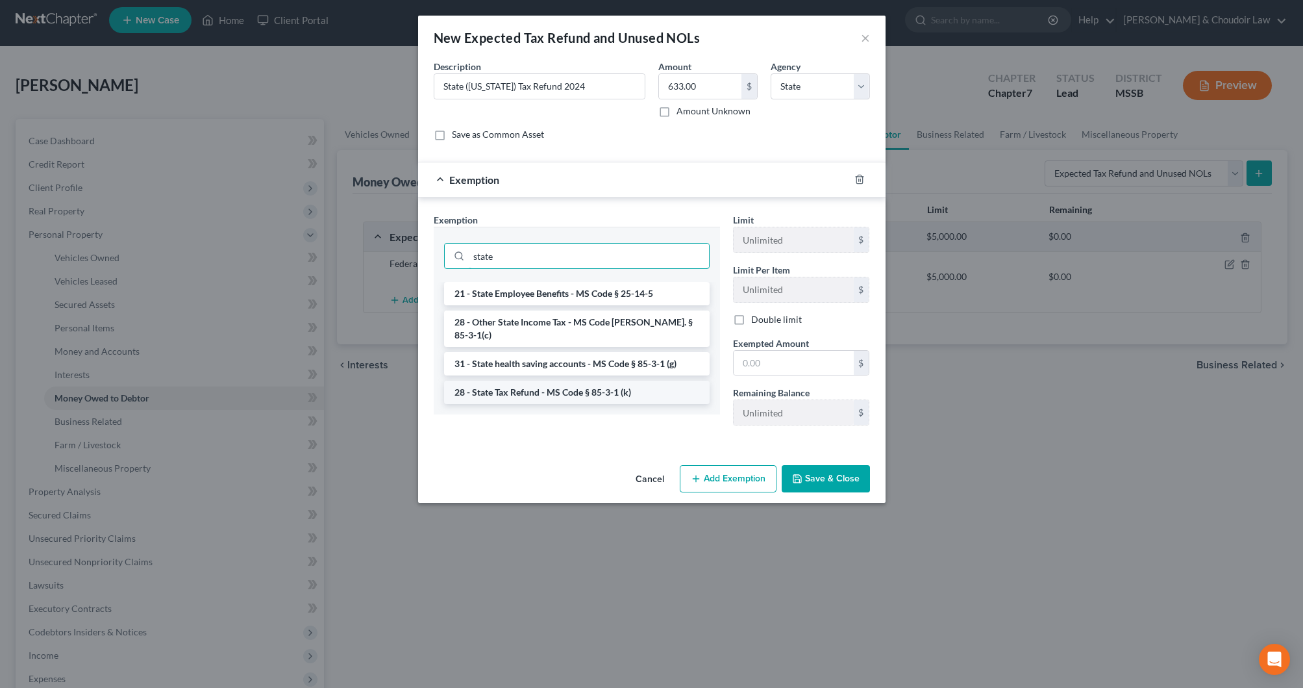
type input "state"
click at [581, 381] on li "28 - State Tax Refund - MS Code § 85-3-1 (k)" at bounding box center [577, 392] width 266 height 23
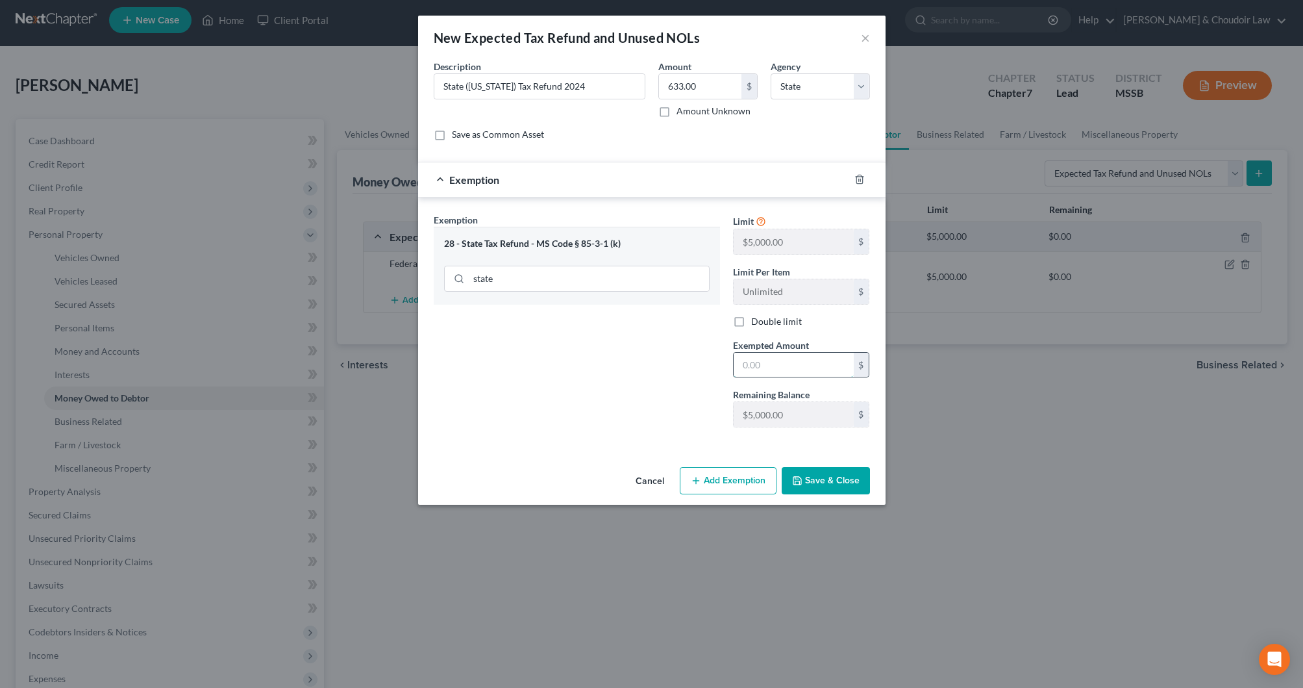
click at [758, 367] on input "text" at bounding box center [794, 365] width 120 height 25
type input "5,000"
click at [802, 468] on button "Save & Close" at bounding box center [826, 480] width 88 height 27
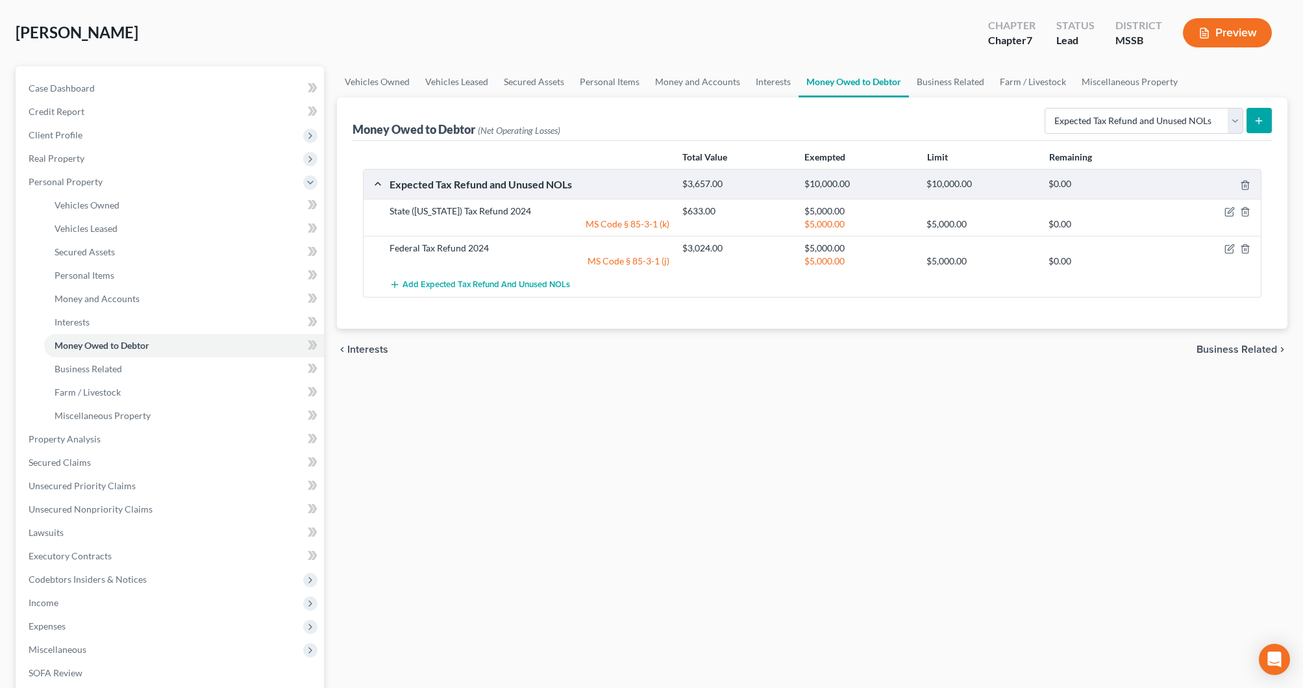
scroll to position [58, 0]
click at [946, 75] on link "Business Related" at bounding box center [950, 81] width 83 height 31
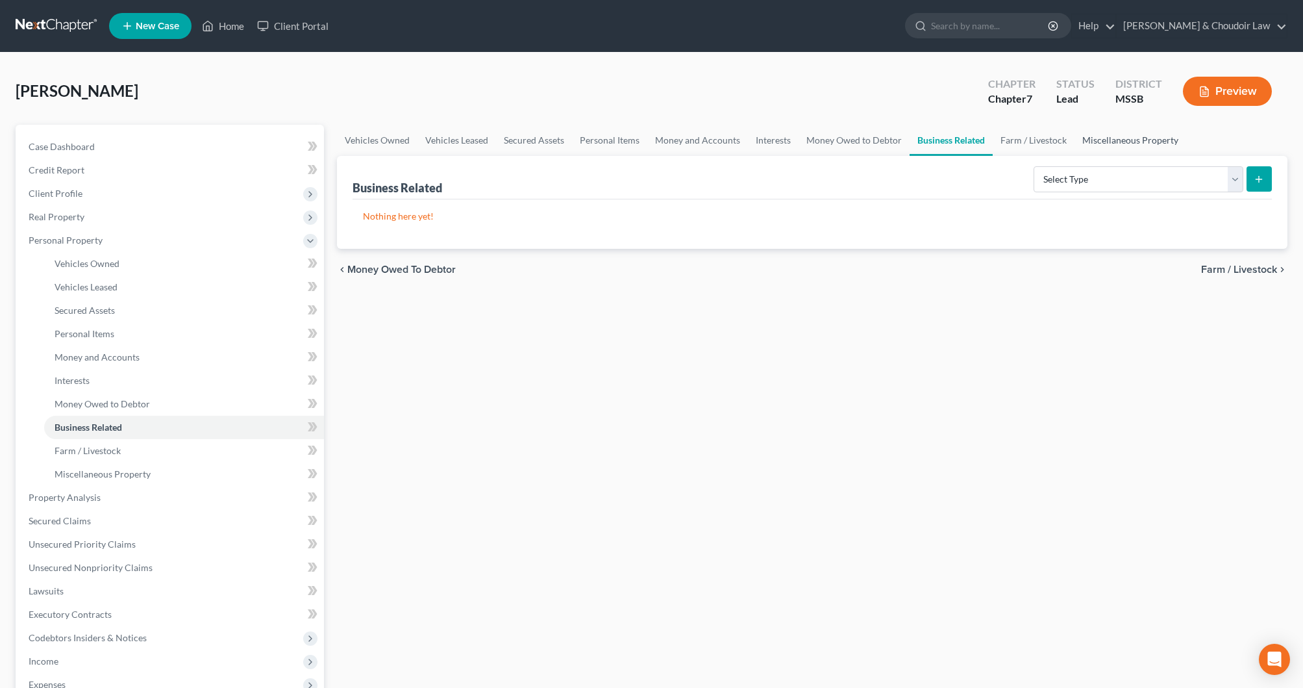
click at [1116, 143] on link "Miscellaneous Property" at bounding box center [1131, 140] width 112 height 31
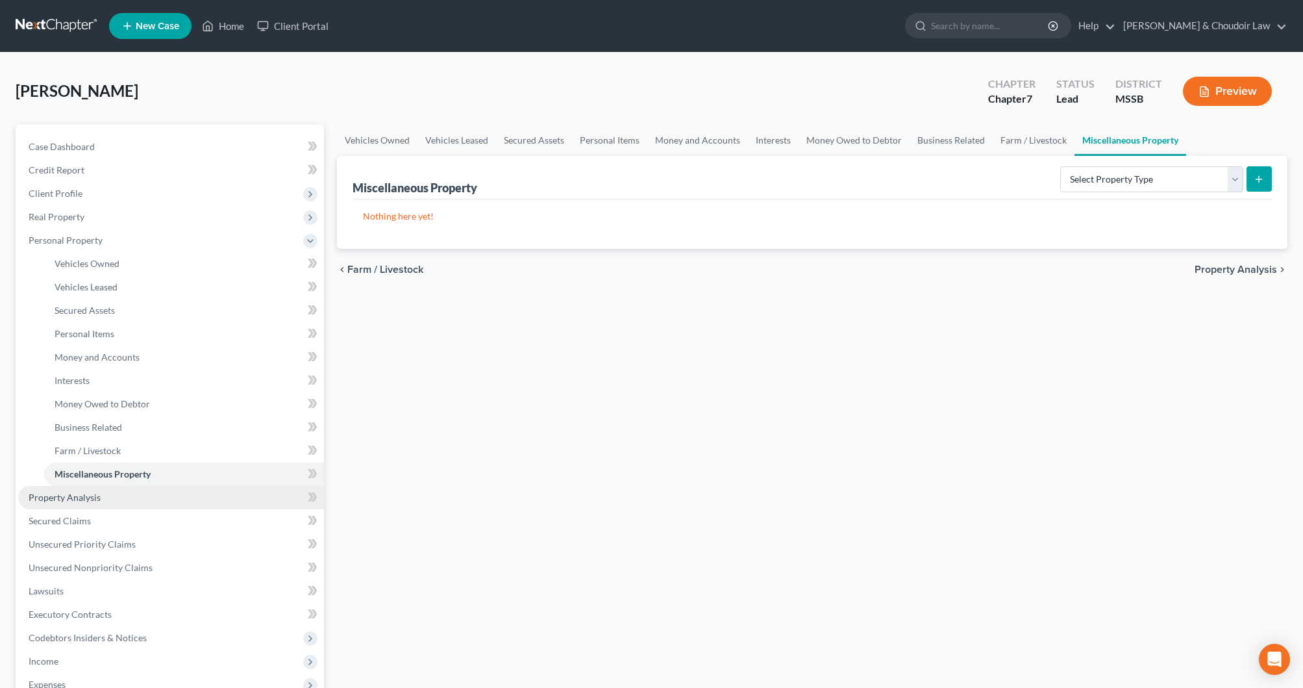
click at [110, 501] on link "Property Analysis" at bounding box center [171, 497] width 306 height 23
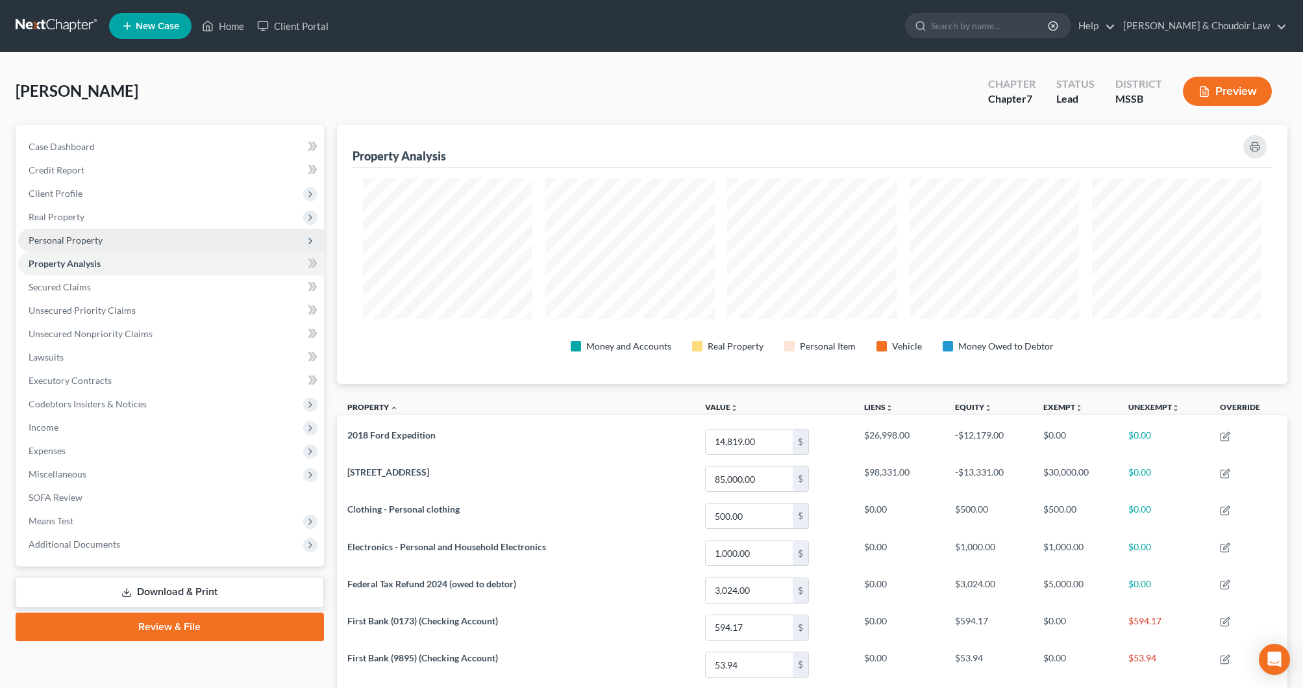
click at [42, 235] on span "Personal Property" at bounding box center [66, 239] width 74 height 11
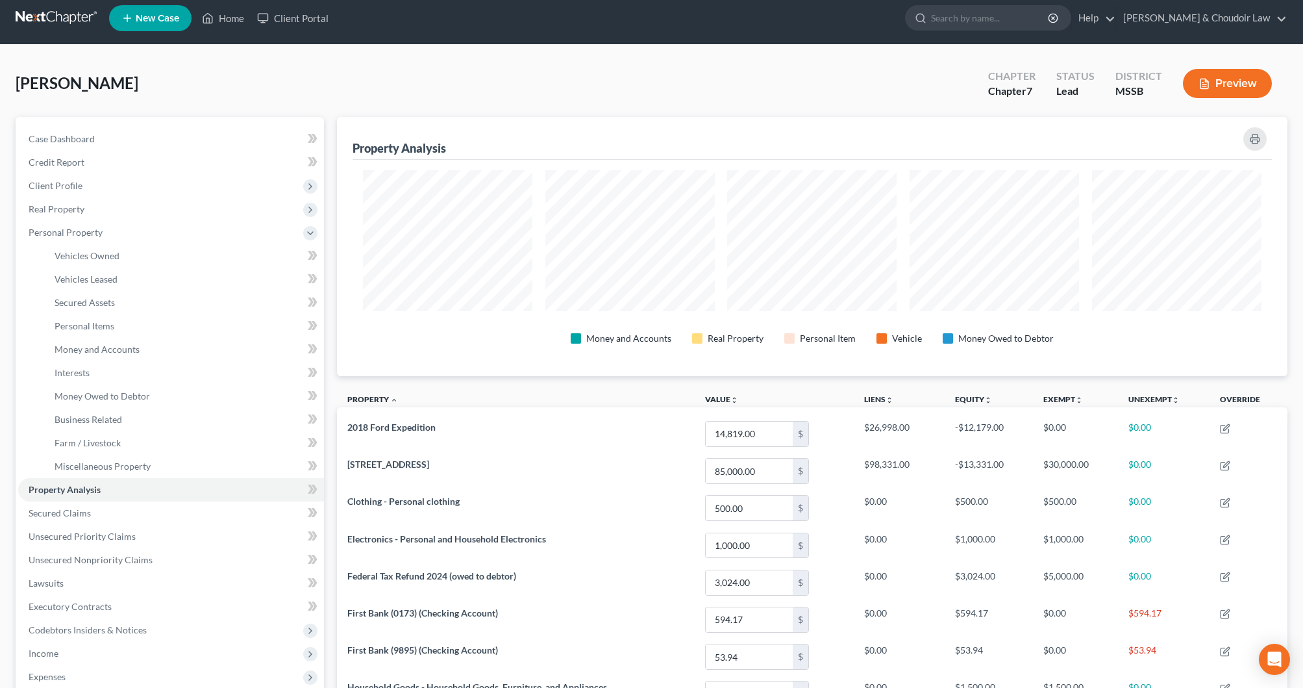
scroll to position [1, 0]
